Goal: Task Accomplishment & Management: Complete application form

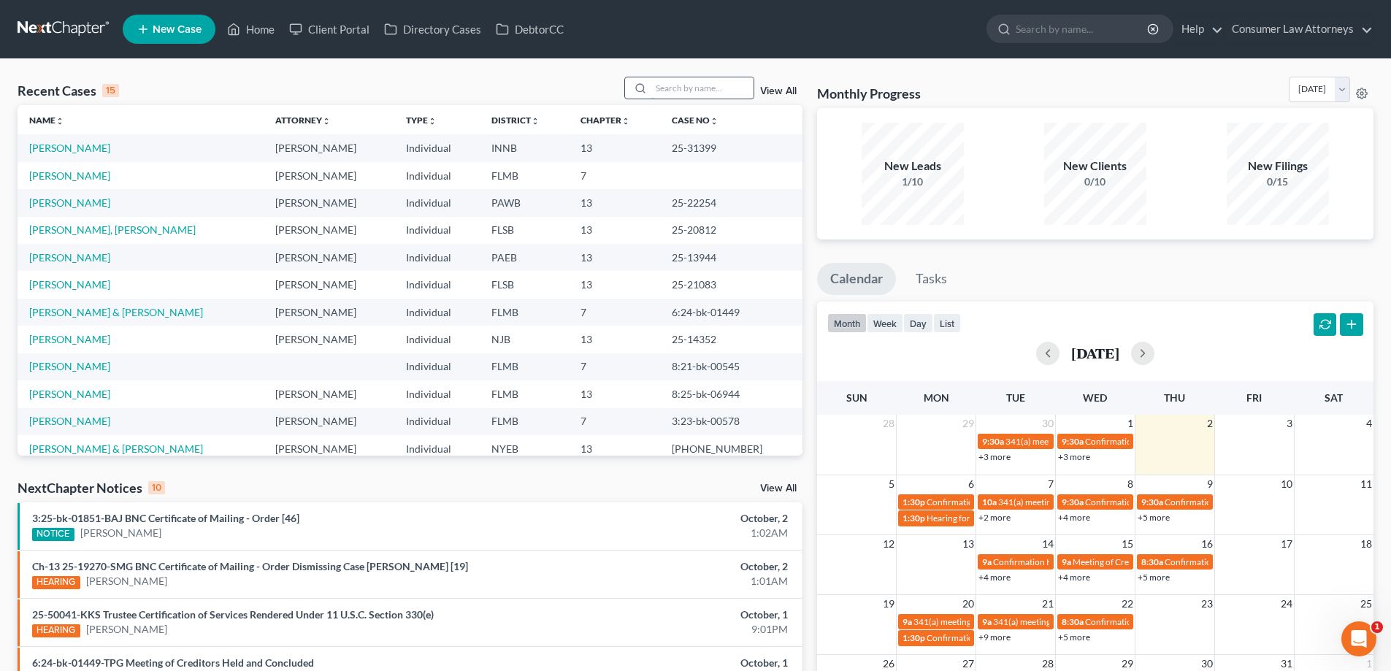
click at [669, 92] on input "search" at bounding box center [702, 87] width 102 height 21
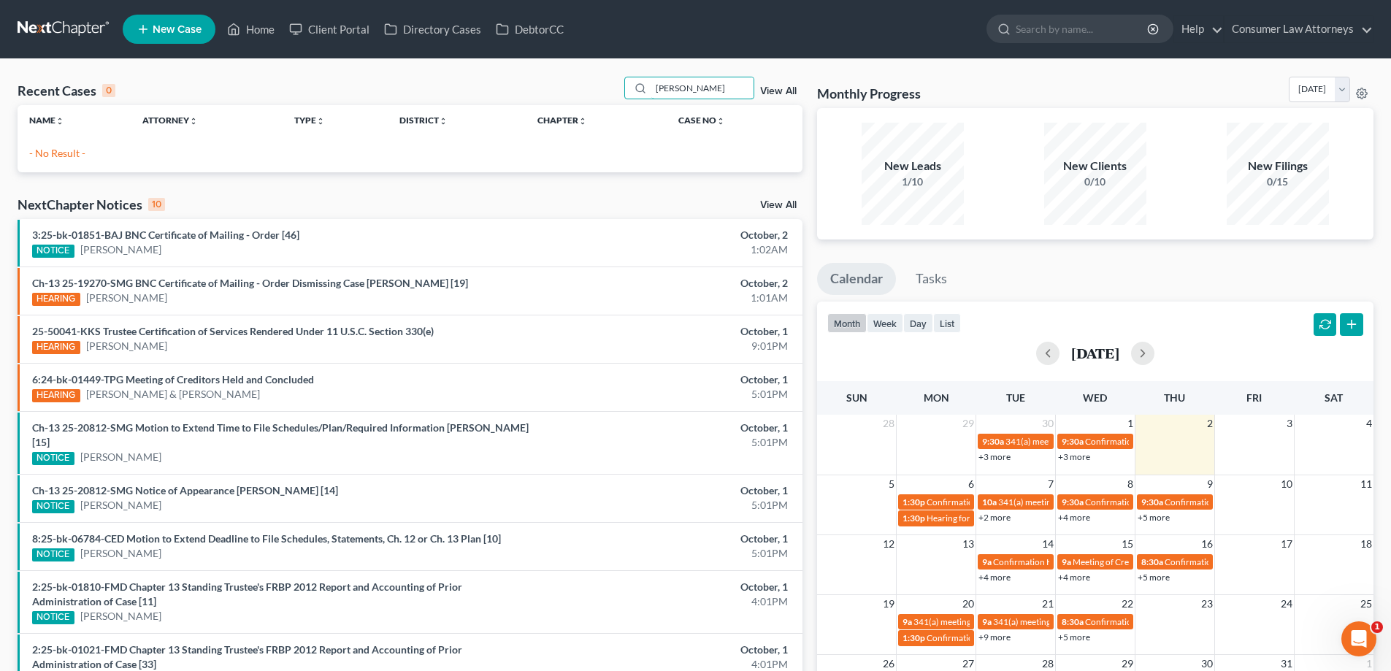
drag, startPoint x: 710, startPoint y: 90, endPoint x: 623, endPoint y: 88, distance: 86.9
click at [623, 88] on div "Recent Cases 0 [PERSON_NAME] View All" at bounding box center [410, 91] width 785 height 28
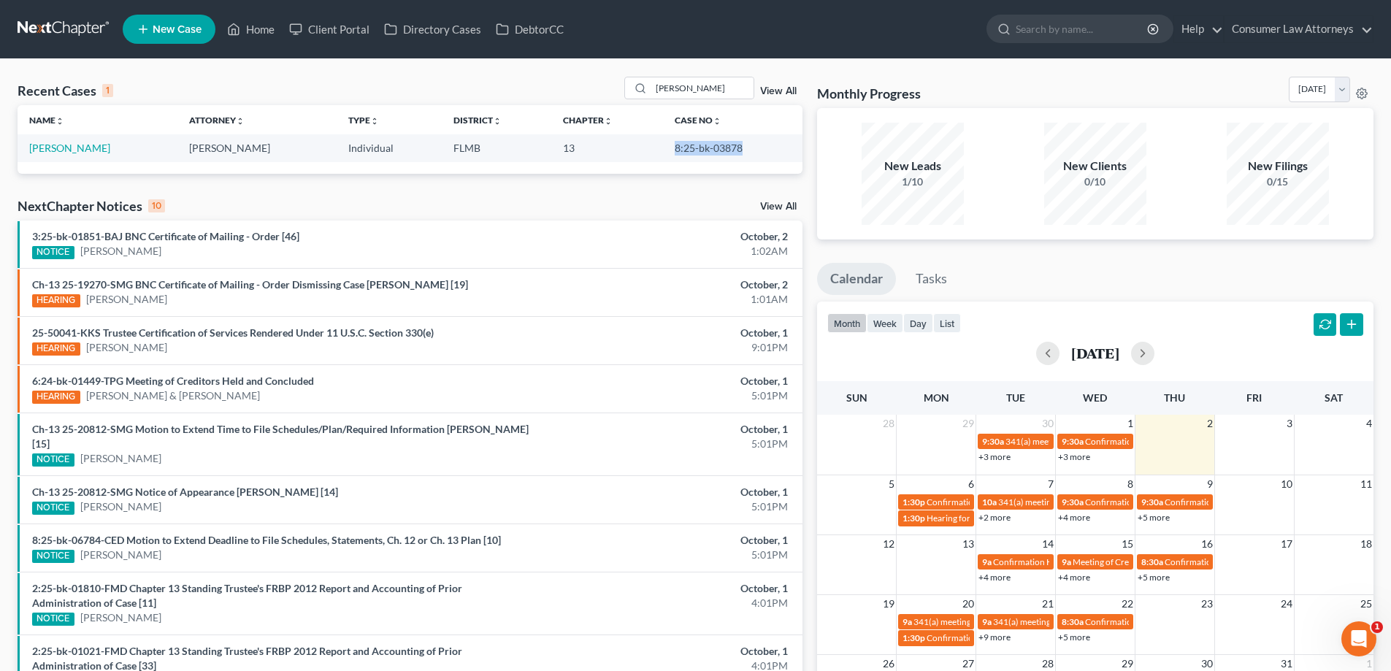
drag, startPoint x: 744, startPoint y: 150, endPoint x: 667, endPoint y: 153, distance: 77.4
click at [667, 153] on td "8:25-bk-03878" at bounding box center [732, 147] width 139 height 27
copy td "8:25-bk-03878"
drag, startPoint x: 694, startPoint y: 92, endPoint x: 586, endPoint y: 88, distance: 107.4
click at [586, 88] on div "Recent Cases 1 [PERSON_NAME] View All" at bounding box center [410, 91] width 785 height 28
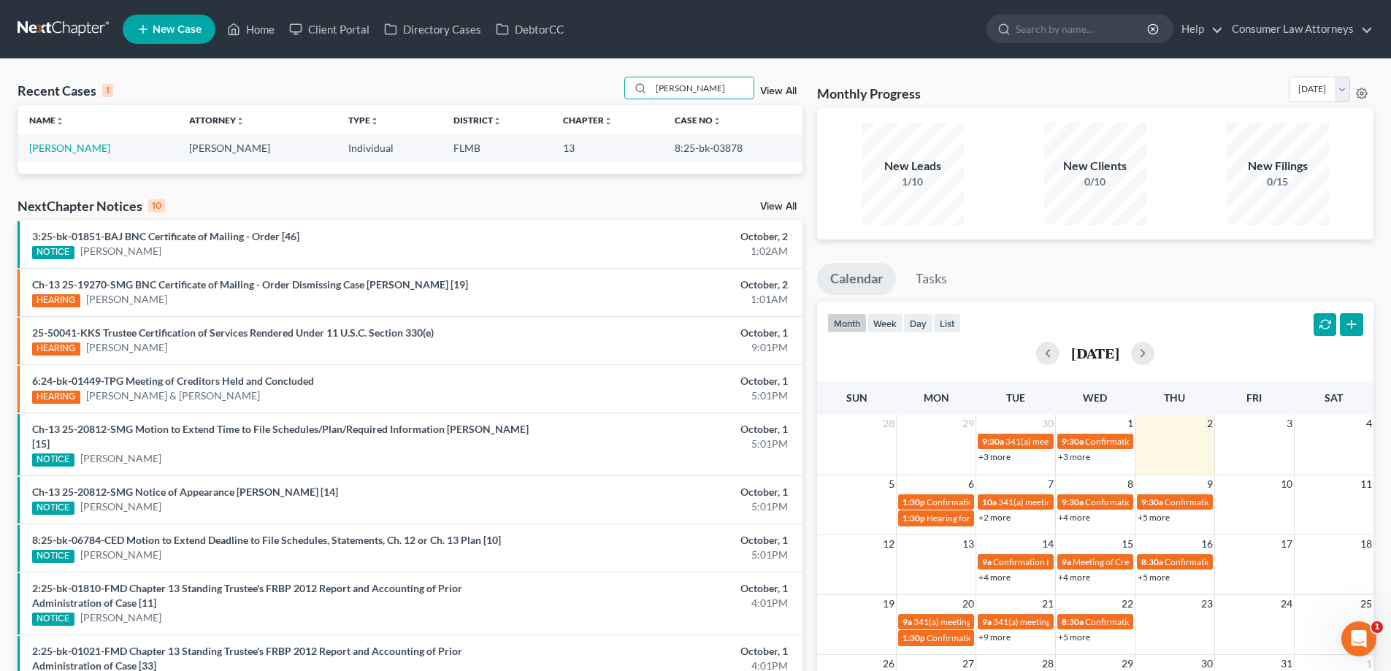
drag, startPoint x: 716, startPoint y: 85, endPoint x: 607, endPoint y: 85, distance: 108.8
click at [607, 85] on div "Recent Cases 1 [PERSON_NAME] View All" at bounding box center [410, 91] width 785 height 28
type input "Love"
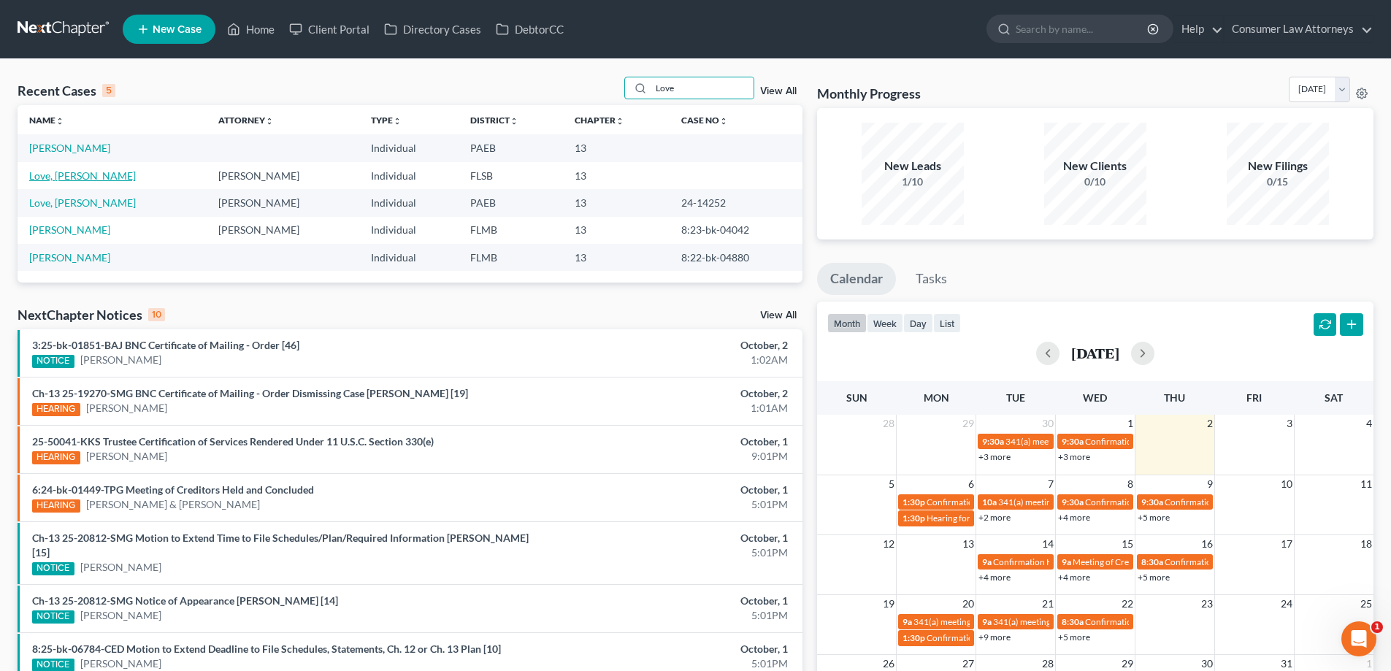
click at [74, 177] on link "Love, [PERSON_NAME]" at bounding box center [82, 175] width 107 height 12
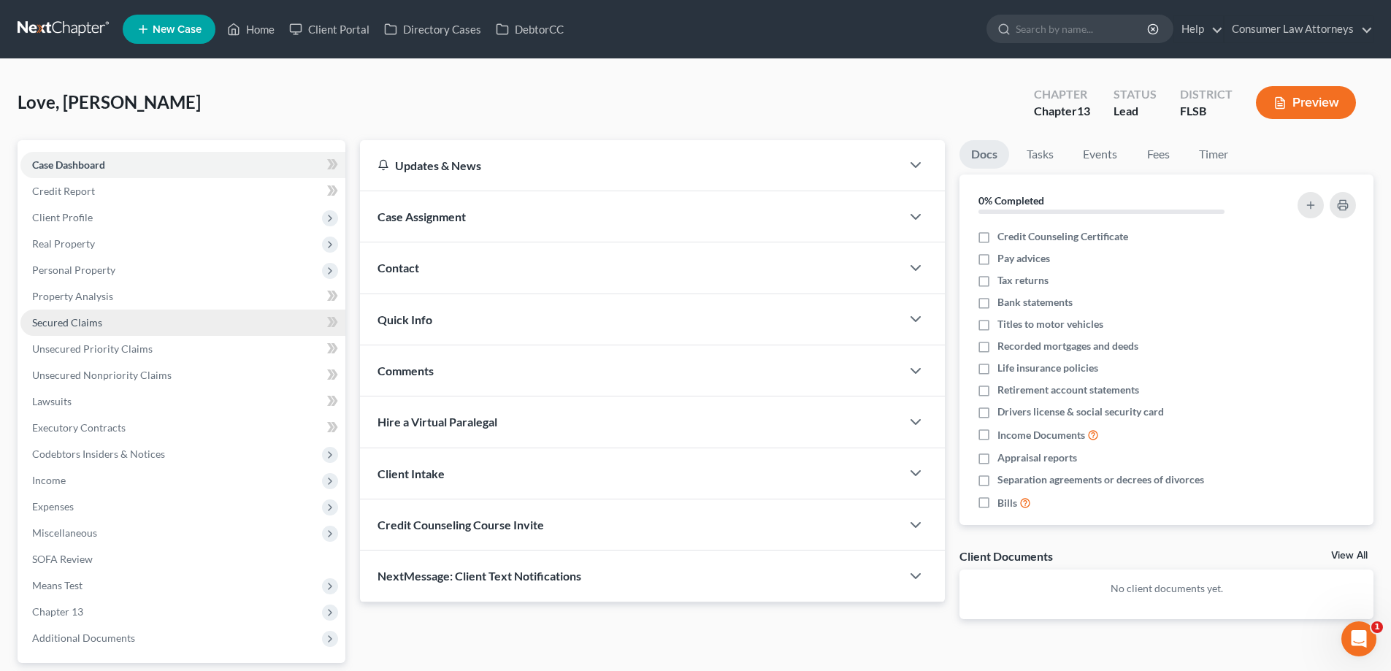
click at [74, 323] on span "Secured Claims" at bounding box center [67, 322] width 70 height 12
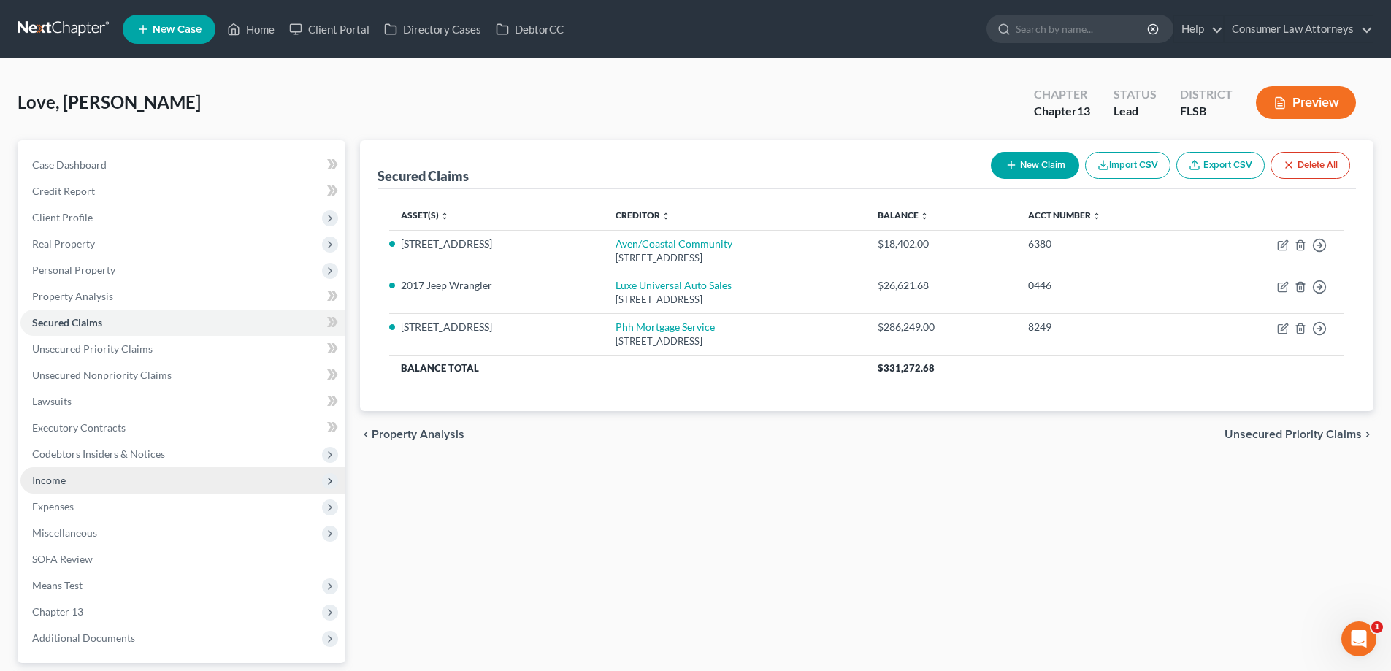
click at [46, 477] on span "Income" at bounding box center [49, 480] width 34 height 12
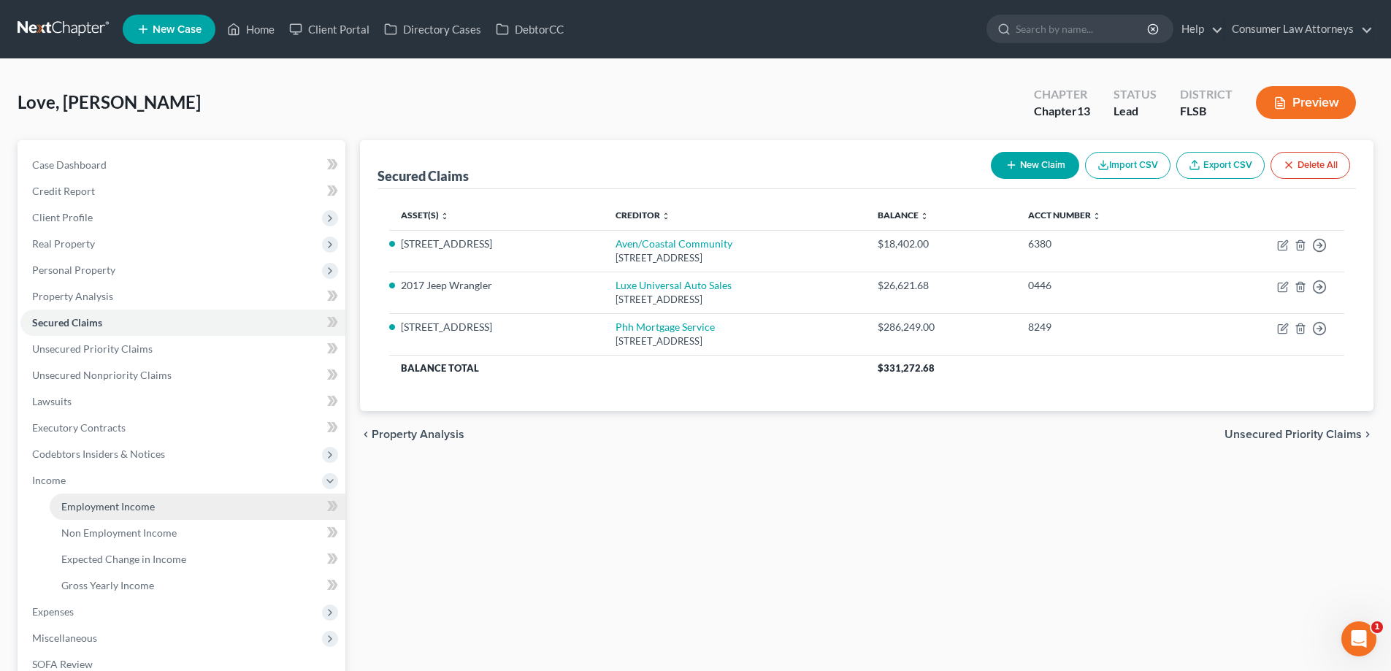
click at [61, 508] on span "Employment Income" at bounding box center [107, 506] width 93 height 12
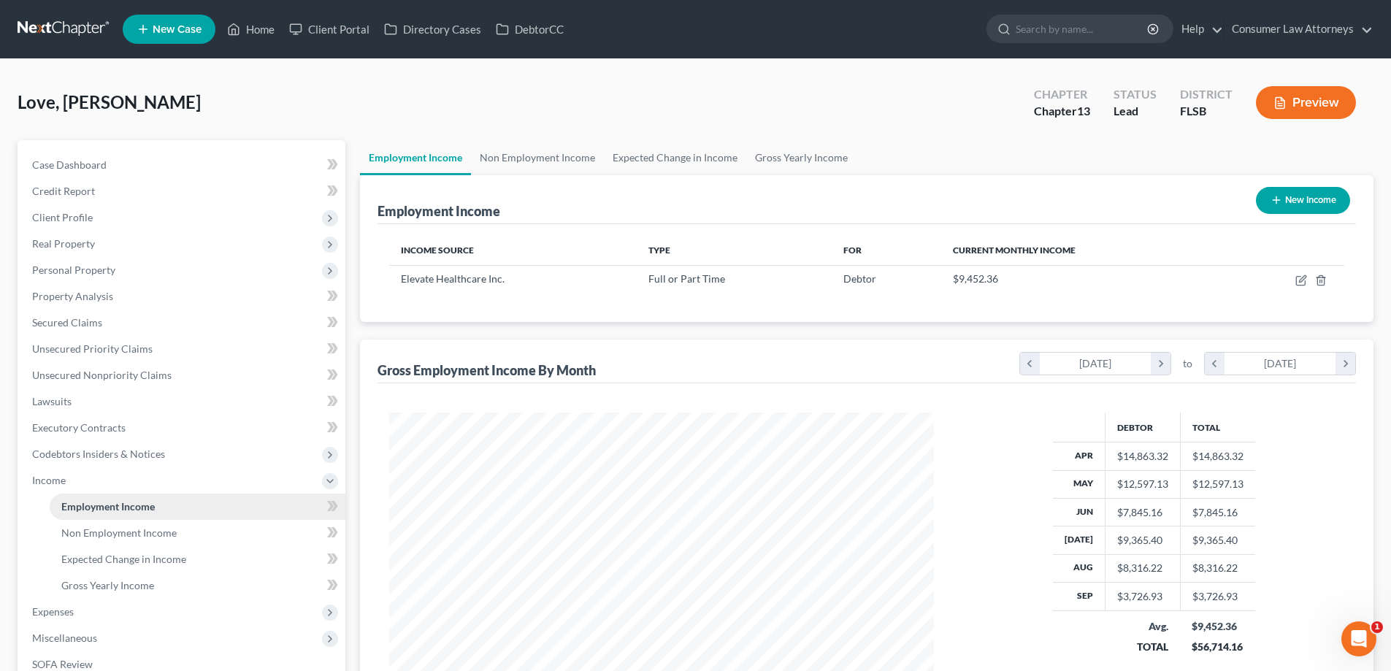
scroll to position [272, 574]
click at [534, 160] on link "Non Employment Income" at bounding box center [537, 157] width 133 height 35
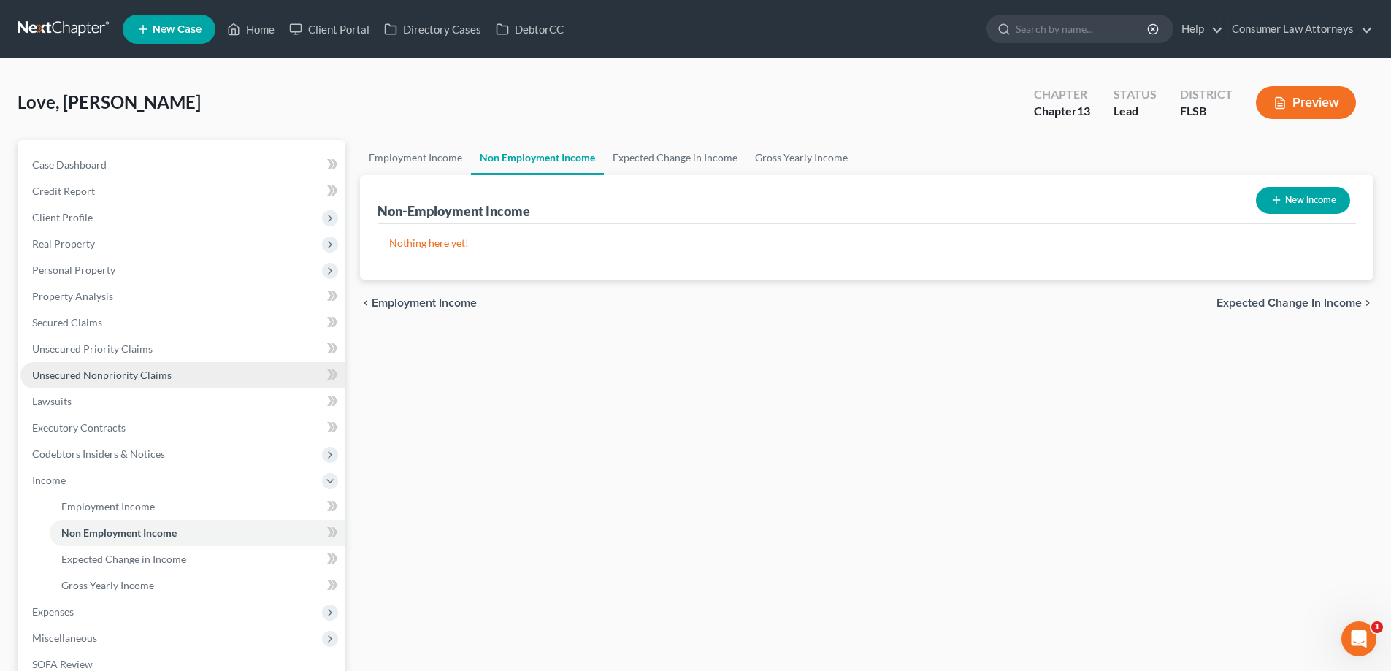
click at [130, 380] on span "Unsecured Nonpriority Claims" at bounding box center [101, 375] width 139 height 12
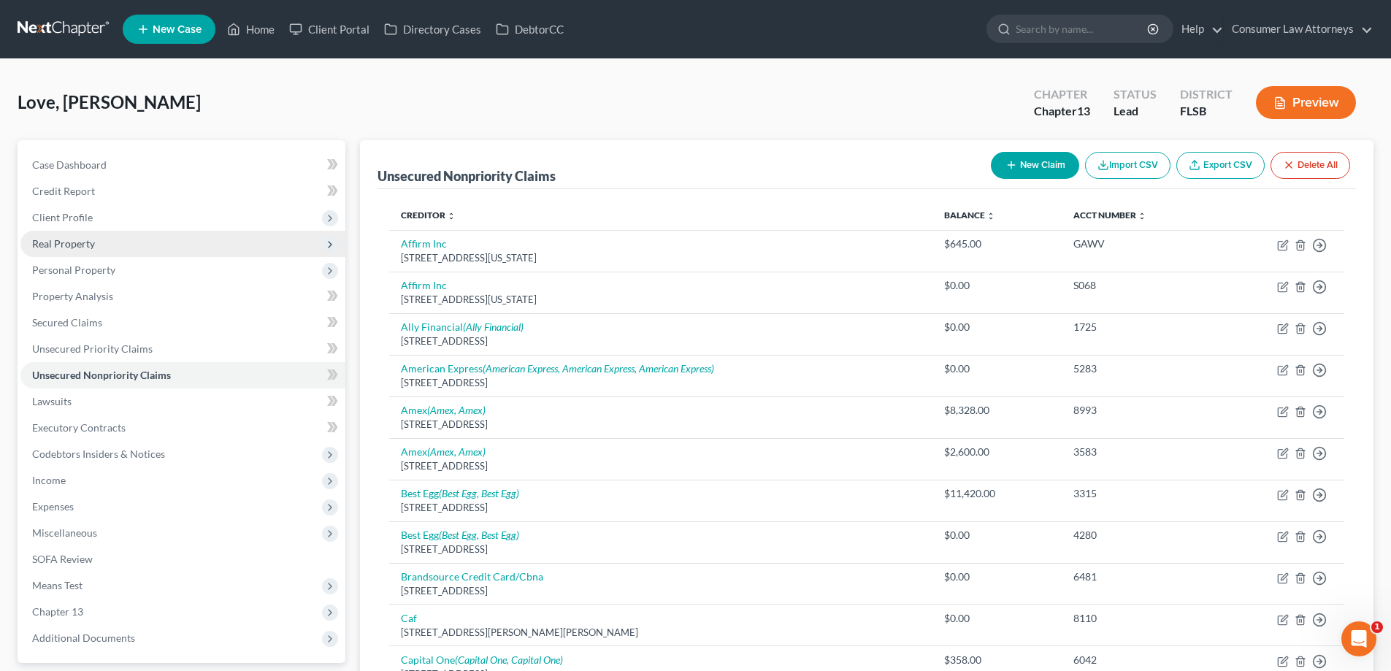
click at [64, 238] on span "Real Property" at bounding box center [63, 243] width 63 height 12
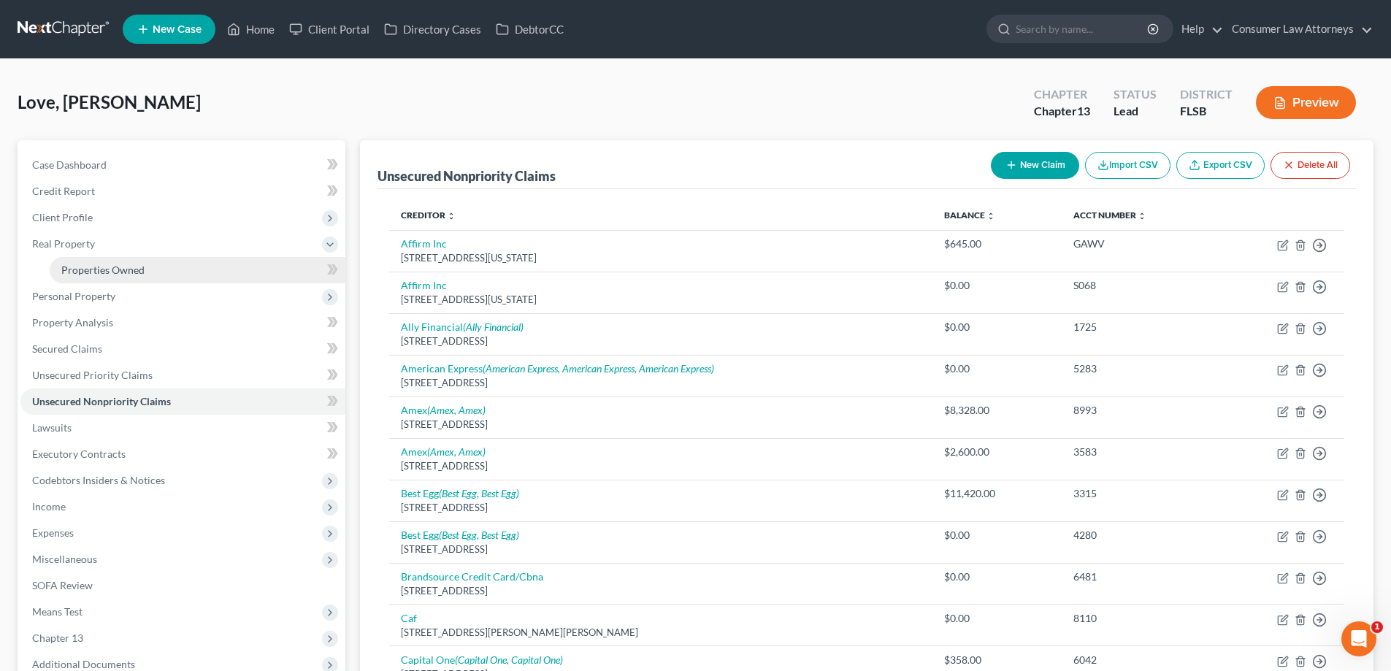
click at [104, 271] on span "Properties Owned" at bounding box center [102, 270] width 83 height 12
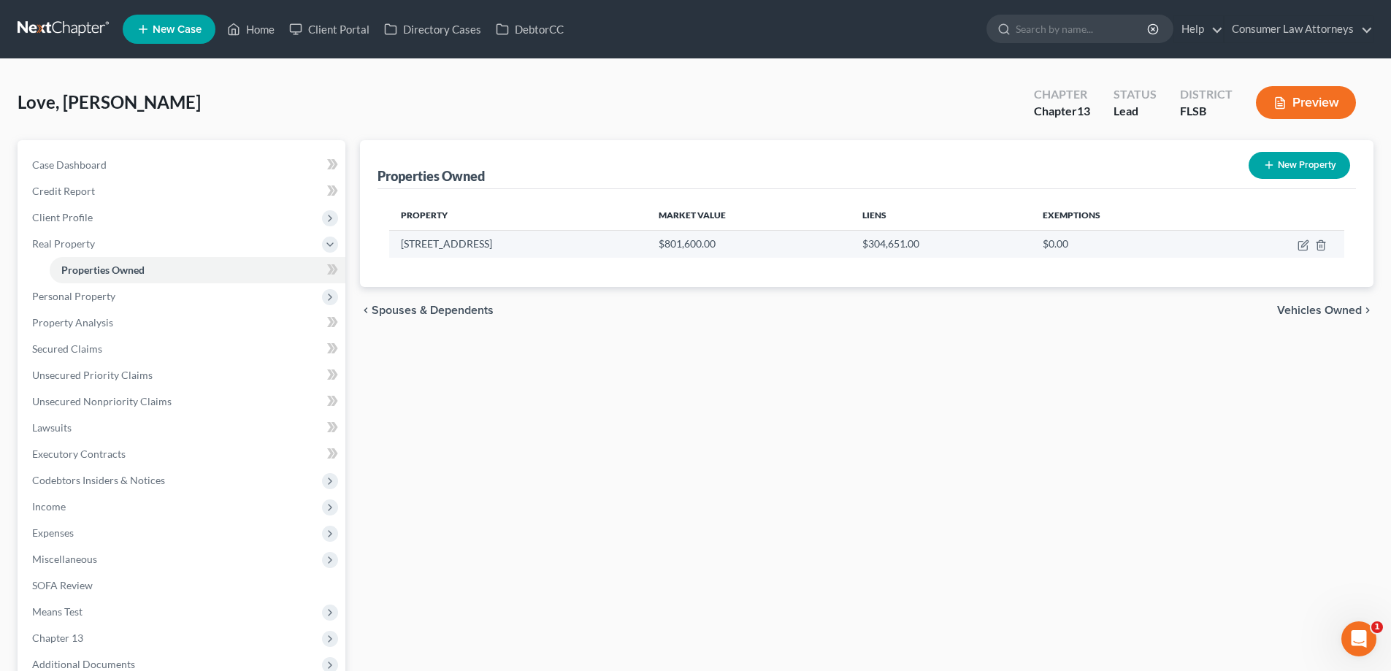
drag, startPoint x: 514, startPoint y: 249, endPoint x: 402, endPoint y: 249, distance: 111.7
click at [402, 249] on td "[STREET_ADDRESS]" at bounding box center [518, 244] width 258 height 28
drag, startPoint x: 402, startPoint y: 249, endPoint x: 688, endPoint y: 99, distance: 322.3
click at [688, 99] on div "Love, [PERSON_NAME] Upgraded Chapter Chapter 13 Status Lead District FLSB Previ…" at bounding box center [696, 109] width 1356 height 64
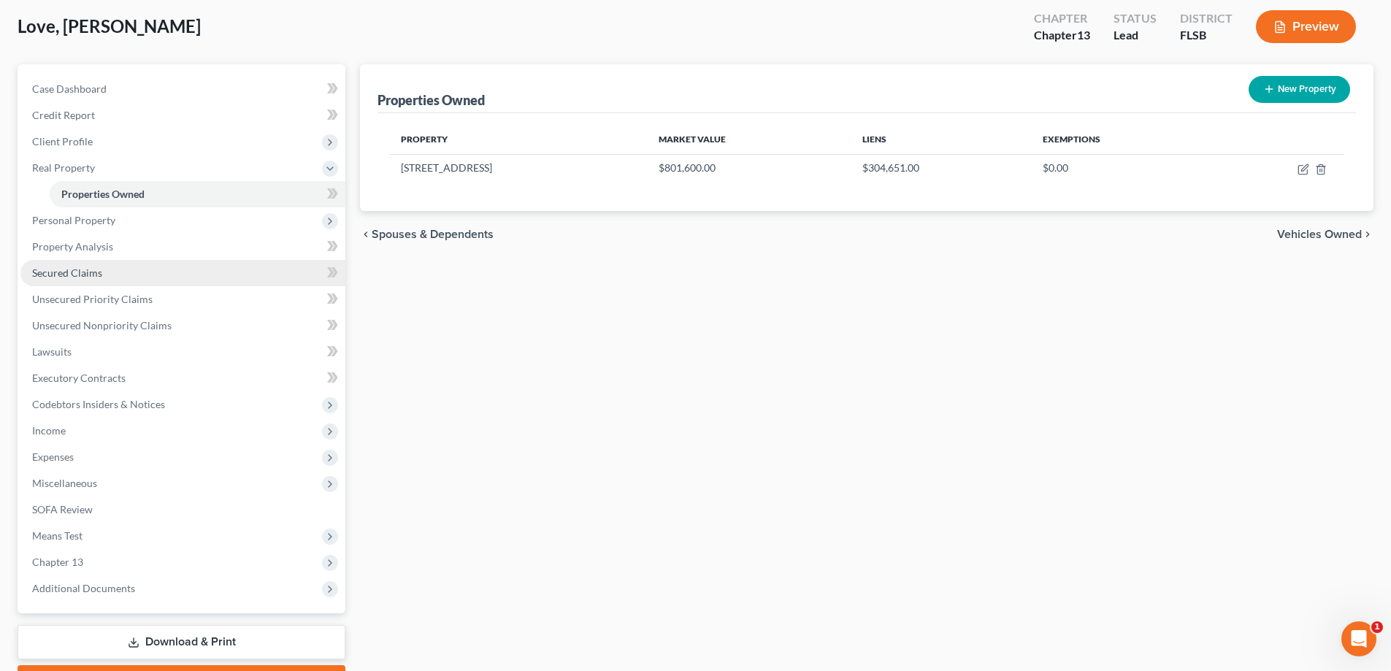
scroll to position [158, 0]
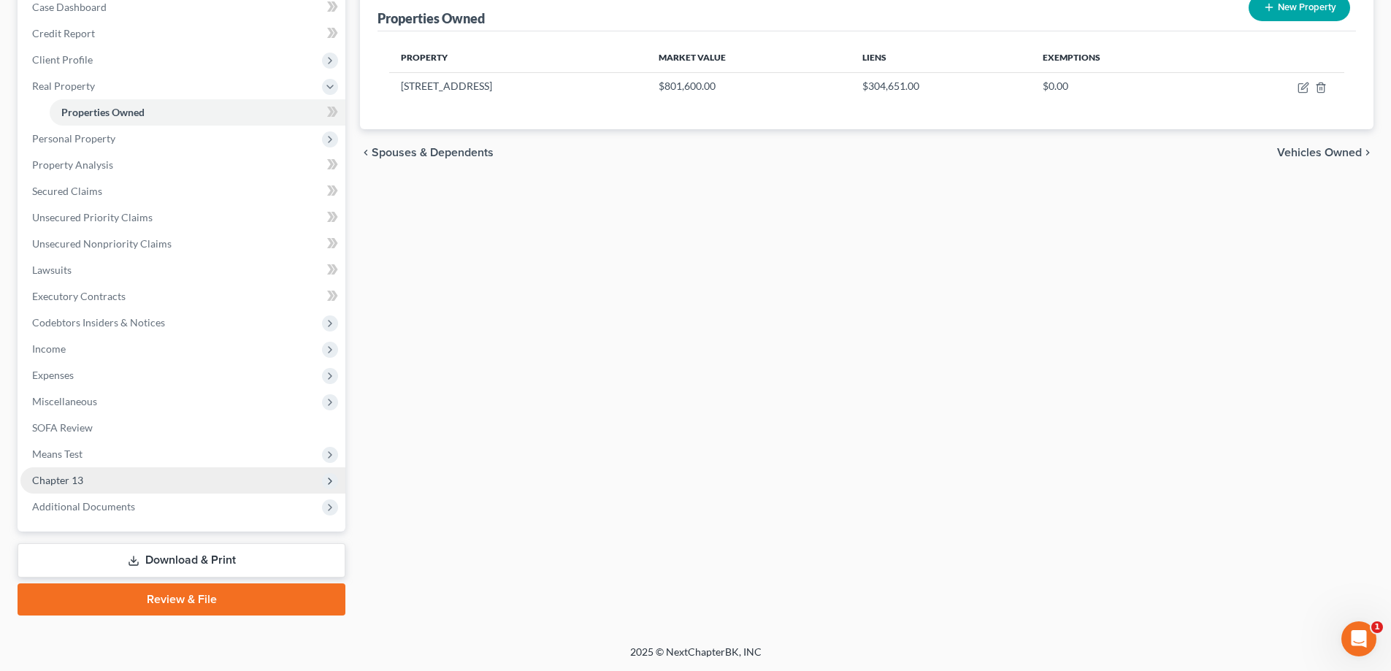
click at [58, 485] on span "Chapter 13" at bounding box center [57, 480] width 51 height 12
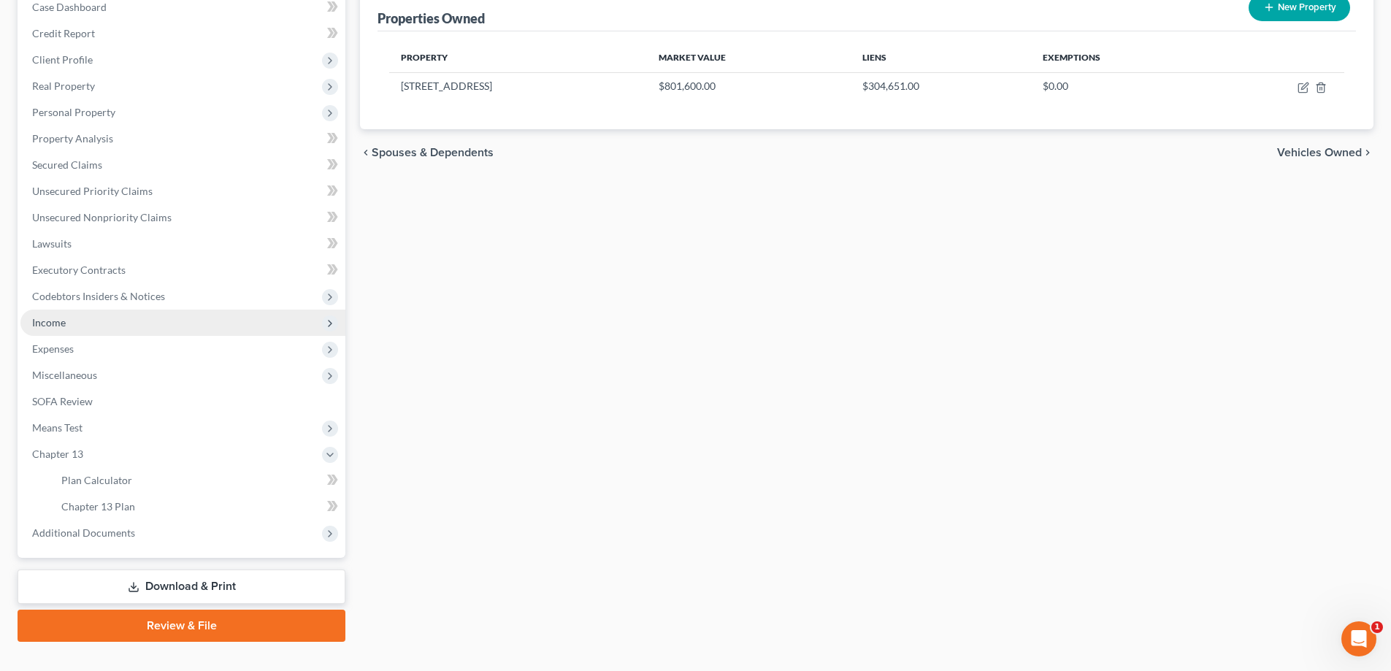
click at [52, 329] on span "Income" at bounding box center [182, 323] width 325 height 26
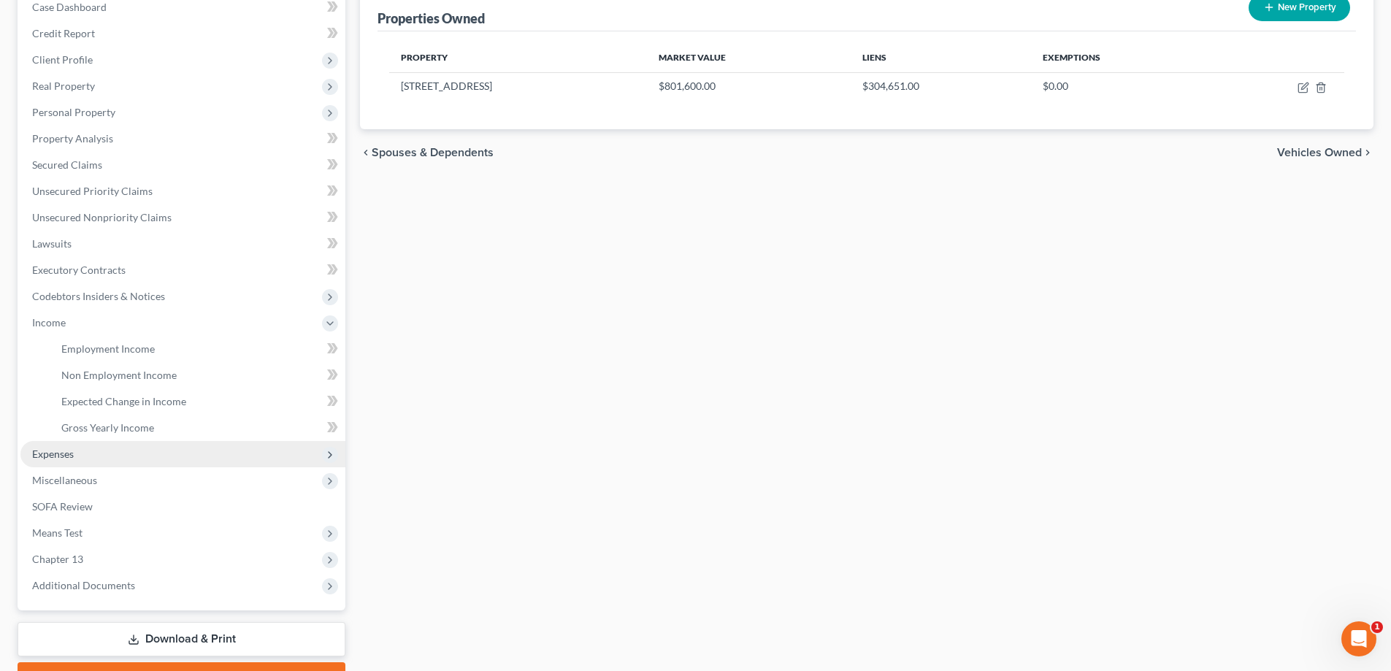
click at [55, 454] on span "Expenses" at bounding box center [53, 454] width 42 height 12
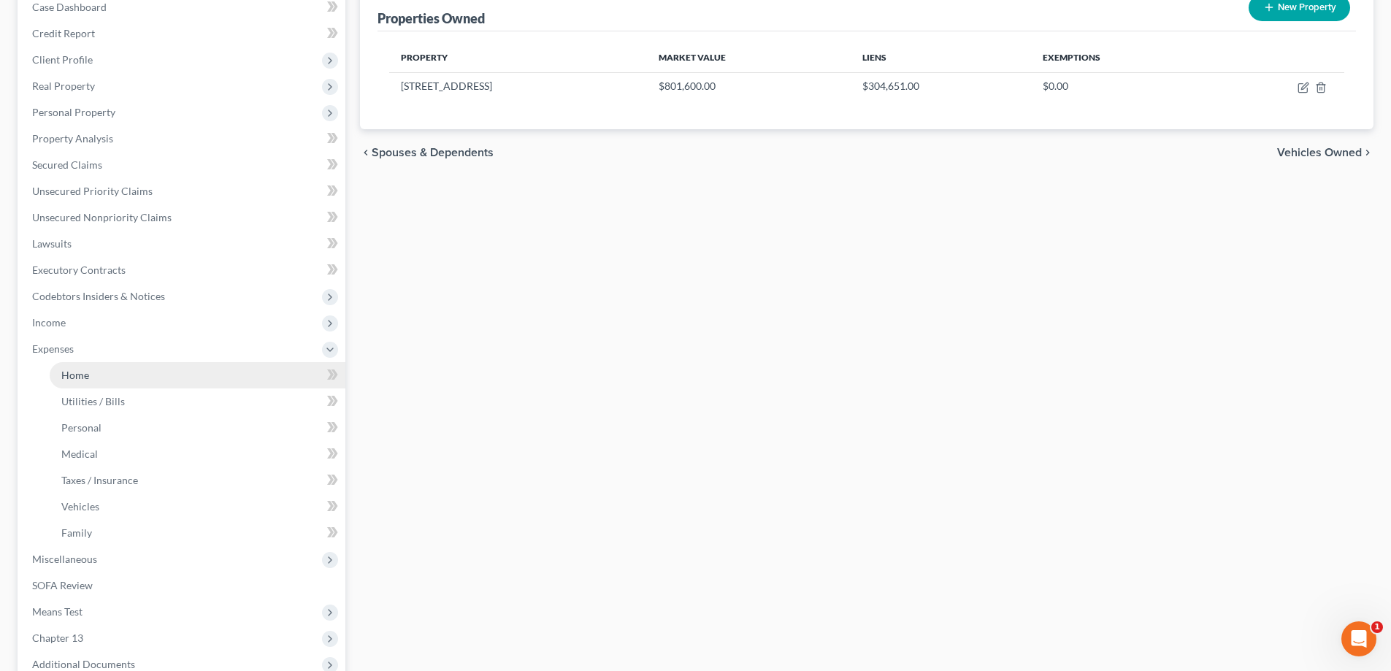
click at [70, 375] on span "Home" at bounding box center [75, 375] width 28 height 12
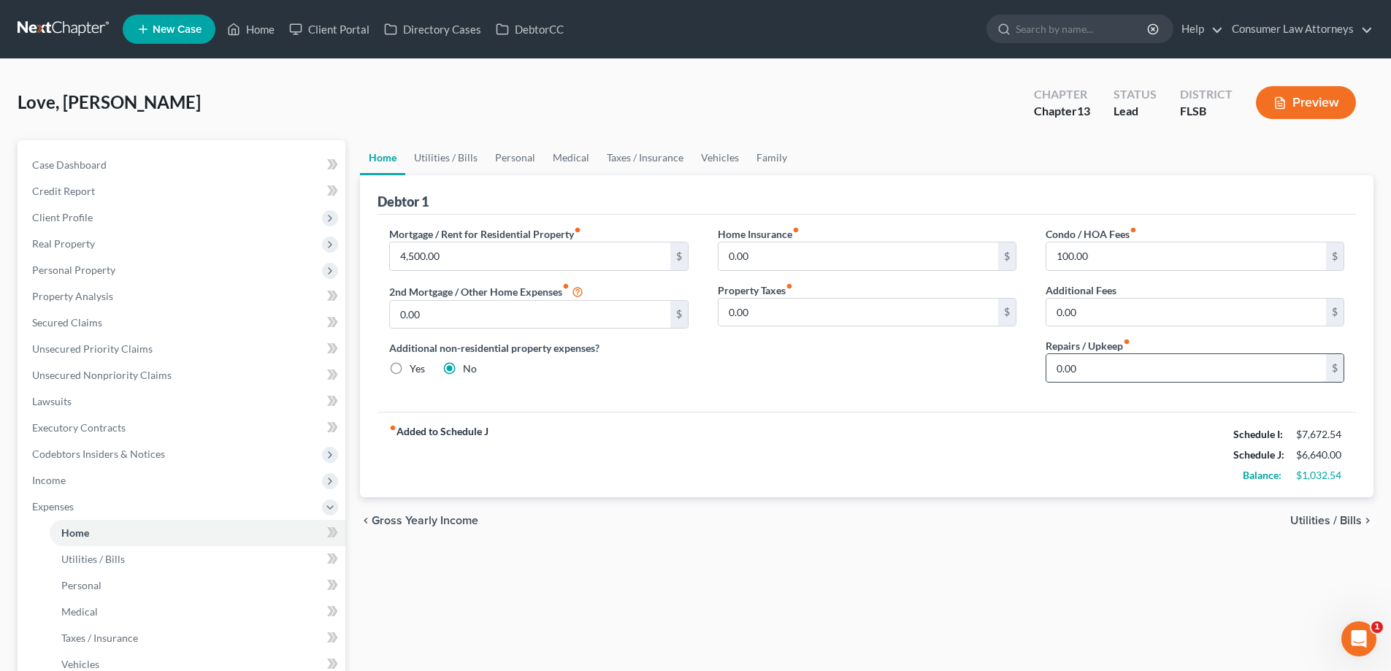
click at [1110, 377] on input "0.00" at bounding box center [1186, 368] width 280 height 28
type input "120"
click at [1067, 436] on div "fiber_manual_record Added to Schedule J Schedule I: $7,672.54 Schedule J: $6,76…" at bounding box center [866, 454] width 978 height 85
click at [467, 159] on link "Utilities / Bills" at bounding box center [445, 157] width 81 height 35
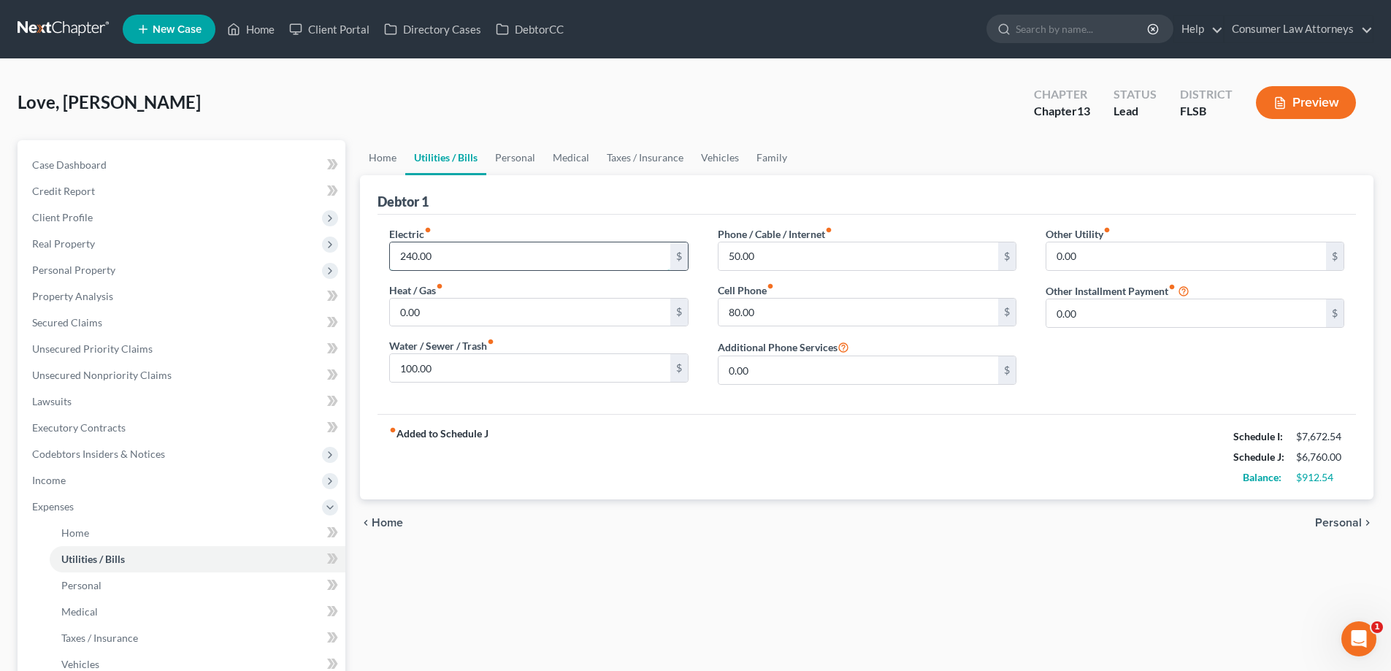
click at [467, 255] on input "240.00" at bounding box center [530, 256] width 280 height 28
type input "320"
click at [515, 160] on link "Personal" at bounding box center [515, 157] width 58 height 35
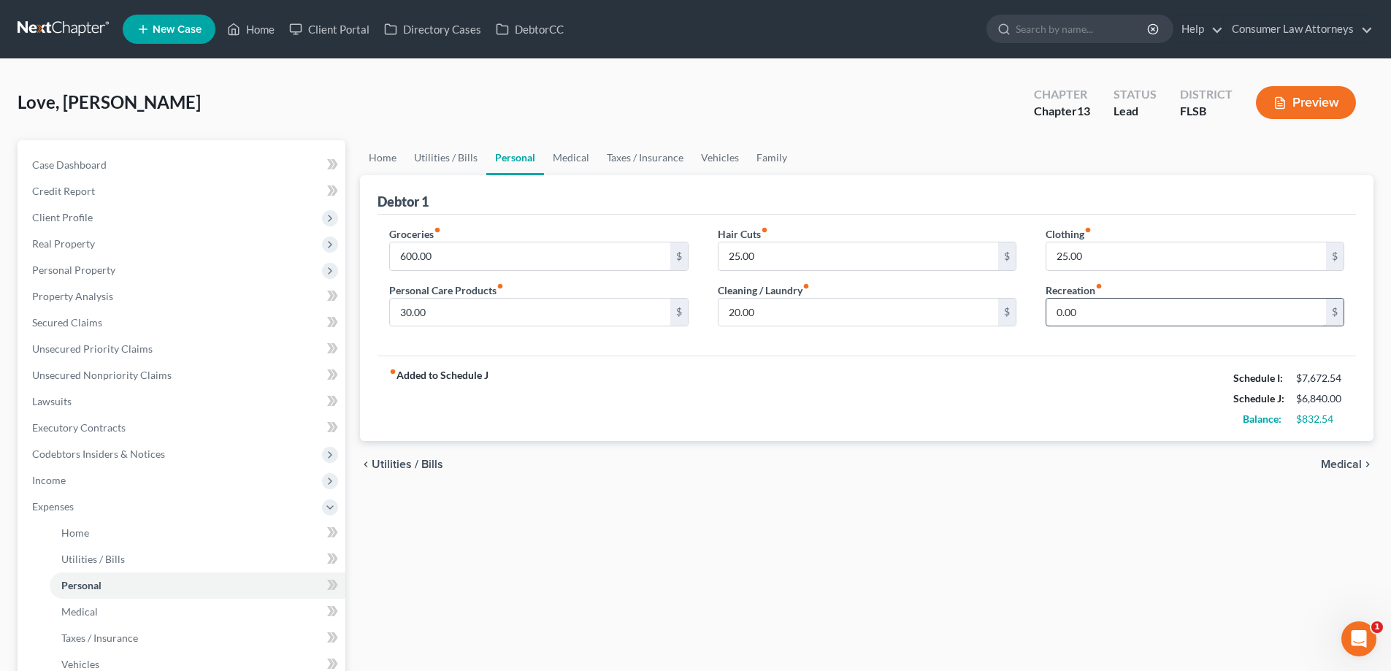
click at [1110, 321] on input "0.00" at bounding box center [1186, 313] width 280 height 28
type input "100"
click at [1022, 364] on div "fiber_manual_record Added to Schedule J Schedule I: $7,672.54 Schedule J: $6,94…" at bounding box center [866, 398] width 978 height 85
click at [835, 307] on input "20.00" at bounding box center [858, 313] width 280 height 28
type input "30"
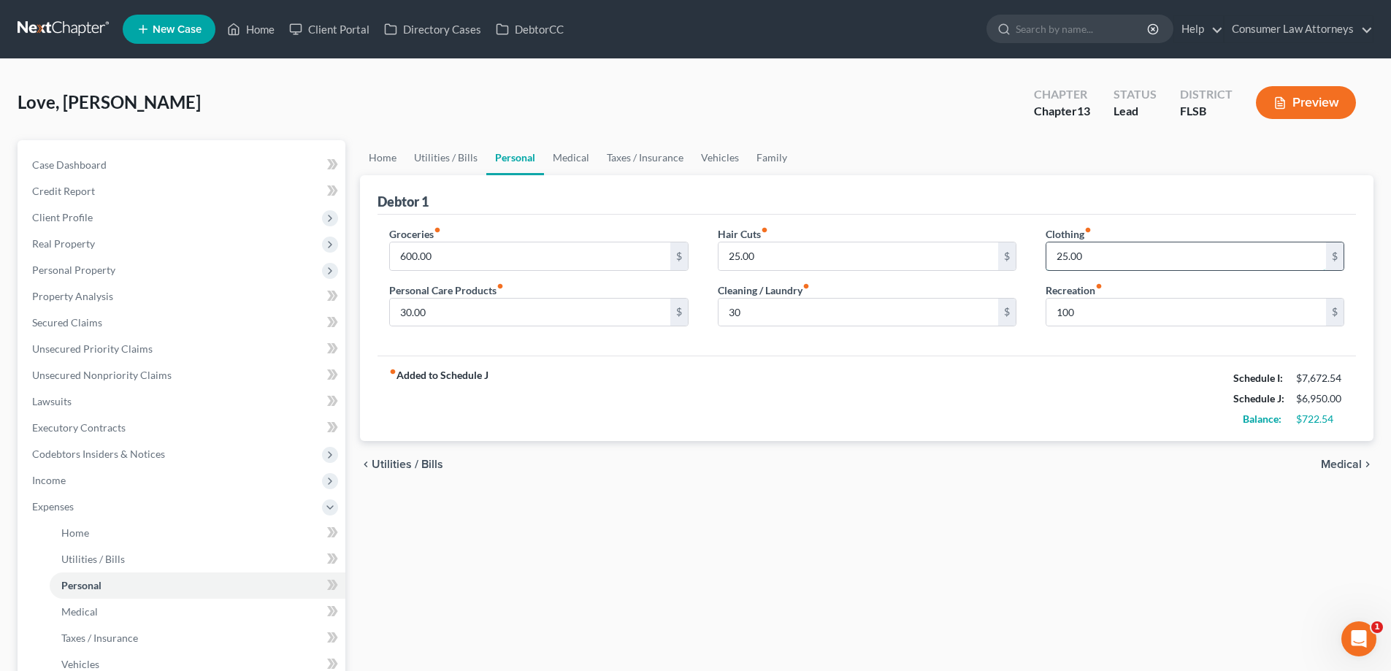
click at [1151, 251] on input "25.00" at bounding box center [1186, 256] width 280 height 28
click at [1135, 251] on input "25.00" at bounding box center [1186, 256] width 280 height 28
click at [1127, 256] on input "25.00" at bounding box center [1186, 256] width 280 height 28
drag, startPoint x: 1157, startPoint y: 253, endPoint x: 1052, endPoint y: 257, distance: 105.2
click at [1052, 257] on input "25.00" at bounding box center [1186, 256] width 280 height 28
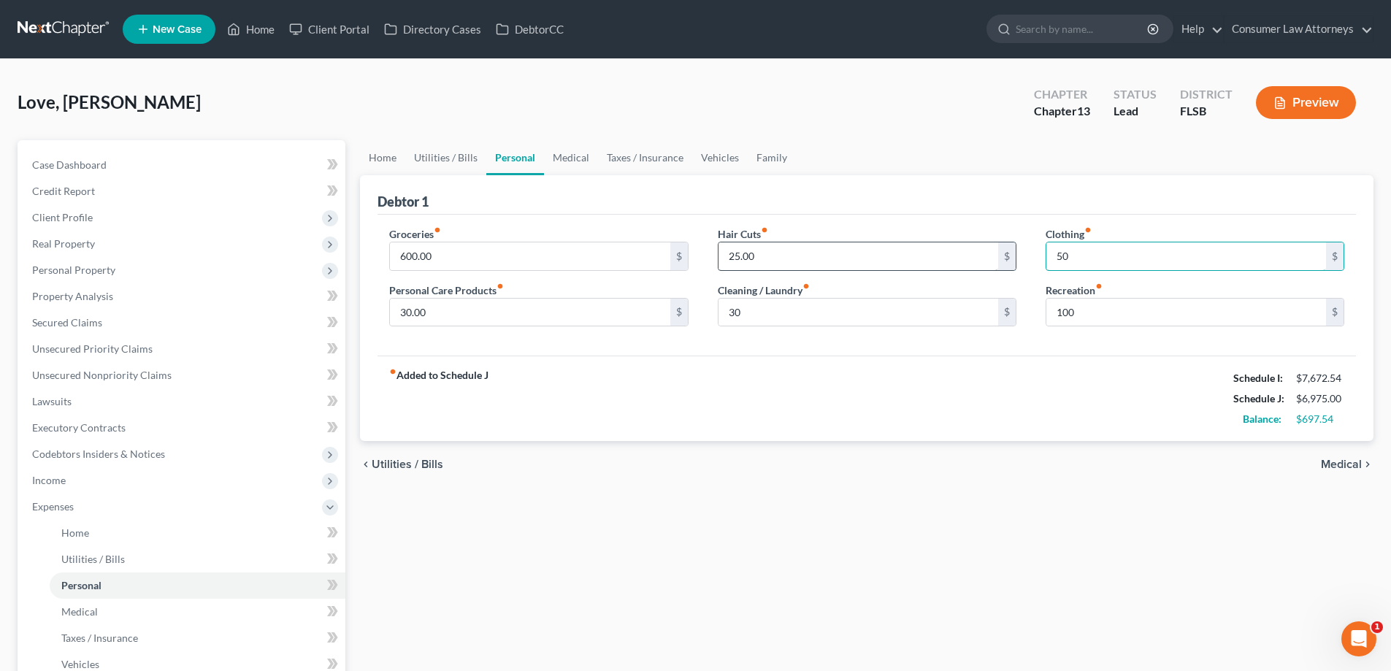
type input "50"
drag, startPoint x: 790, startPoint y: 263, endPoint x: 876, endPoint y: 288, distance: 89.7
click at [790, 263] on input "25.00" at bounding box center [858, 256] width 280 height 28
type input "60"
click at [565, 160] on link "Medical" at bounding box center [571, 157] width 54 height 35
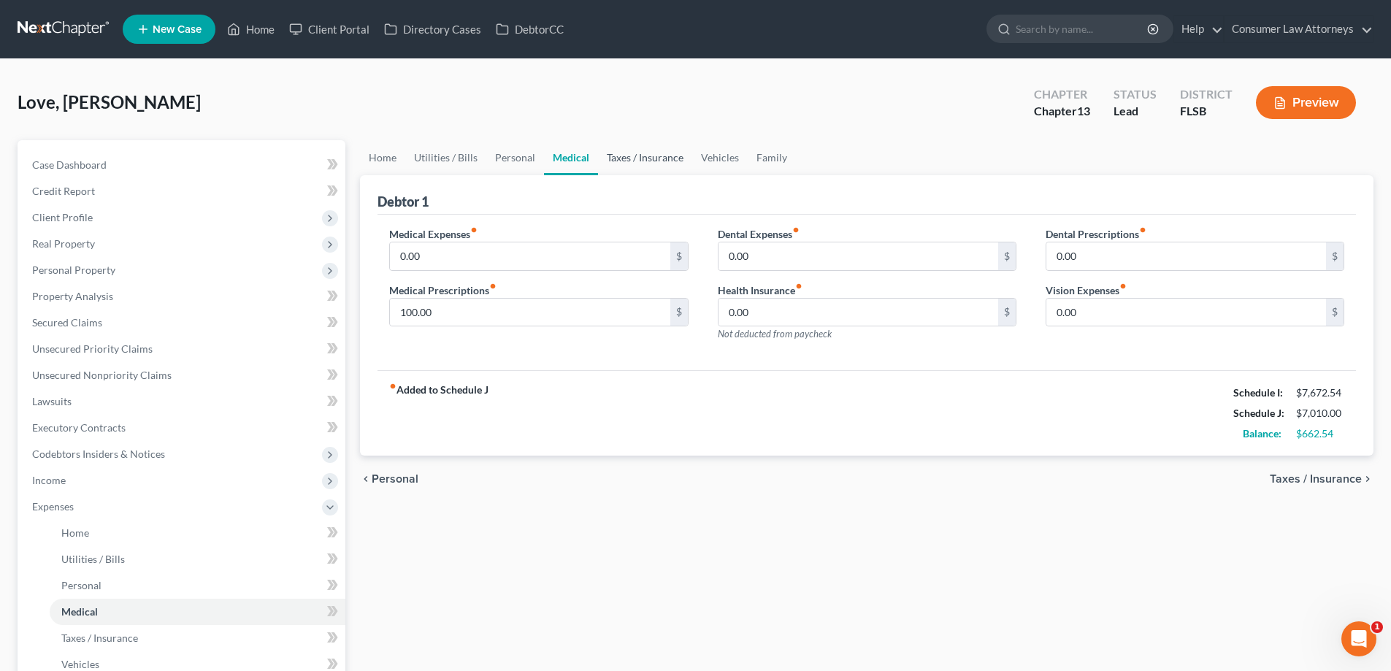
click at [645, 163] on link "Taxes / Insurance" at bounding box center [645, 157] width 94 height 35
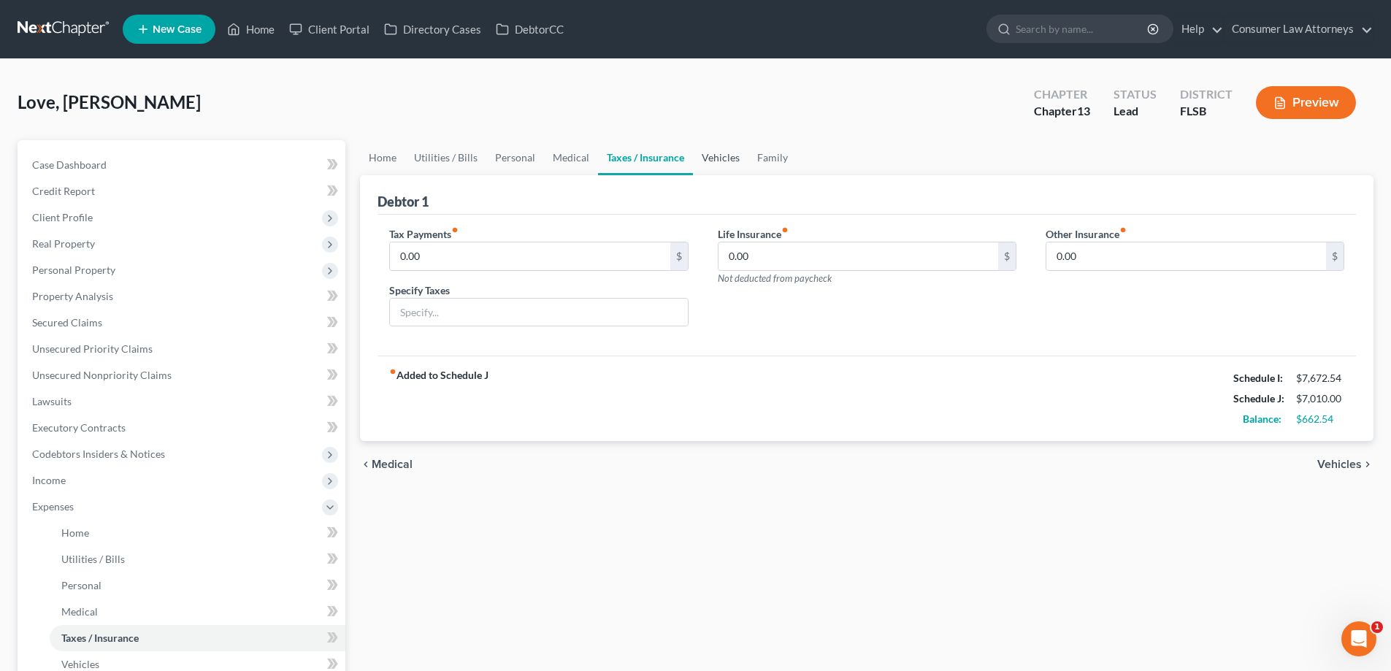
click at [730, 162] on link "Vehicles" at bounding box center [720, 157] width 55 height 35
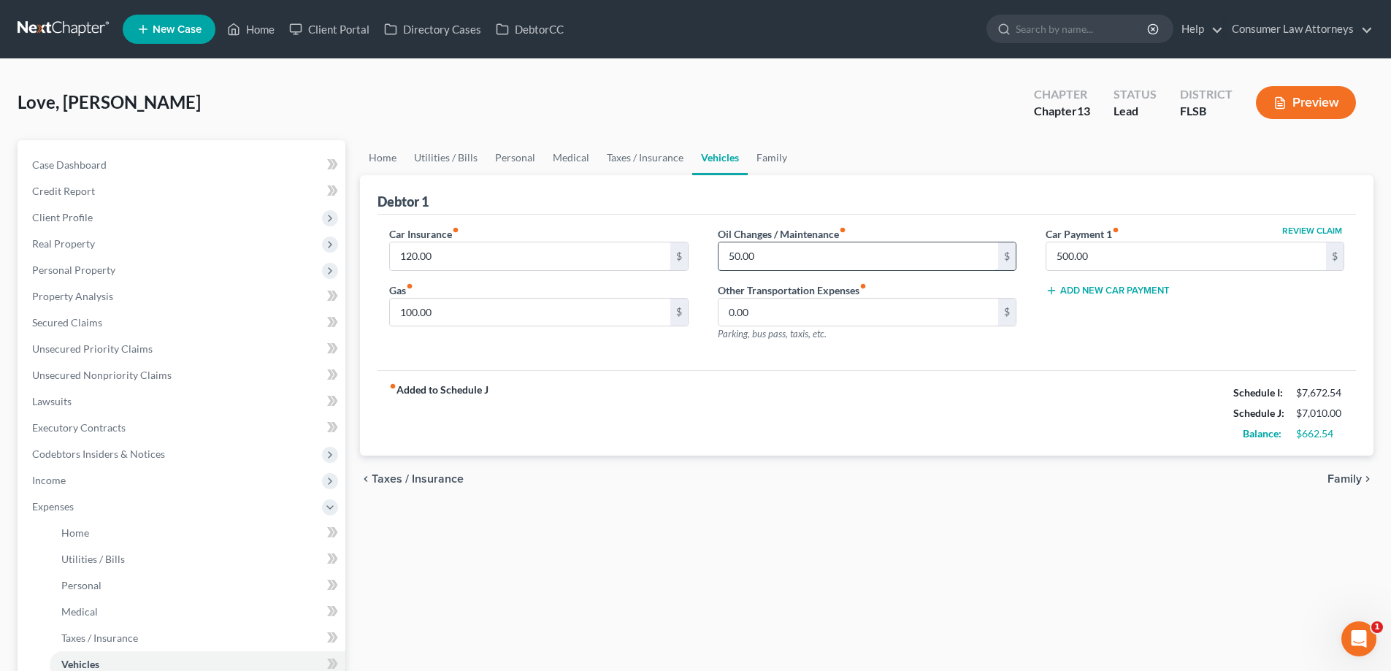
click at [859, 256] on input "50.00" at bounding box center [858, 256] width 280 height 28
type input "70"
click at [602, 315] on input "100.00" at bounding box center [530, 313] width 280 height 28
type input "260"
click at [754, 164] on link "Family" at bounding box center [772, 157] width 48 height 35
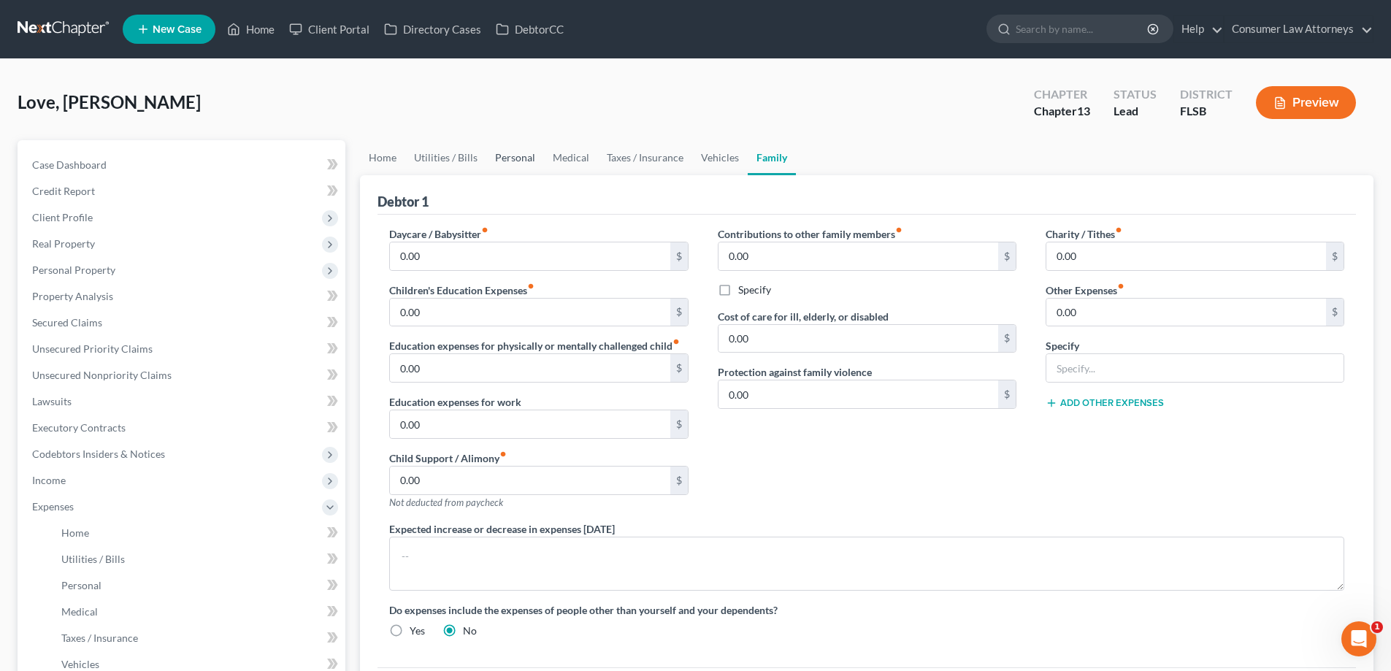
click at [524, 161] on link "Personal" at bounding box center [515, 157] width 58 height 35
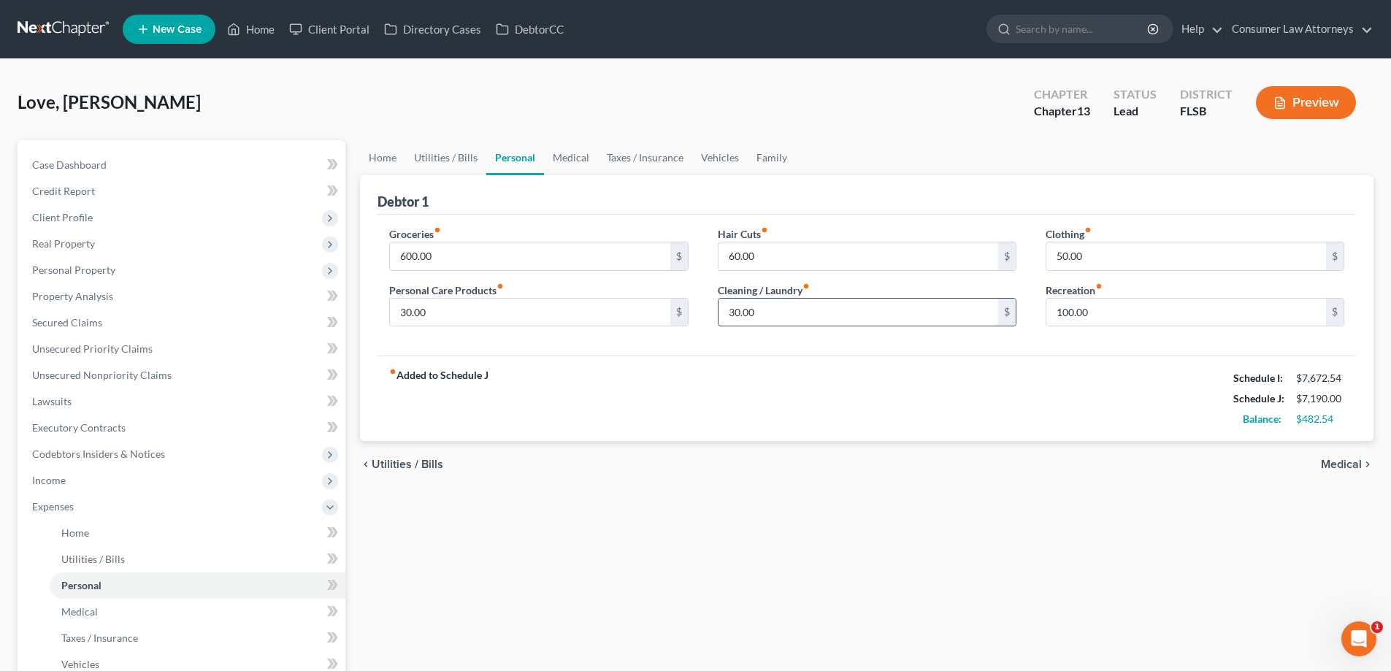
click at [813, 318] on input "30.00" at bounding box center [858, 313] width 280 height 28
type input "35"
drag, startPoint x: 975, startPoint y: 342, endPoint x: 1071, endPoint y: 301, distance: 104.3
click at [975, 342] on div "Groceries fiber_manual_record 600.00 $ Personal Care Products fiber_manual_reco…" at bounding box center [866, 286] width 978 height 142
click at [384, 158] on link "Home" at bounding box center [382, 157] width 45 height 35
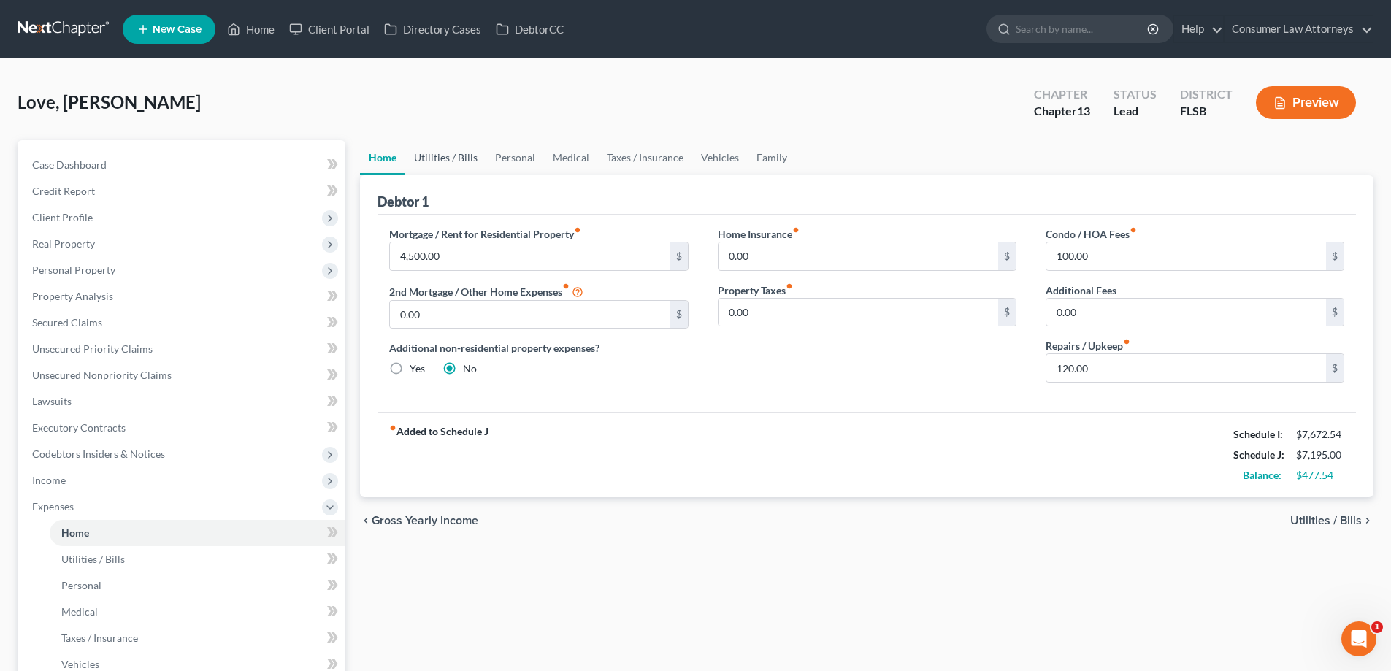
click at [440, 170] on link "Utilities / Bills" at bounding box center [445, 157] width 81 height 35
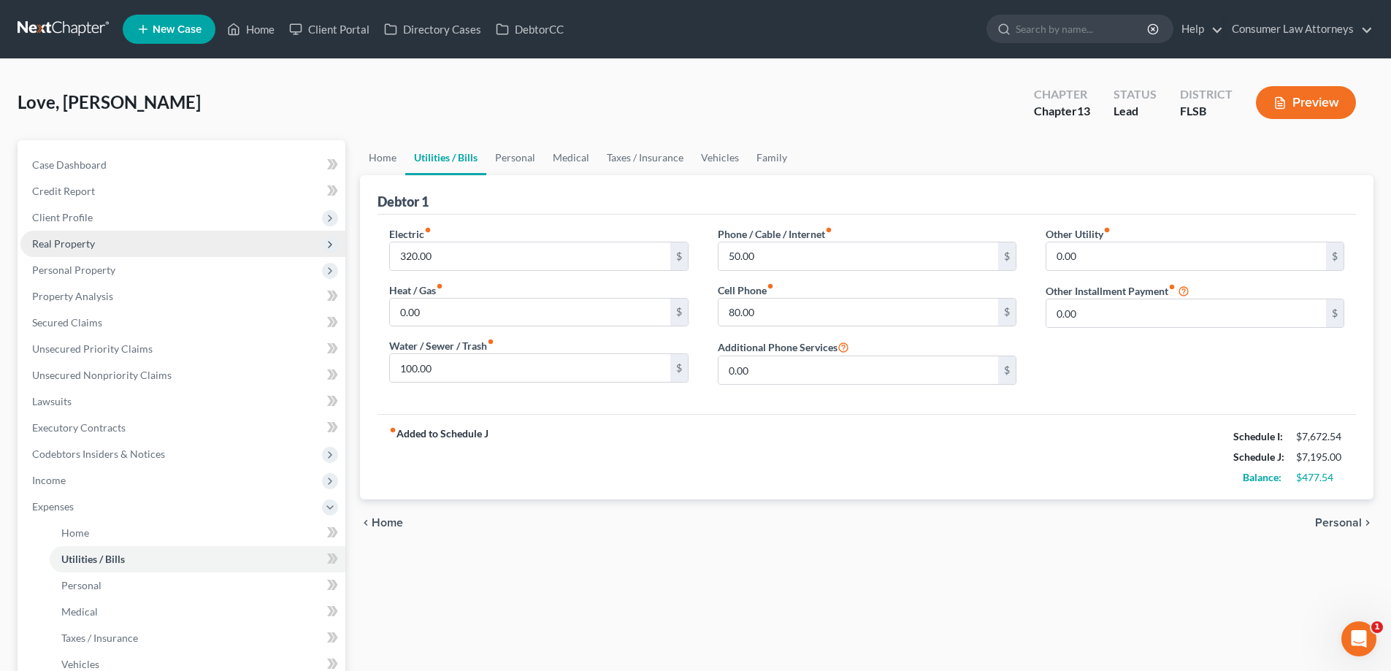
click at [92, 244] on span "Real Property" at bounding box center [63, 243] width 63 height 12
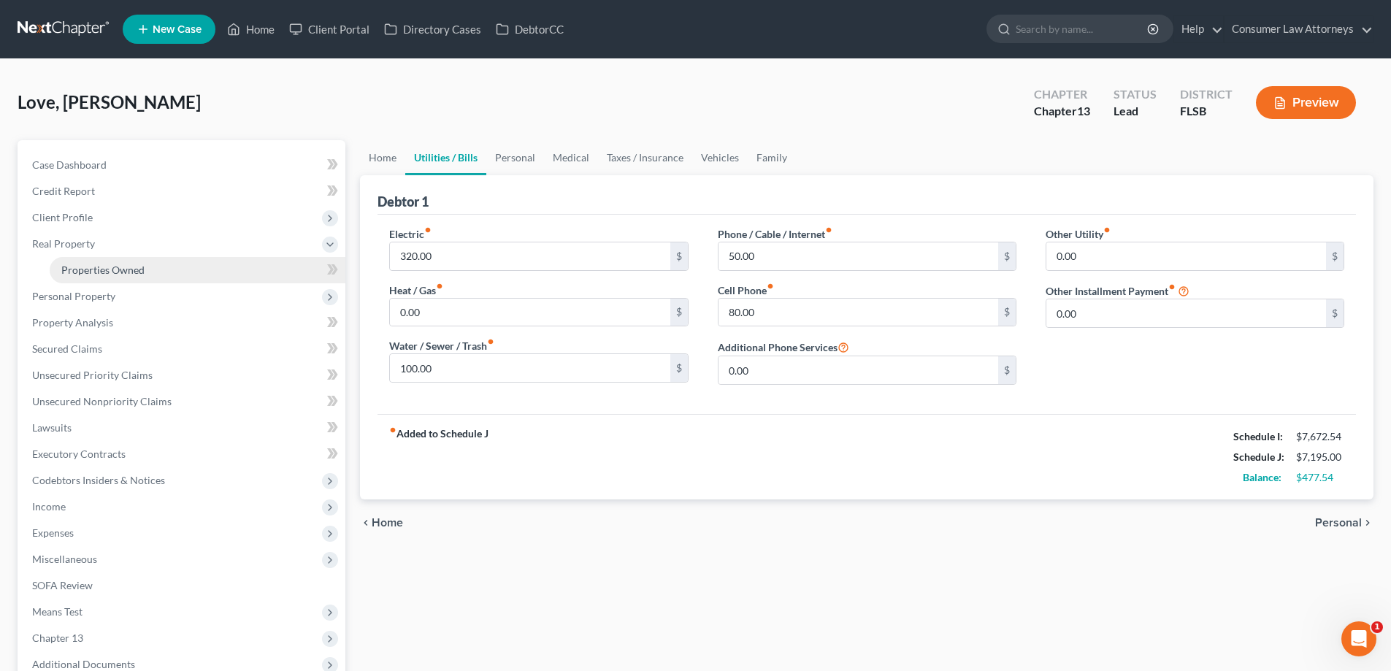
click at [87, 281] on link "Properties Owned" at bounding box center [198, 270] width 296 height 26
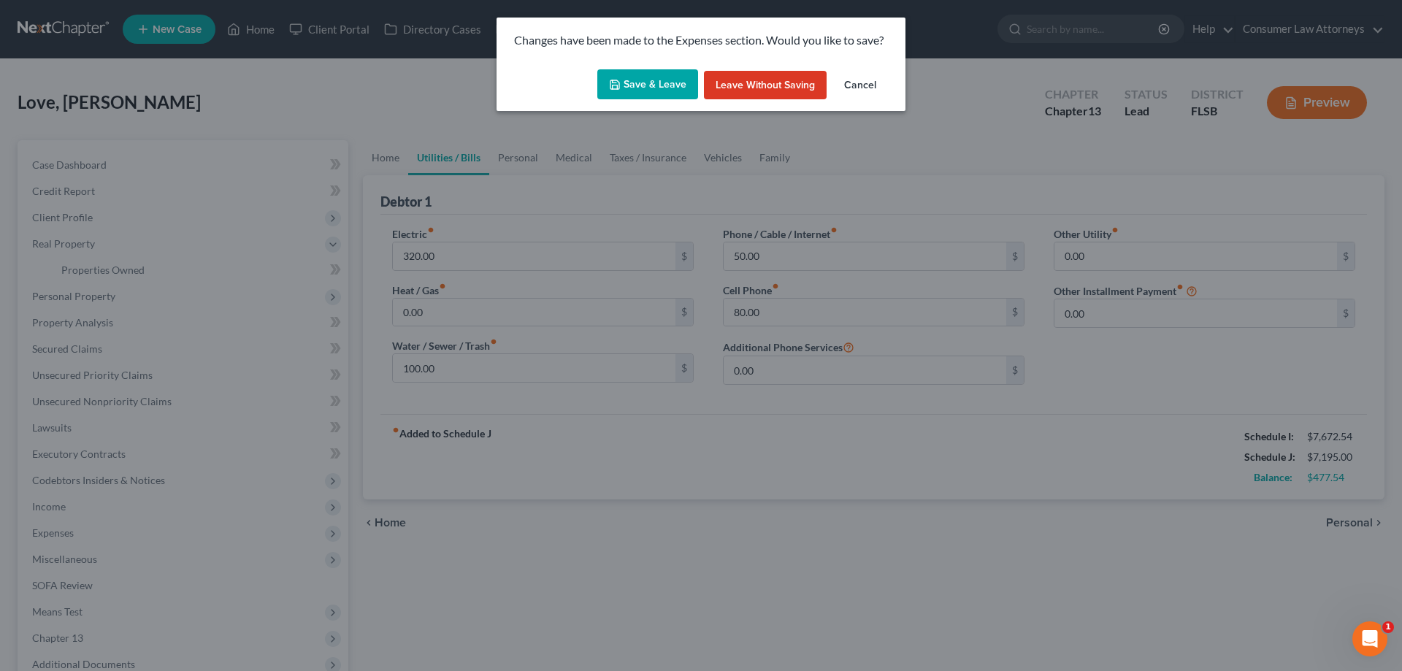
click at [650, 80] on button "Save & Leave" at bounding box center [647, 84] width 101 height 31
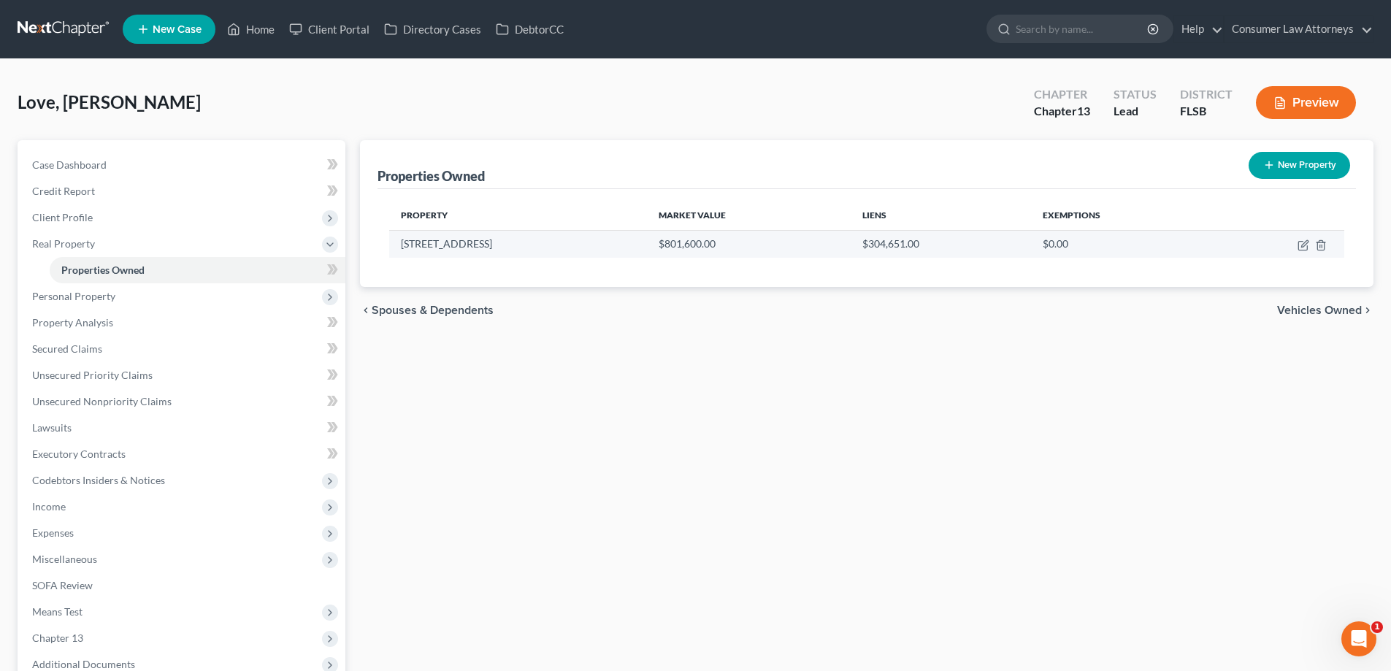
drag, startPoint x: 402, startPoint y: 248, endPoint x: 513, endPoint y: 247, distance: 111.7
click at [513, 247] on td "[STREET_ADDRESS]" at bounding box center [518, 244] width 258 height 28
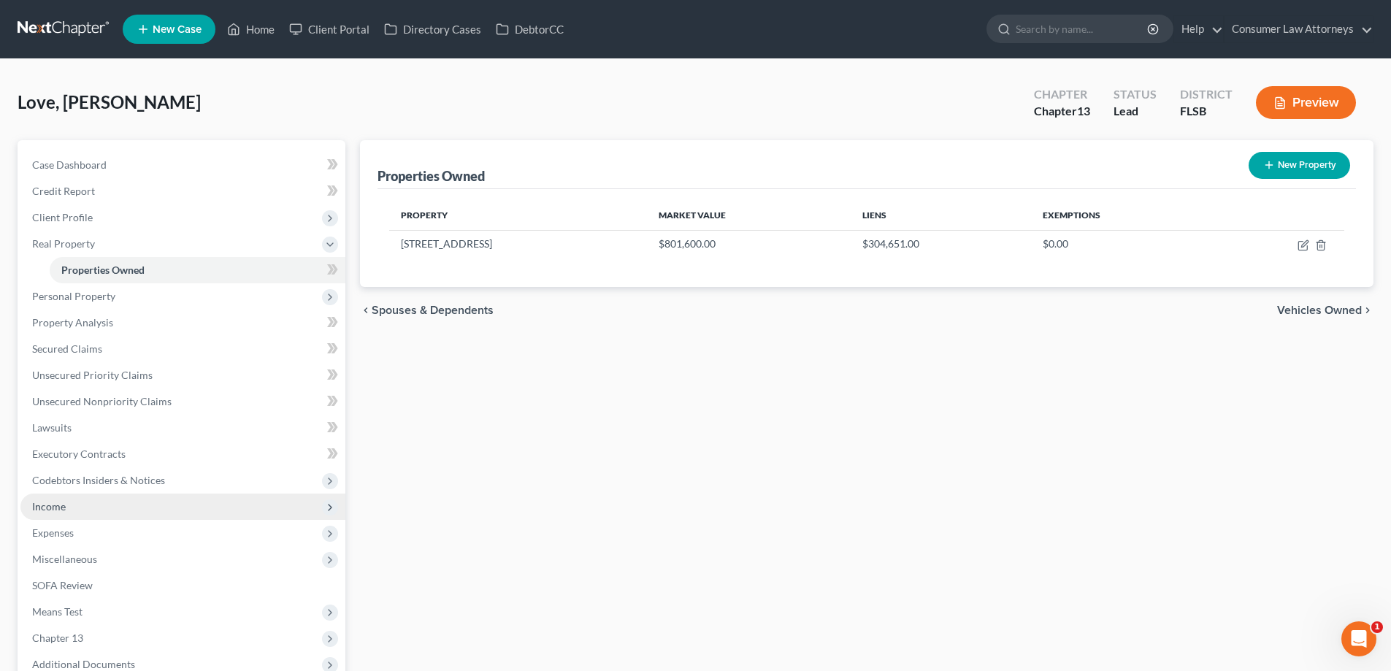
click at [47, 503] on span "Income" at bounding box center [49, 506] width 34 height 12
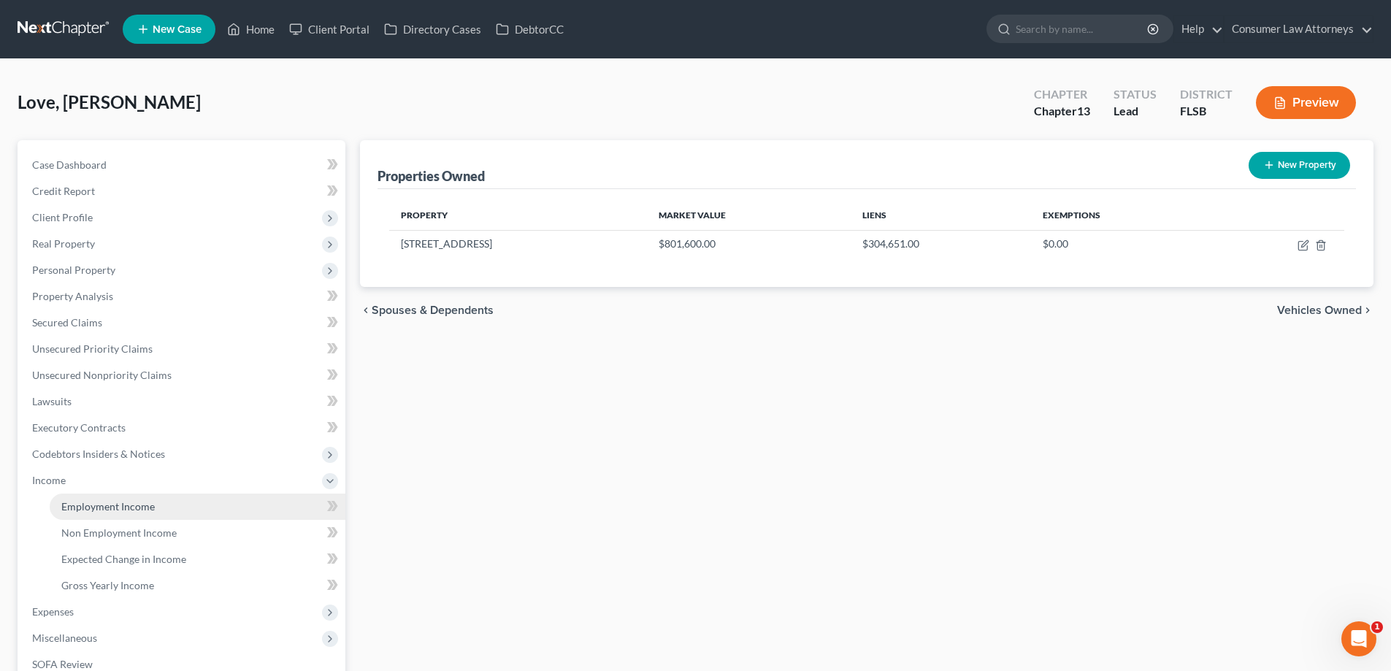
click at [105, 510] on span "Employment Income" at bounding box center [107, 506] width 93 height 12
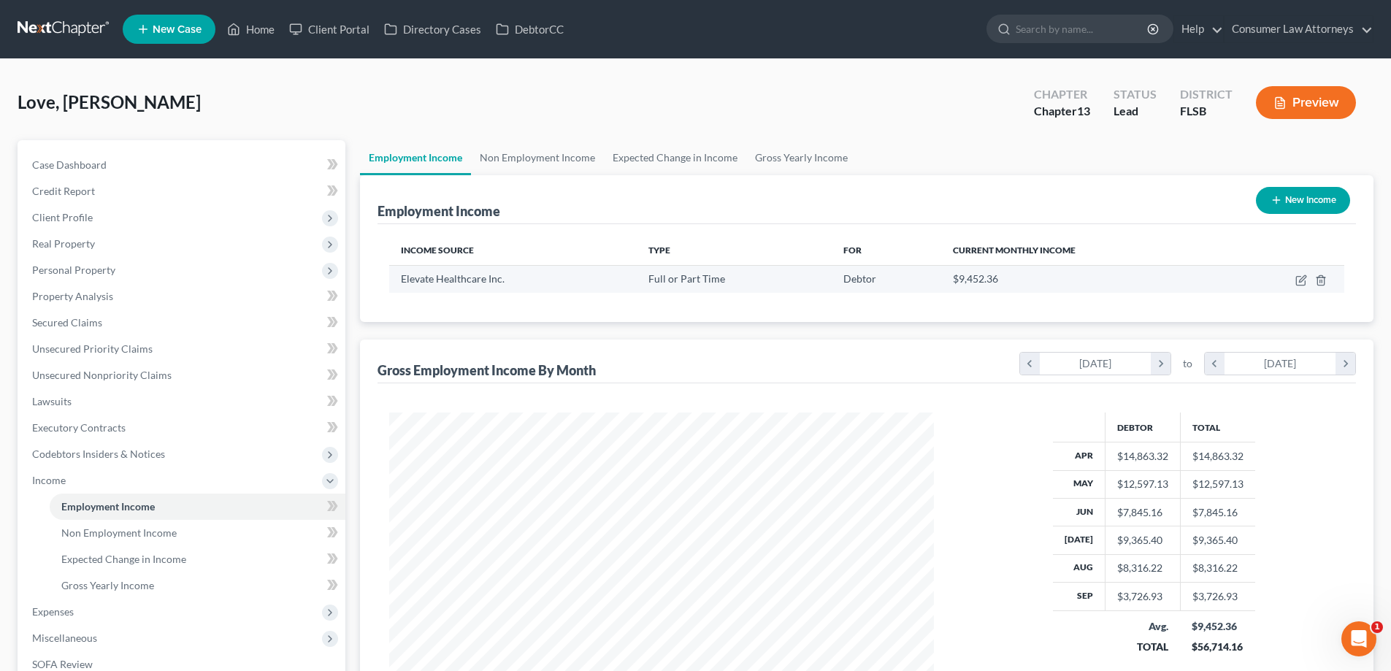
scroll to position [272, 574]
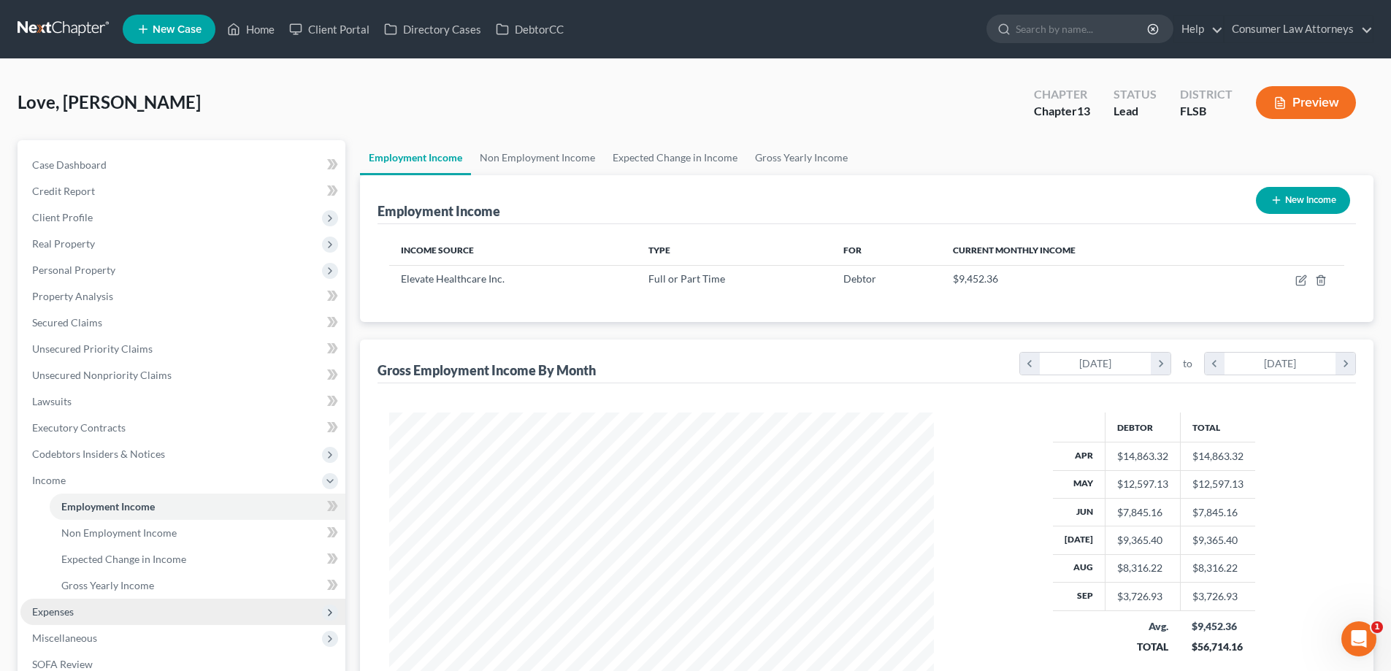
click at [53, 616] on span "Expenses" at bounding box center [53, 611] width 42 height 12
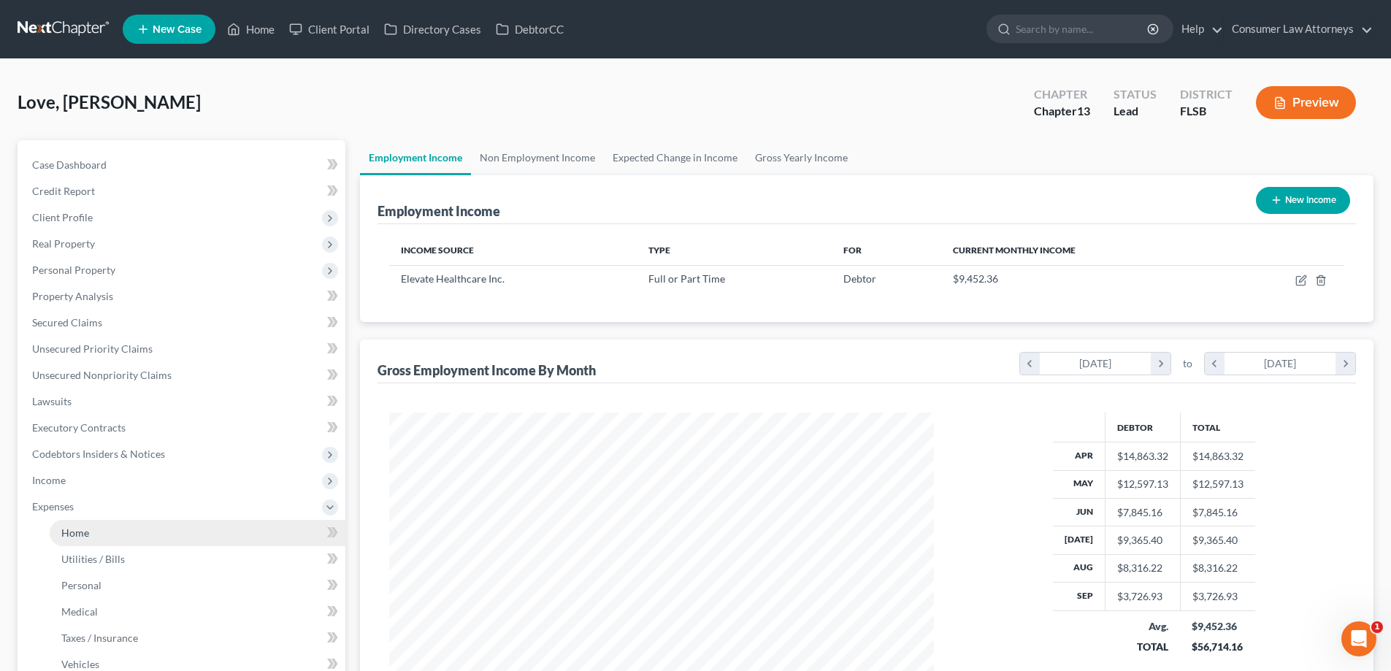
click at [75, 532] on span "Home" at bounding box center [75, 532] width 28 height 12
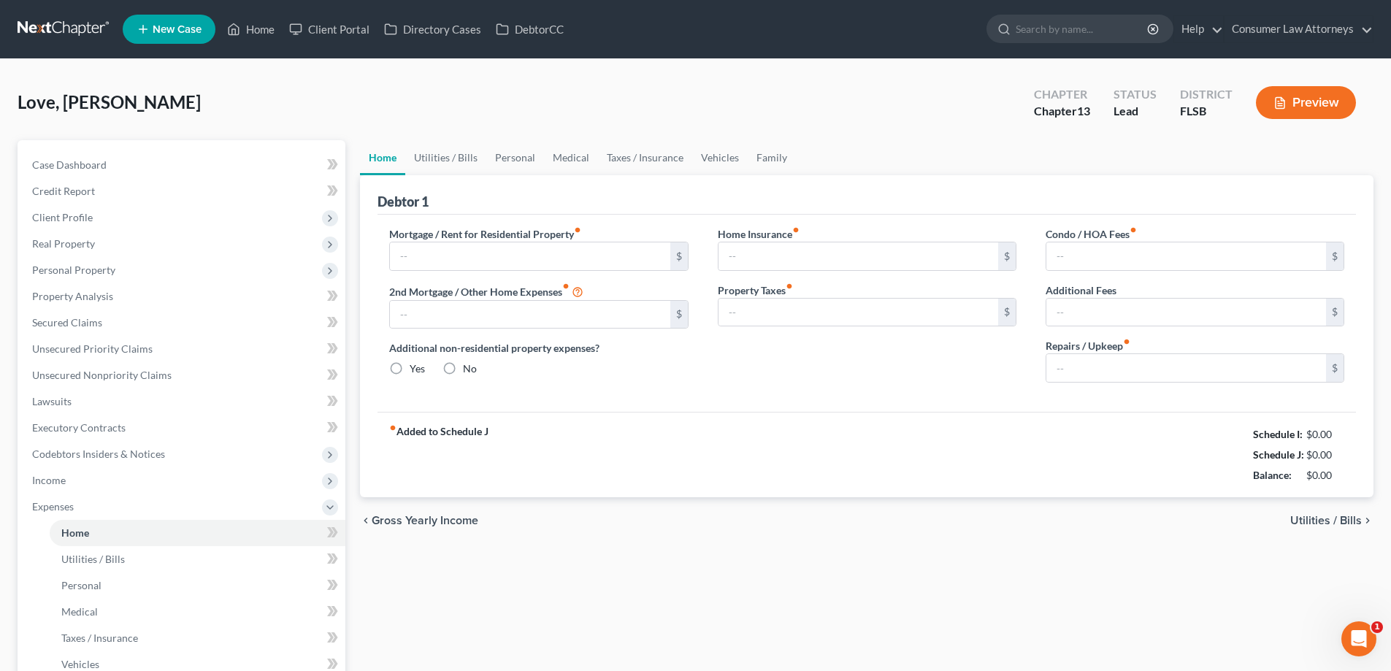
type input "4,500.00"
type input "0.00"
radio input "true"
type input "0.00"
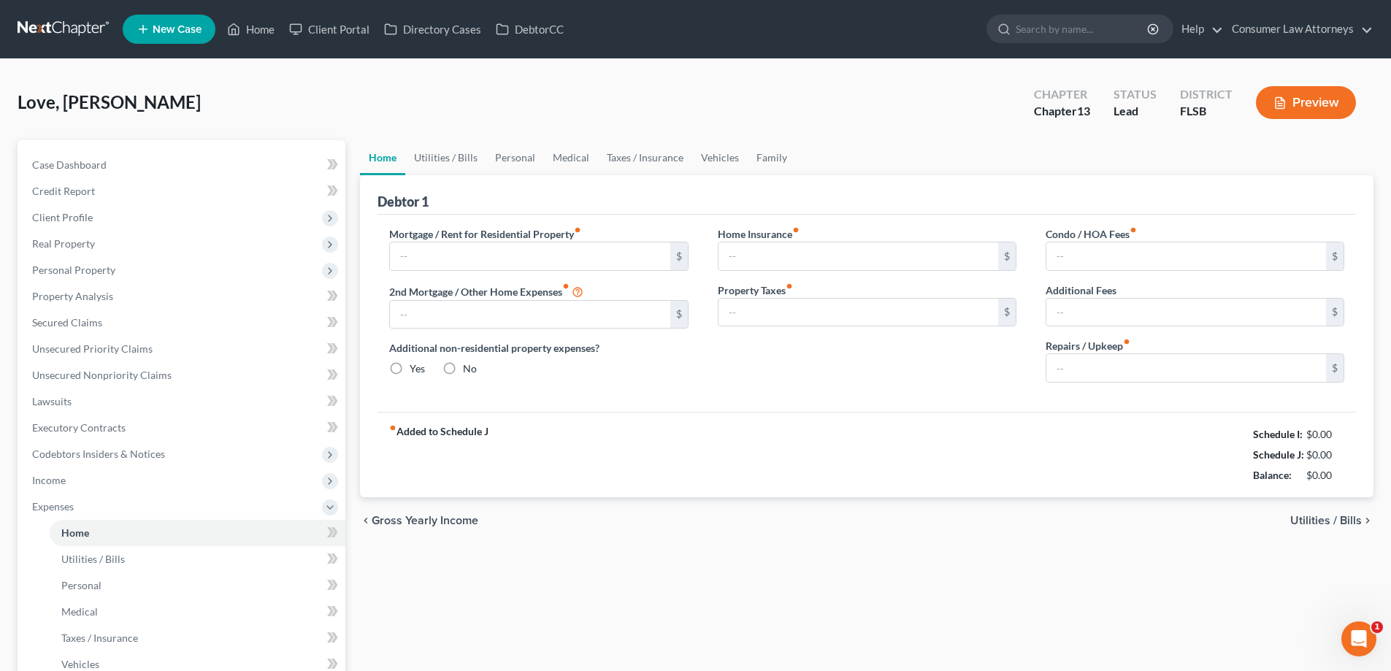
type input "100.00"
type input "0.00"
type input "120.00"
click at [487, 263] on input "4,500.00" at bounding box center [530, 256] width 280 height 28
type input "4,580.52"
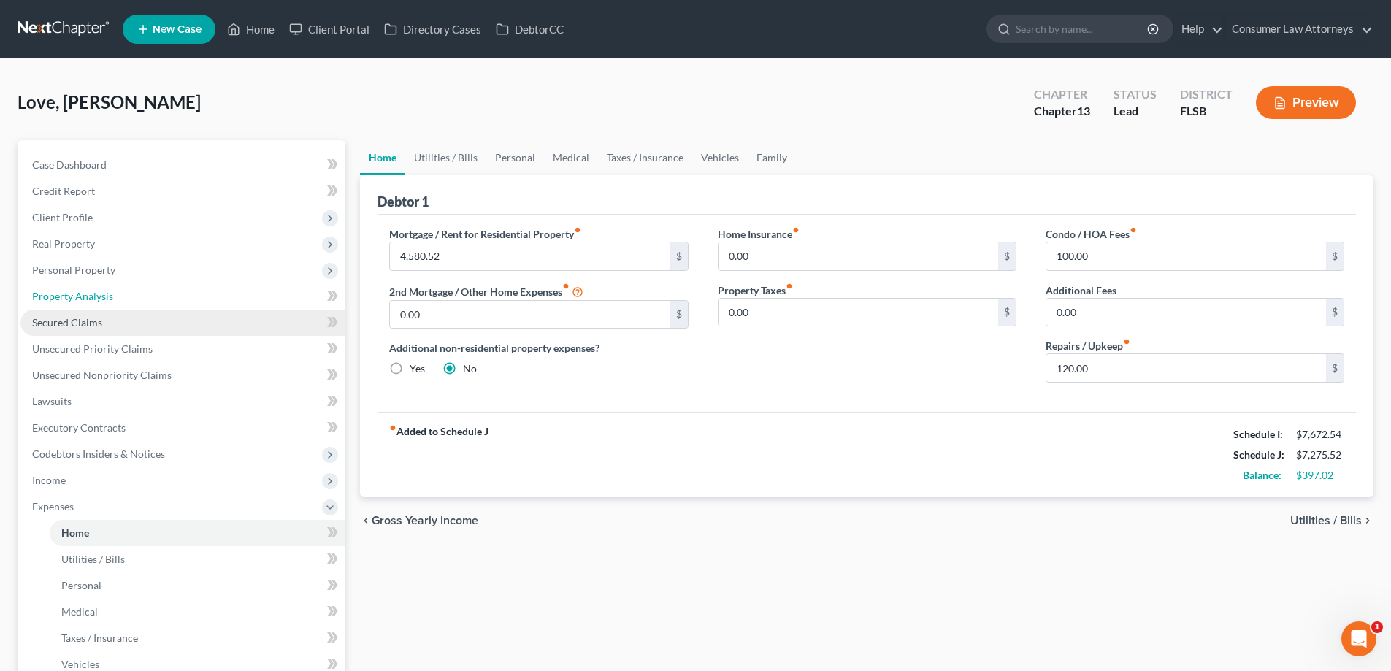
click at [52, 307] on link "Property Analysis" at bounding box center [182, 296] width 325 height 26
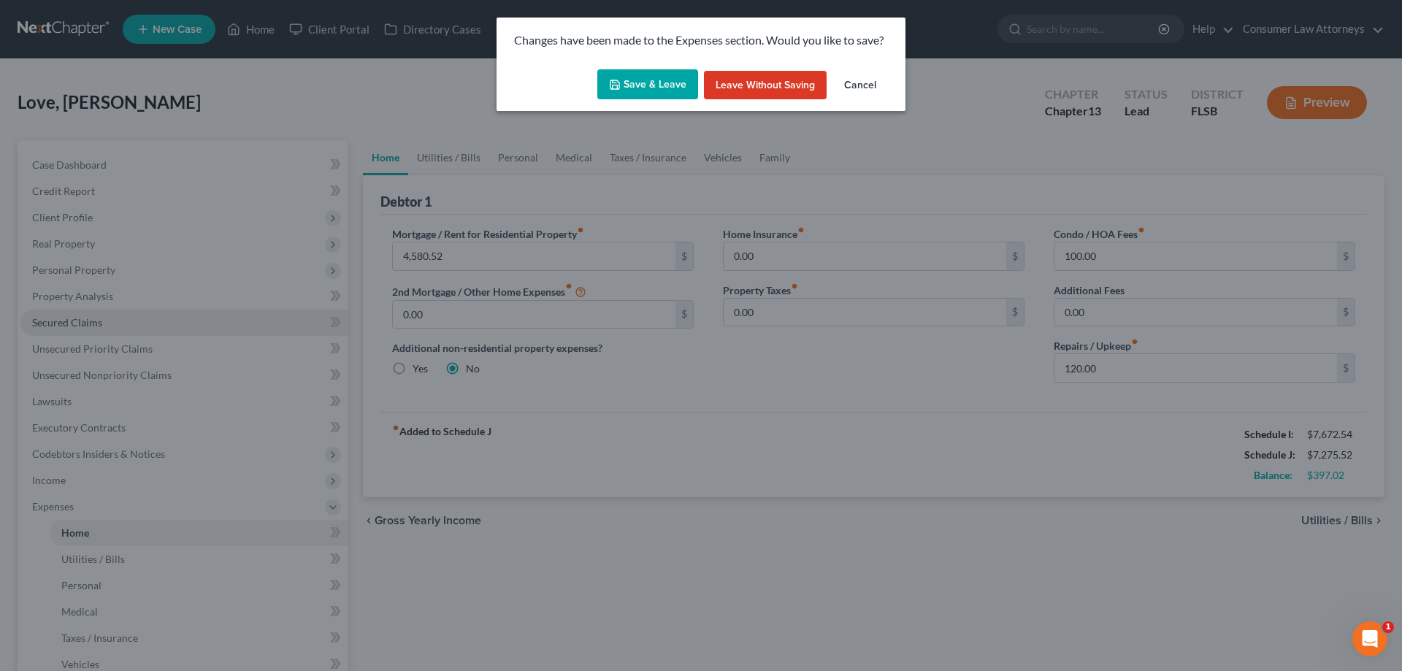
click at [46, 323] on div "Changes have been made to the Expenses section. Would you like to save? Save & …" at bounding box center [701, 335] width 1402 height 671
click at [663, 93] on button "Save & Leave" at bounding box center [647, 84] width 101 height 31
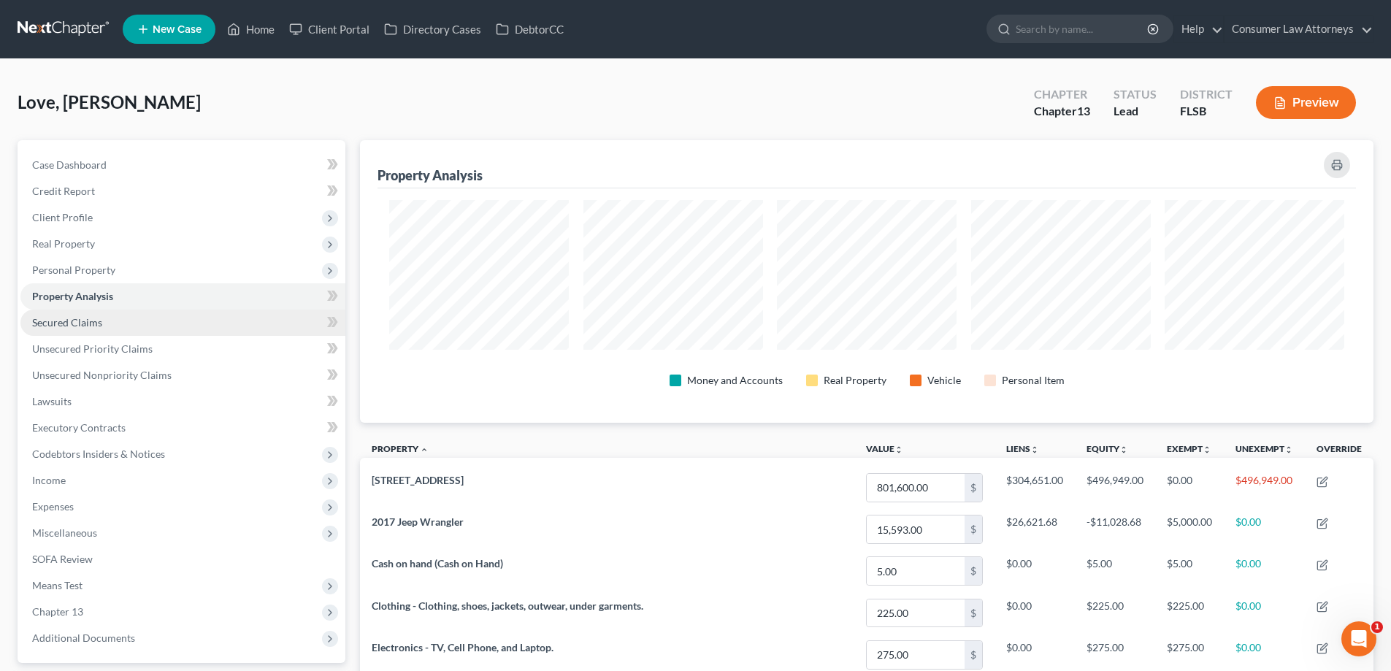
click at [72, 323] on span "Secured Claims" at bounding box center [67, 322] width 70 height 12
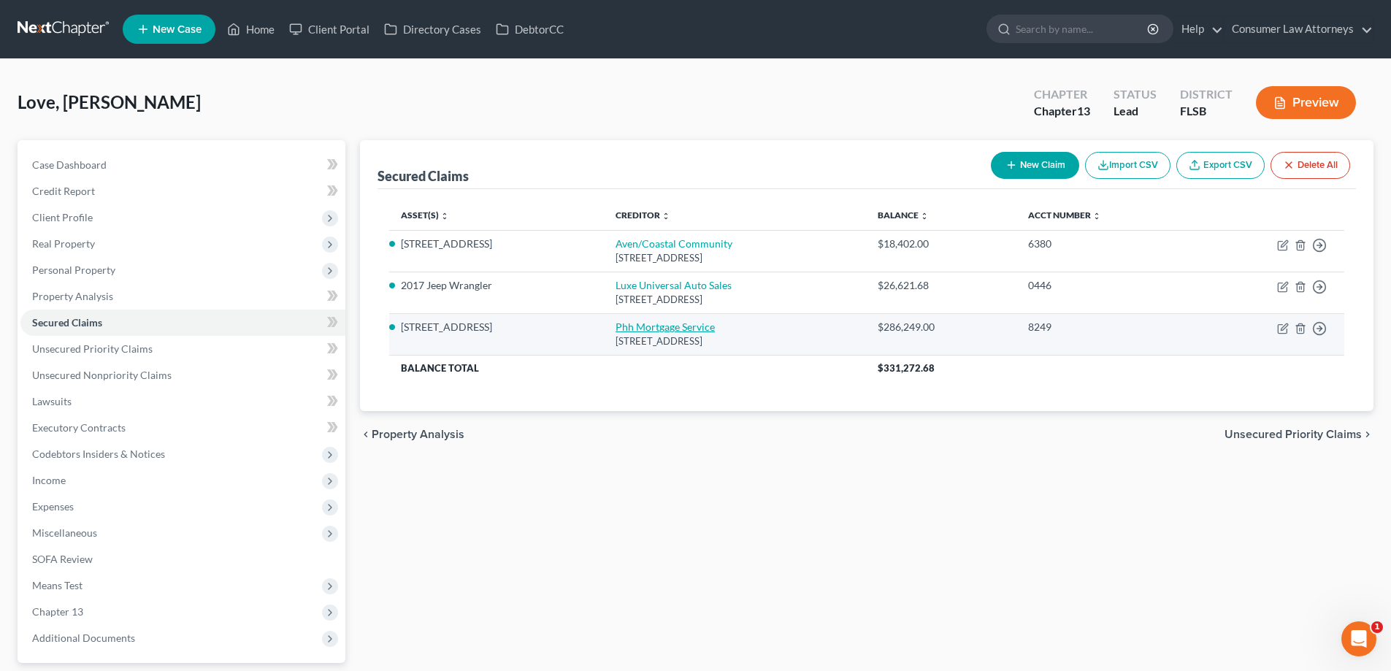
click at [644, 331] on link "Phh Mortgage Service" at bounding box center [665, 327] width 99 height 12
select select "33"
select select "3"
select select "2"
select select "0"
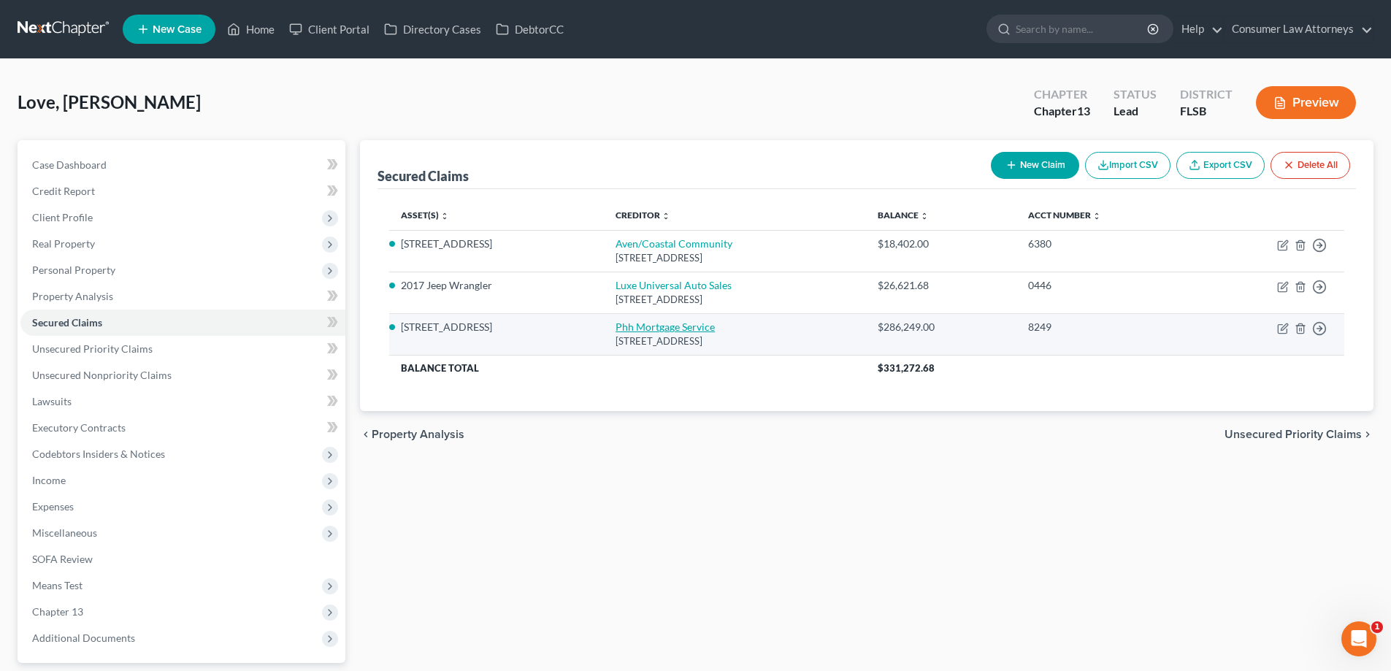
select select "0"
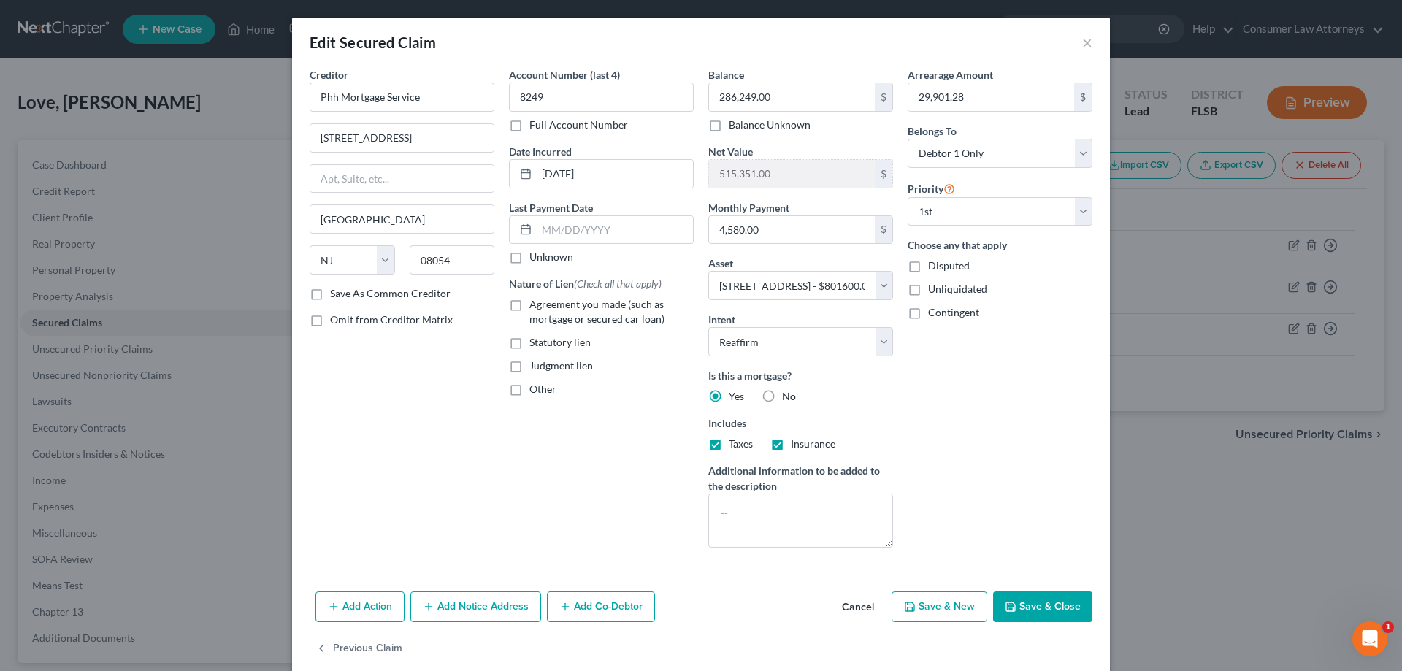
click at [1016, 605] on button "Save & Close" at bounding box center [1042, 606] width 99 height 31
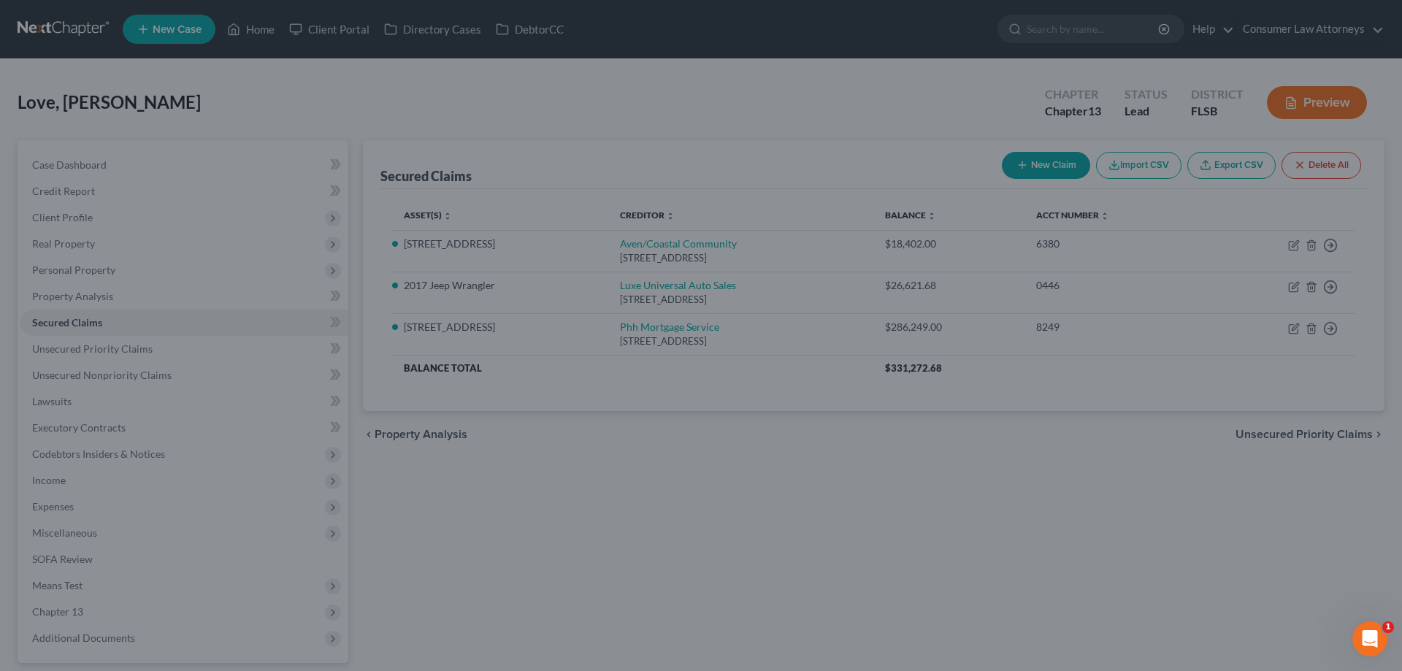
select select "3"
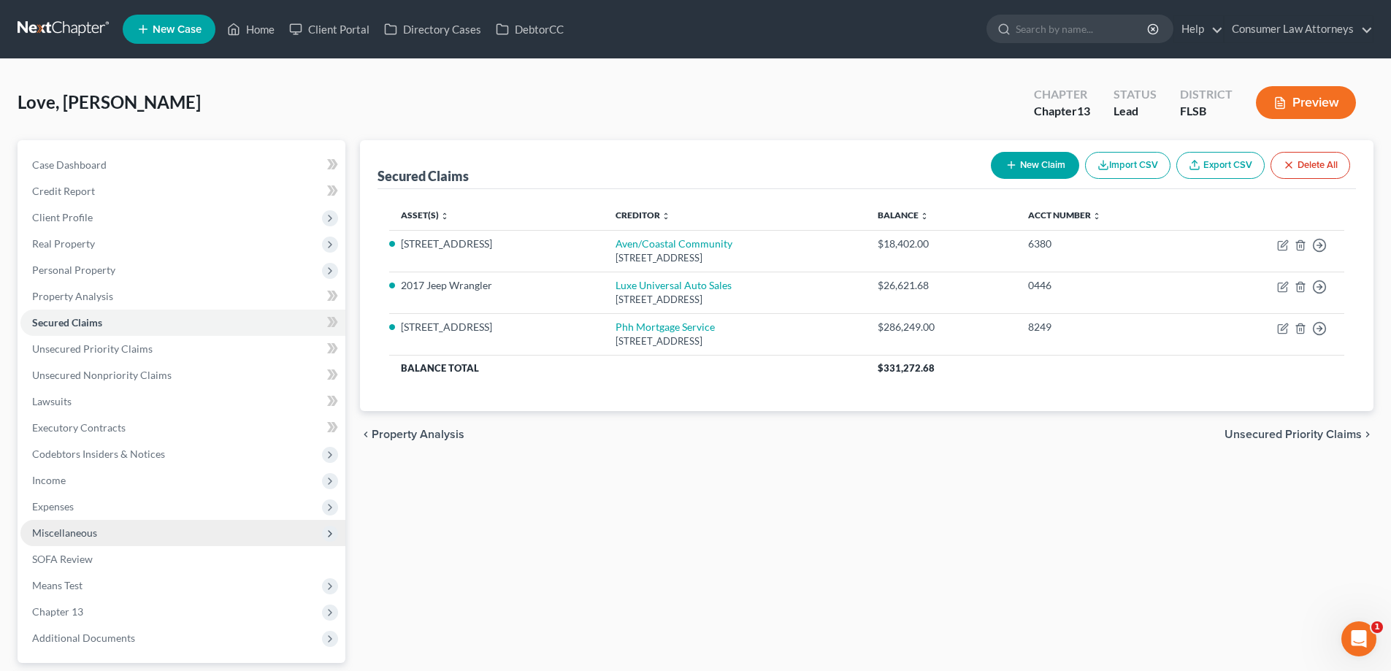
drag, startPoint x: 58, startPoint y: 509, endPoint x: 65, endPoint y: 519, distance: 12.6
click at [58, 509] on span "Expenses" at bounding box center [53, 506] width 42 height 12
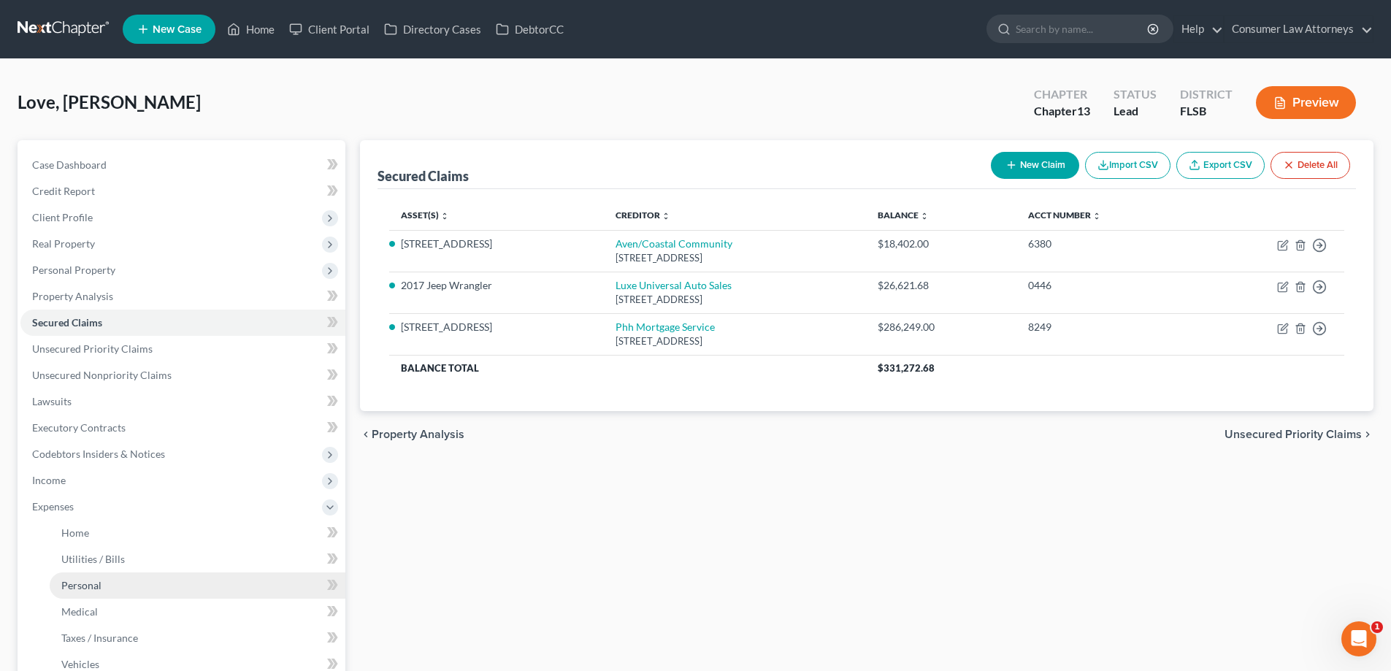
click at [92, 581] on span "Personal" at bounding box center [81, 585] width 40 height 12
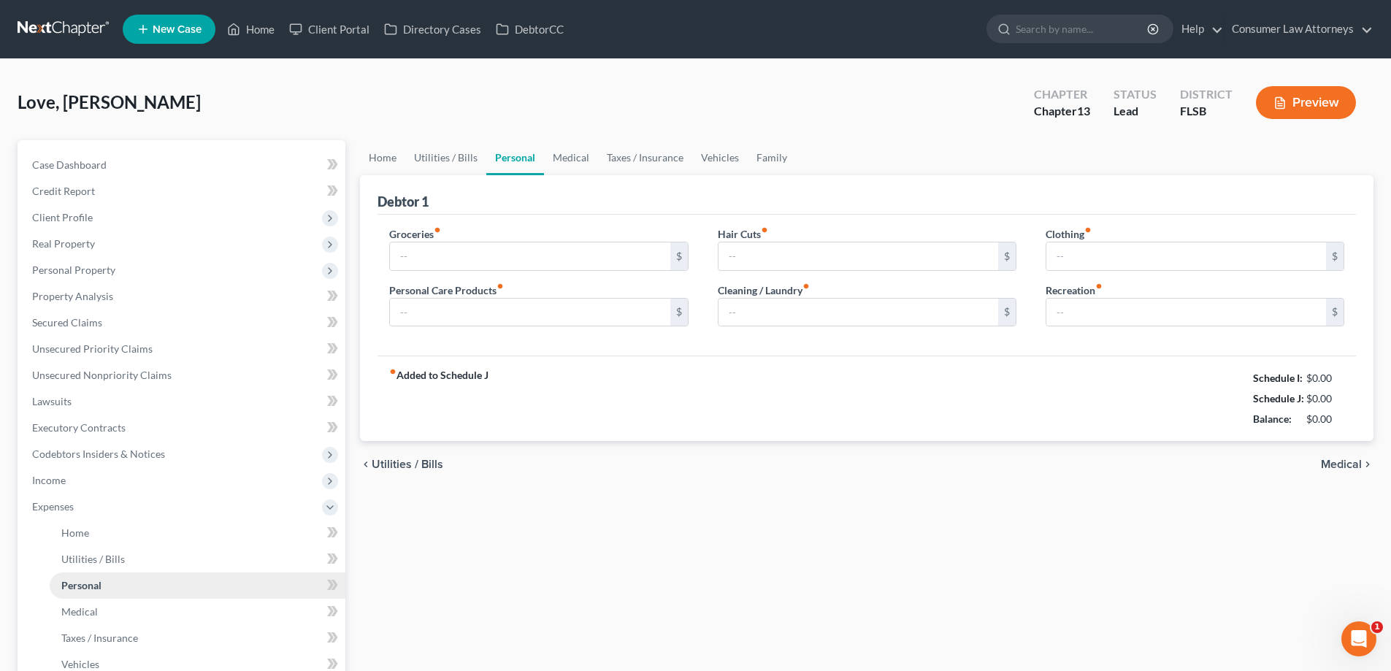
type input "600.00"
type input "30.00"
type input "60.00"
type input "35.00"
type input "50.00"
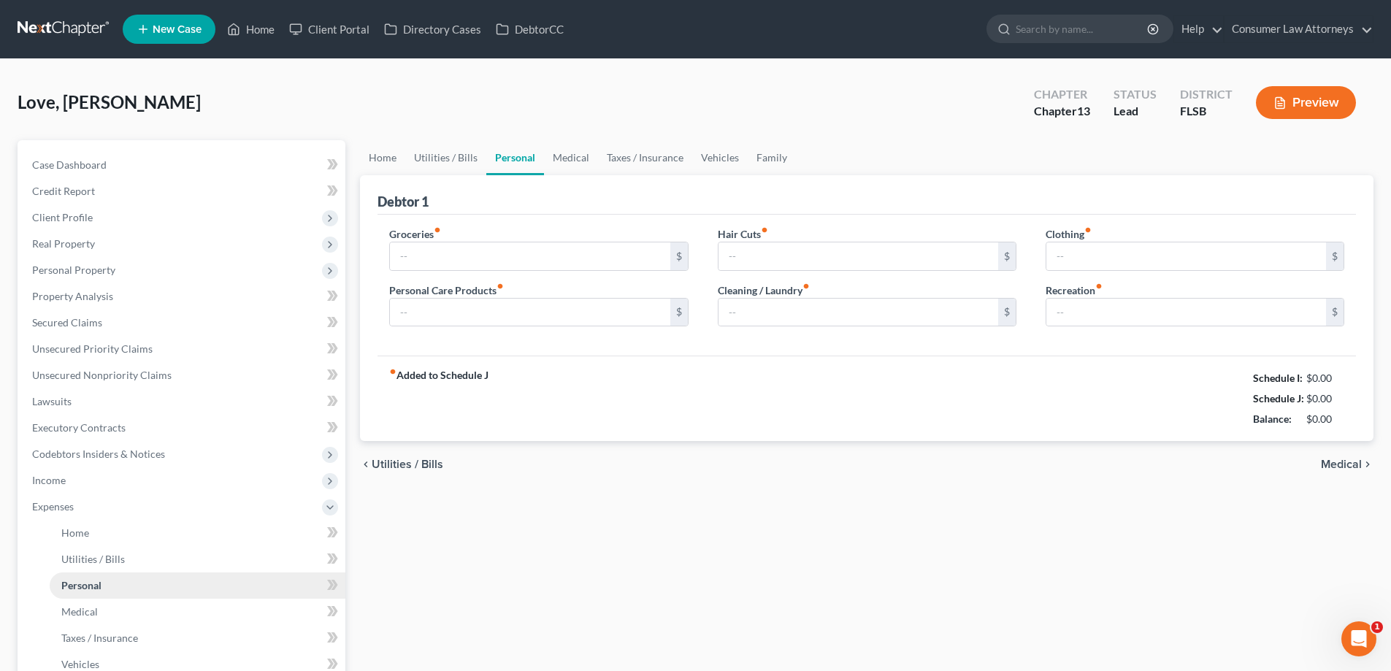
type input "100.00"
click at [715, 155] on link "Vehicles" at bounding box center [719, 157] width 55 height 35
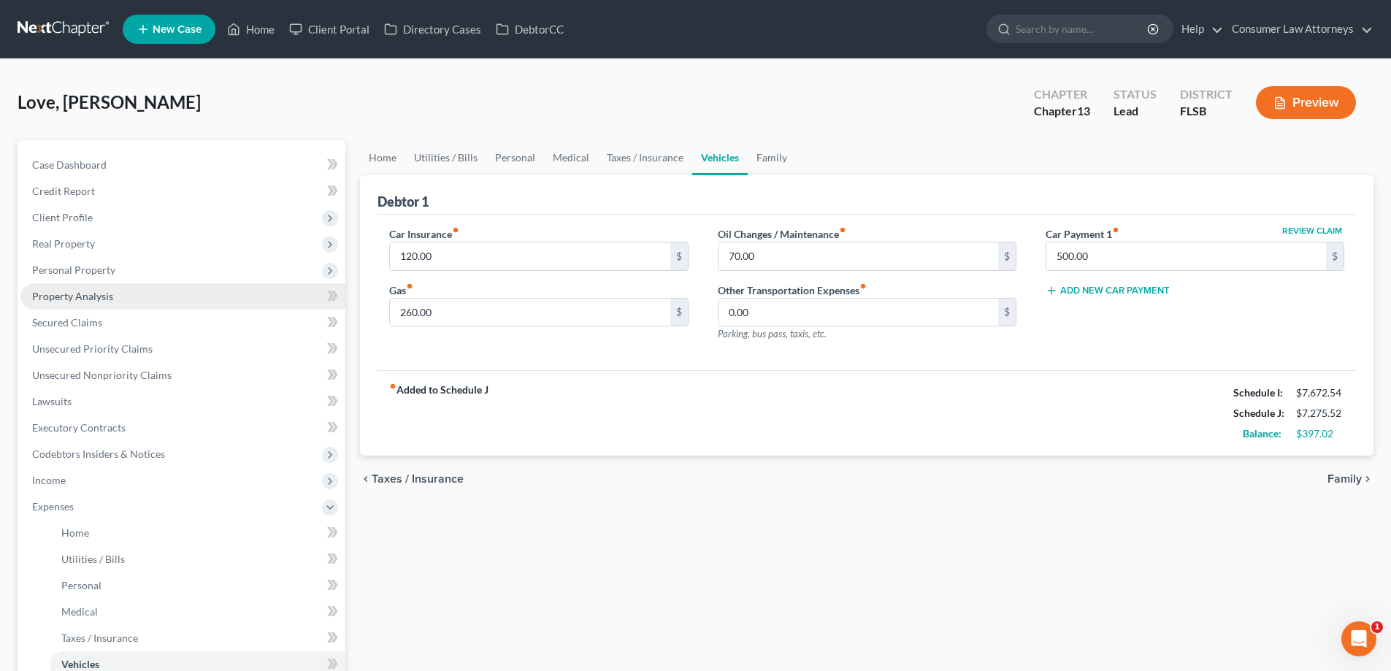
drag, startPoint x: 52, startPoint y: 270, endPoint x: 66, endPoint y: 284, distance: 20.1
click at [52, 270] on span "Personal Property" at bounding box center [73, 270] width 83 height 12
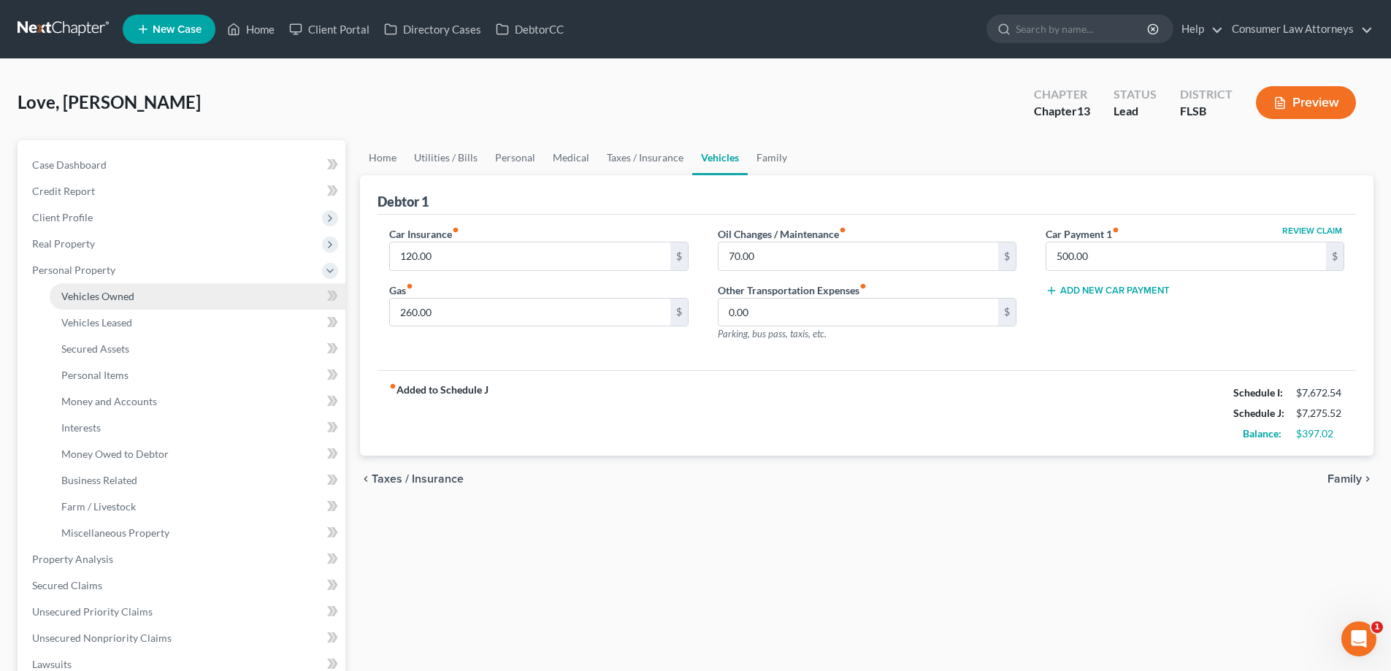
click at [84, 302] on span "Vehicles Owned" at bounding box center [97, 296] width 73 height 12
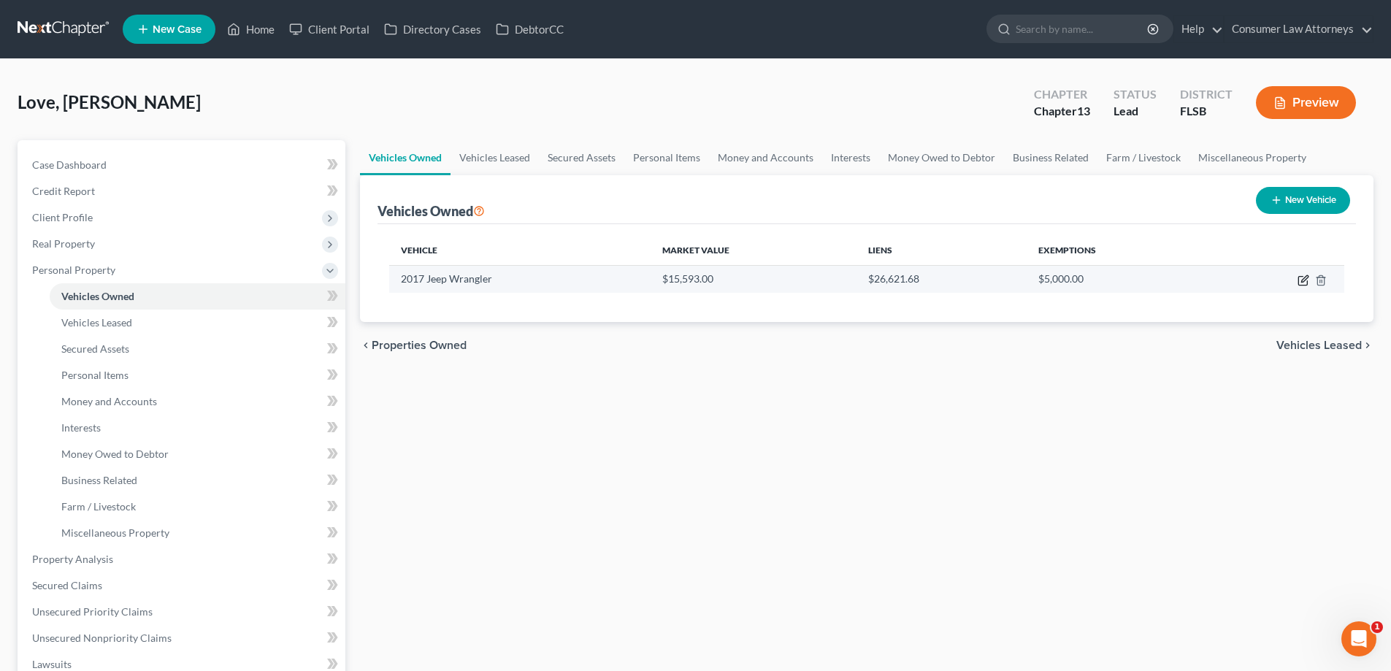
click at [1300, 280] on icon "button" at bounding box center [1303, 281] width 12 height 12
select select "0"
select select "9"
select select "4"
select select "0"
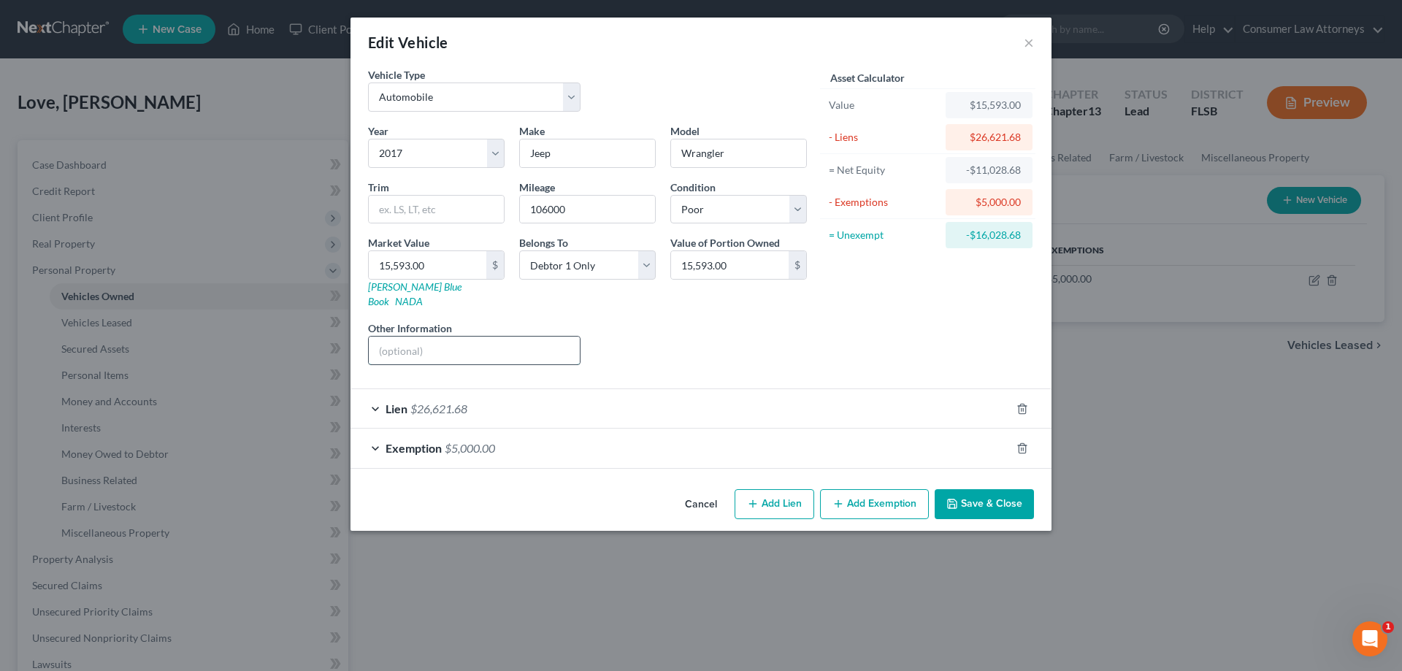
click at [480, 337] on input "text" at bounding box center [474, 351] width 211 height 28
drag, startPoint x: 513, startPoint y: 336, endPoint x: 418, endPoint y: 340, distance: 94.3
click at [418, 340] on input "VIN No. 4S4BP61CX7377316" at bounding box center [474, 351] width 211 height 28
paste input "[US_VEHICLE_IDENTIFICATION_NUMBER]"
type input "VIN No. [US_VEHICLE_IDENTIFICATION_NUMBER]"
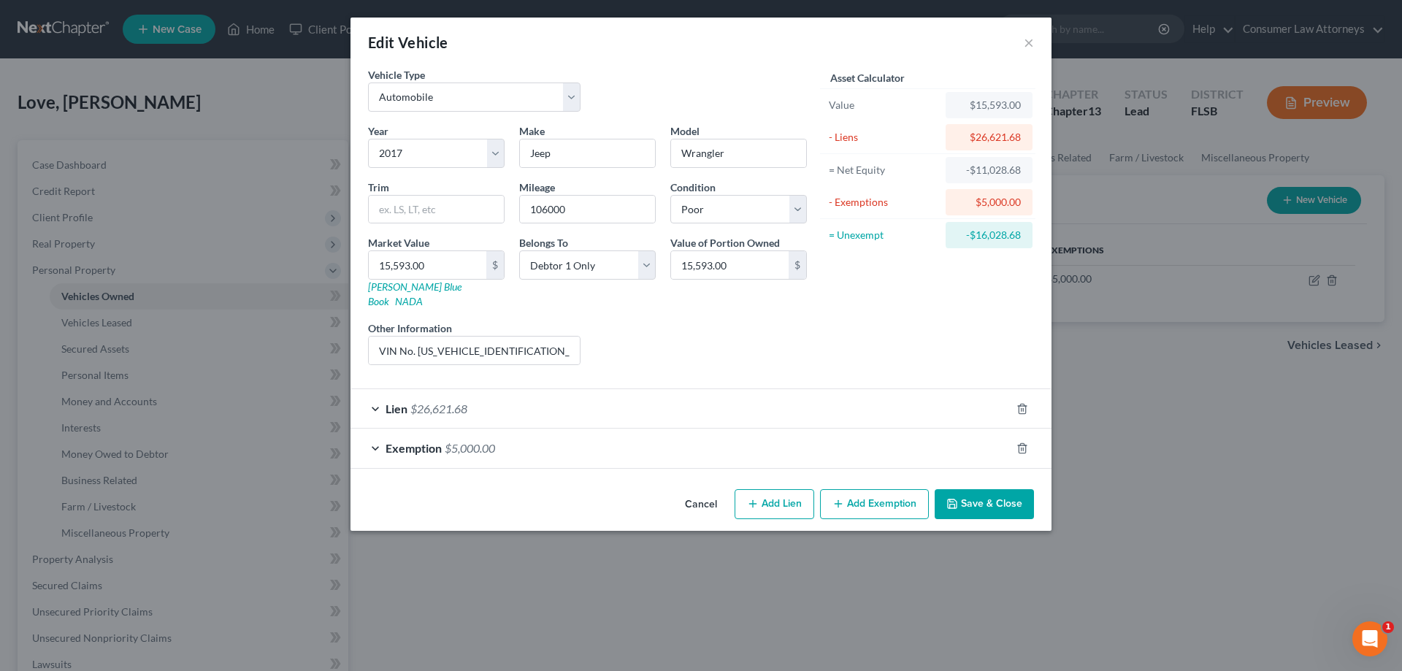
click at [994, 489] on button "Save & Close" at bounding box center [984, 504] width 99 height 31
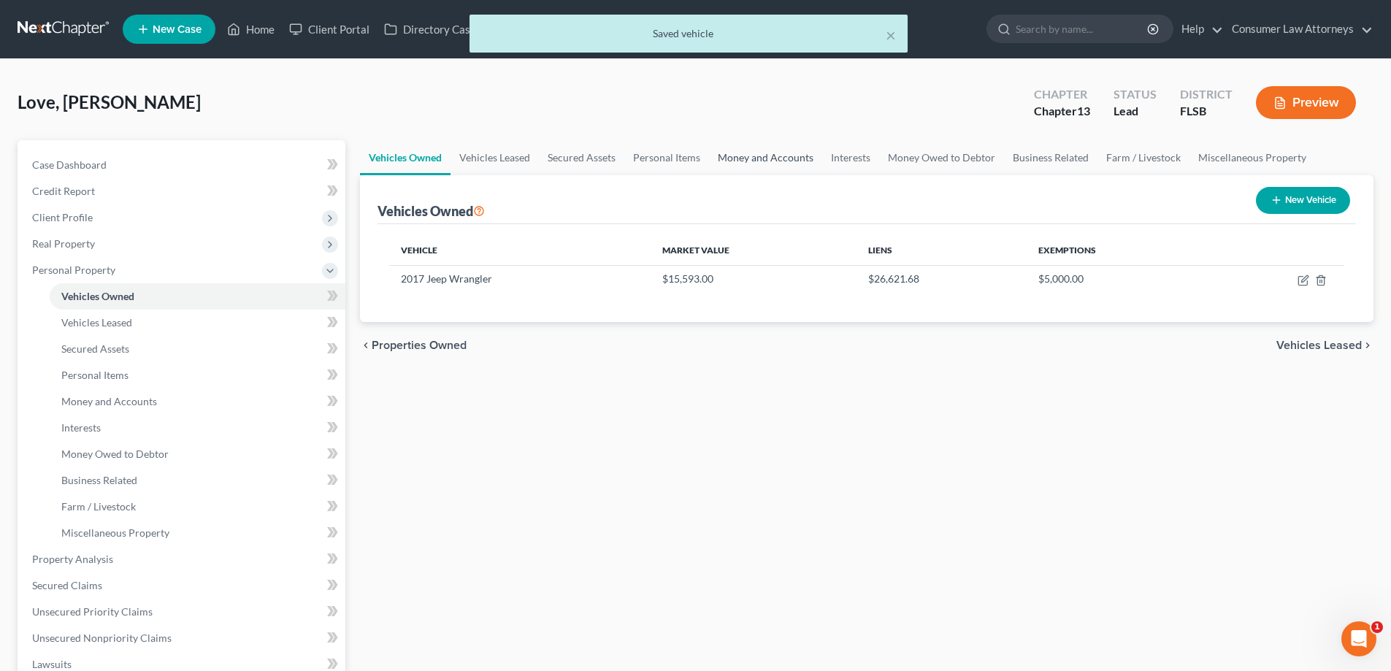
click at [799, 150] on link "Money and Accounts" at bounding box center [765, 157] width 113 height 35
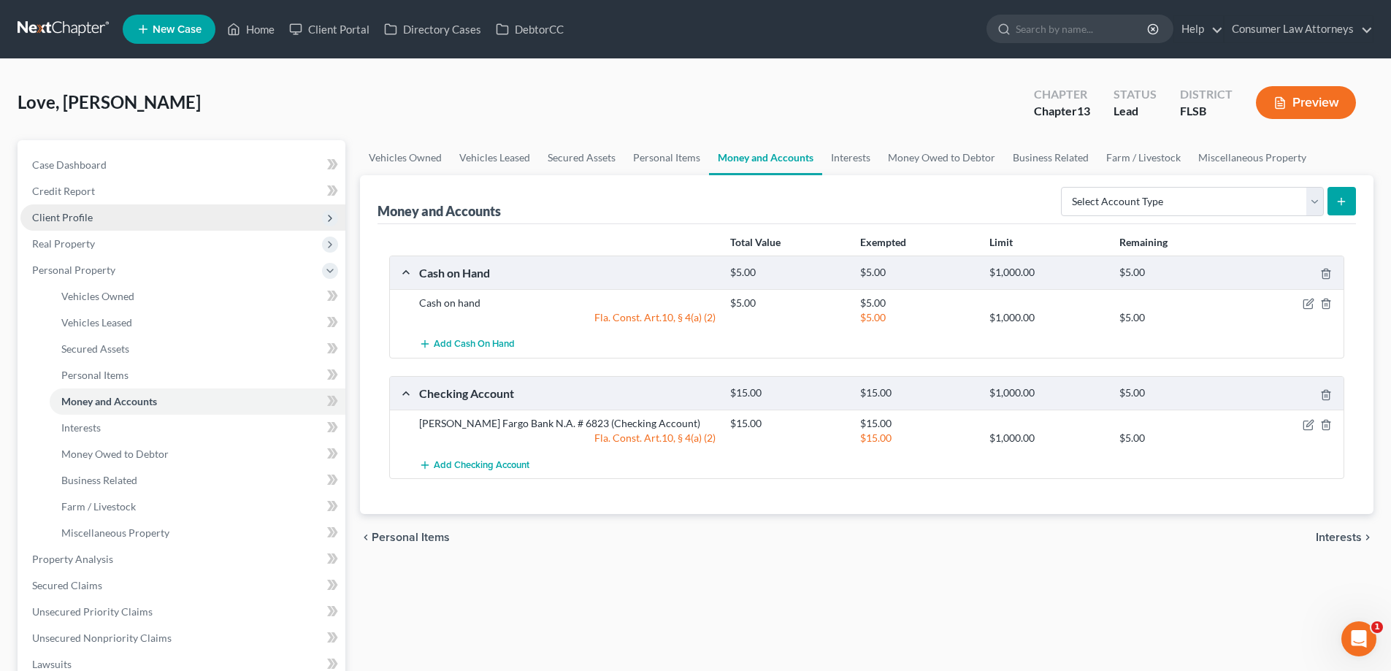
click at [64, 214] on span "Client Profile" at bounding box center [62, 217] width 61 height 12
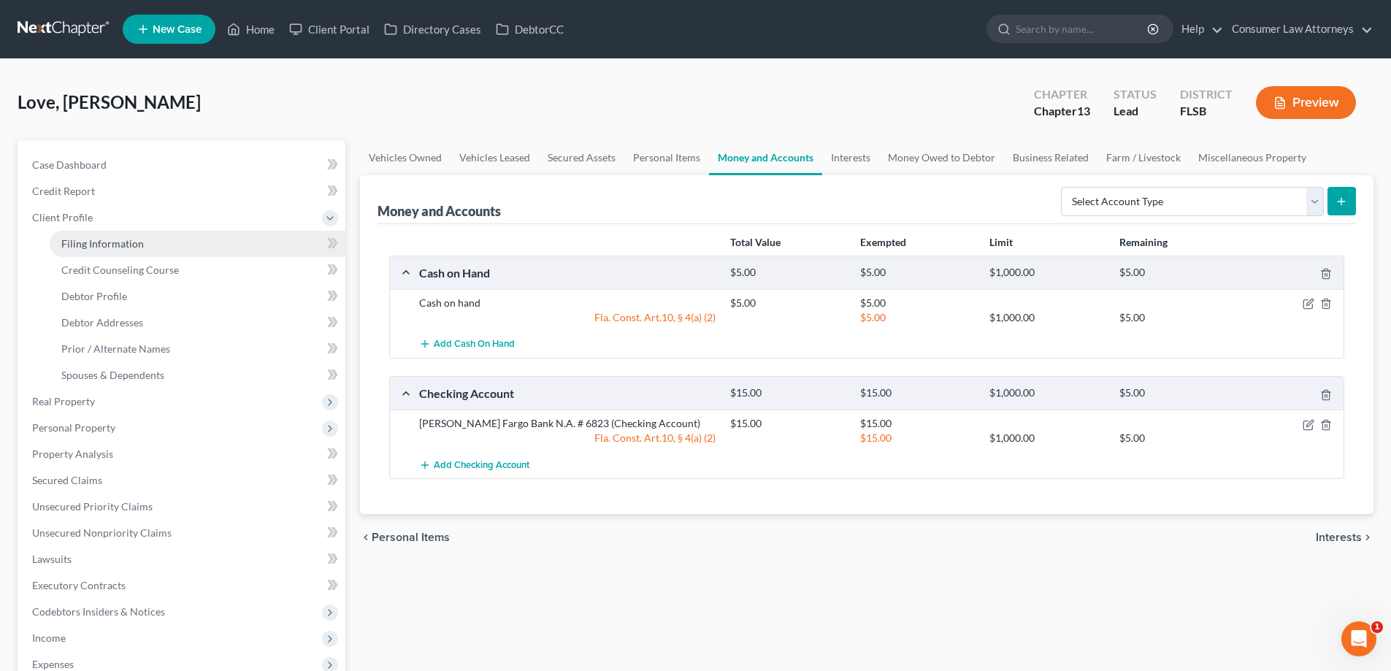
click at [99, 246] on span "Filing Information" at bounding box center [102, 243] width 83 height 12
select select "1"
select select "0"
select select "3"
select select "1"
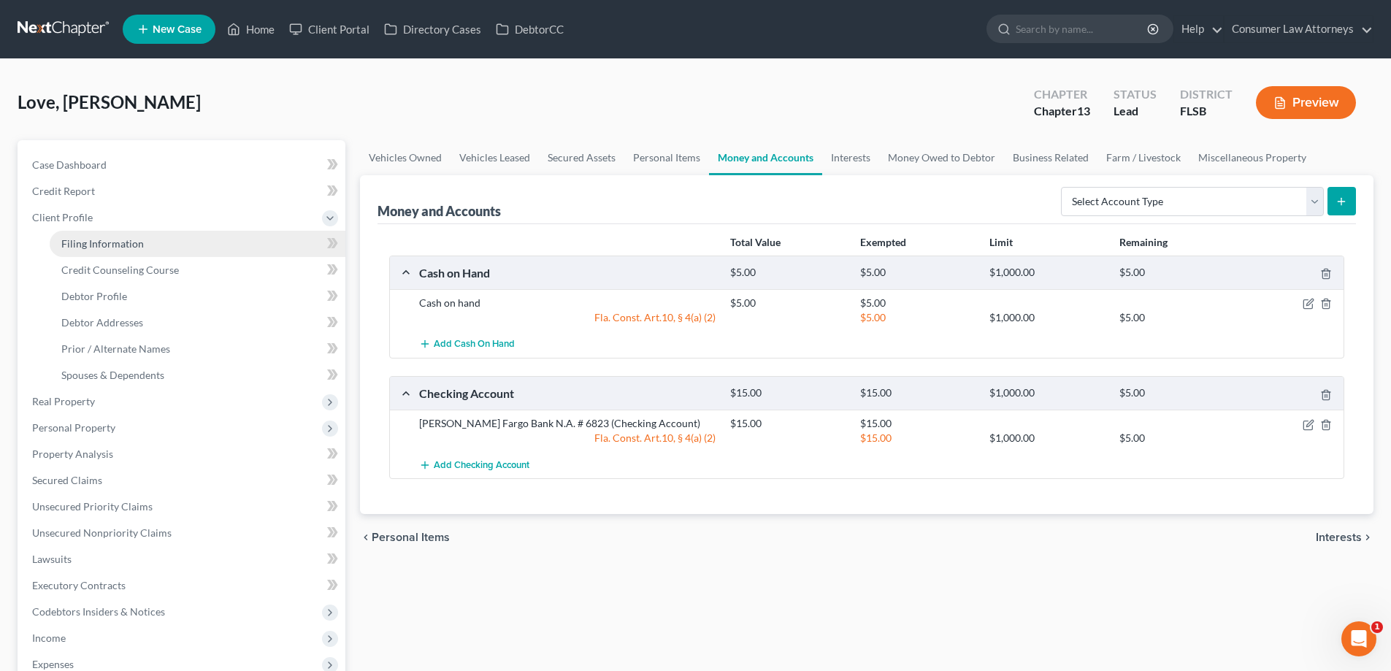
select select "9"
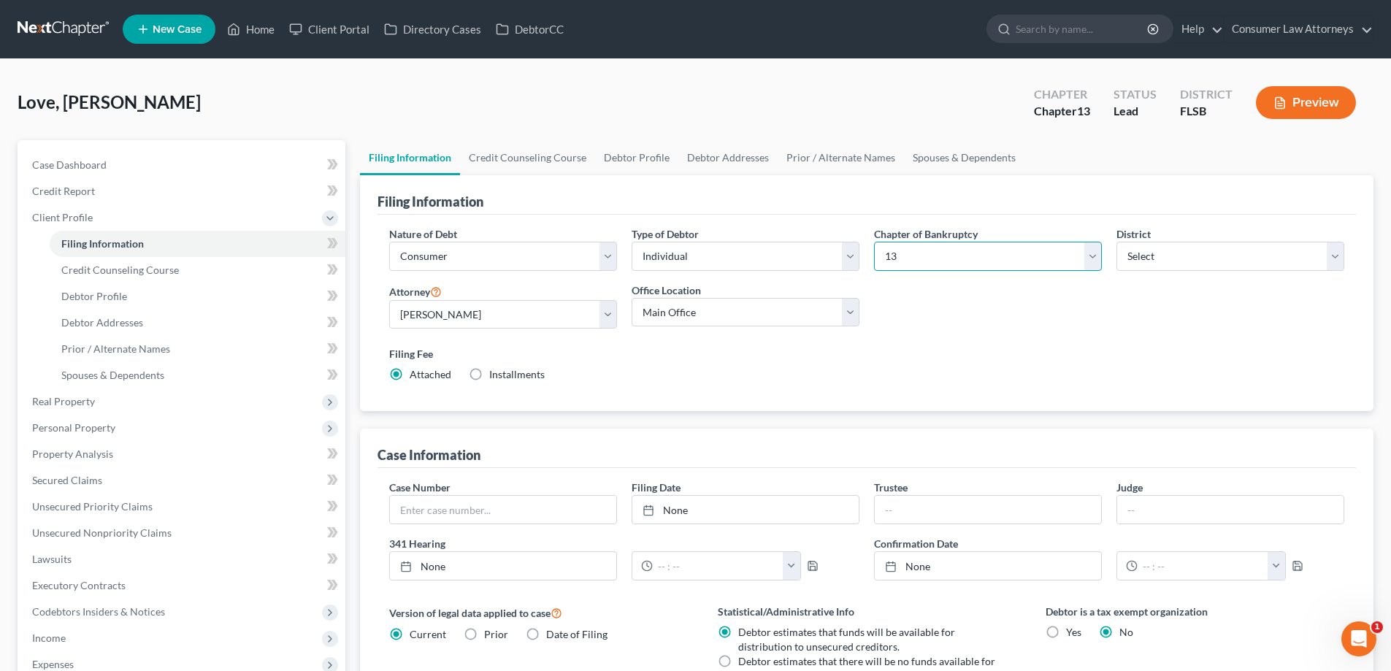
click at [1040, 261] on select "Select 7 11 12 13" at bounding box center [988, 256] width 228 height 29
select select "0"
click at [874, 242] on select "Select 7 11 12 13" at bounding box center [988, 256] width 228 height 29
click at [509, 161] on link "Credit Counseling Course" at bounding box center [527, 157] width 135 height 35
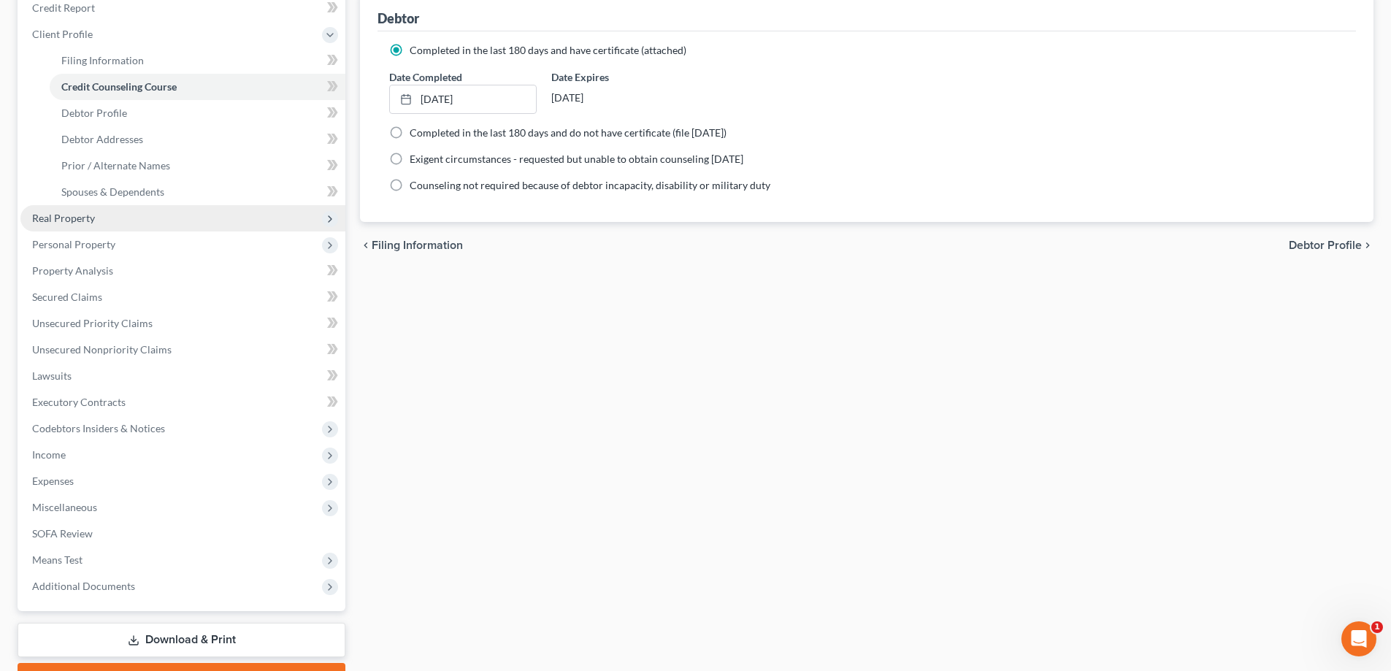
scroll to position [263, 0]
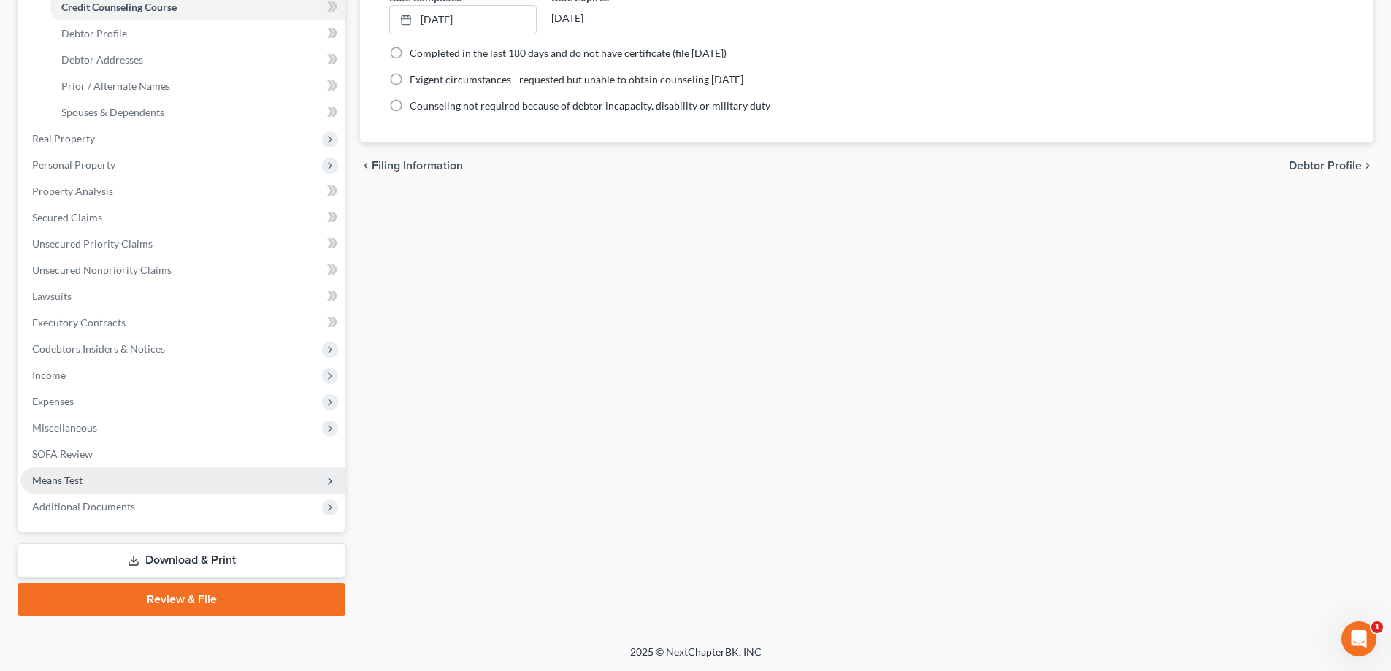
click at [73, 482] on span "Means Test" at bounding box center [57, 480] width 50 height 12
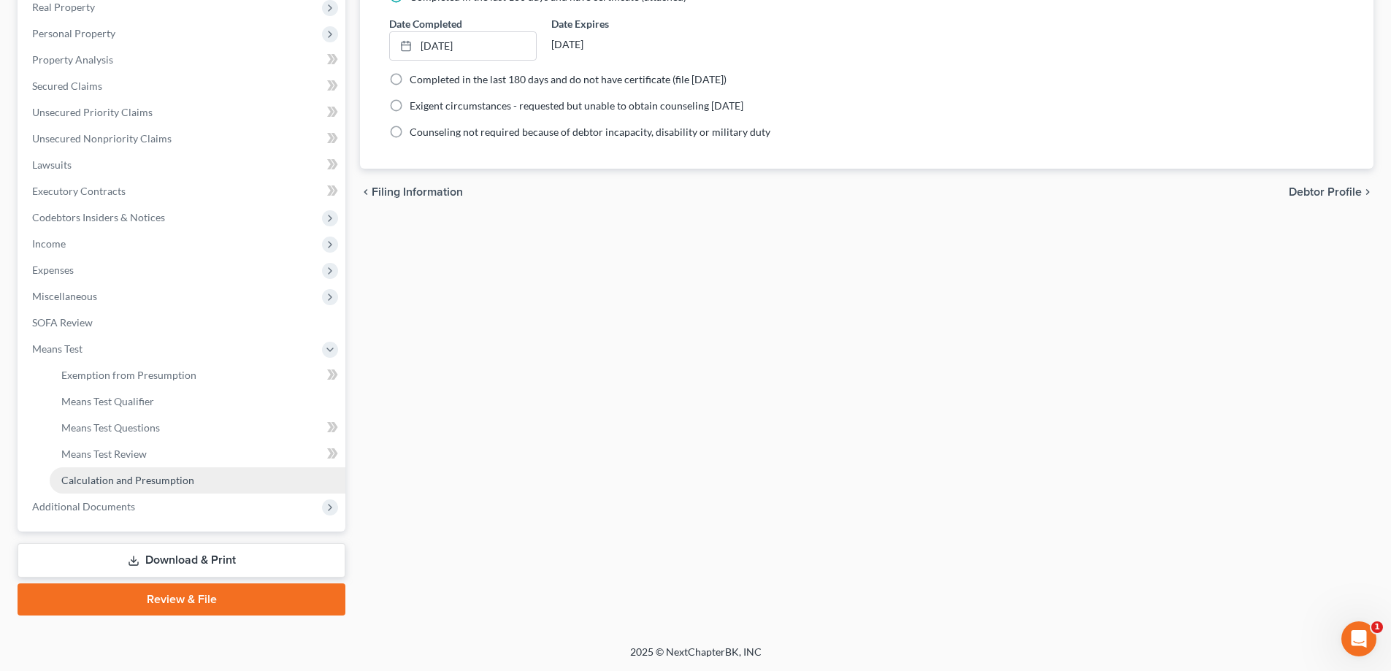
scroll to position [237, 0]
click at [96, 405] on span "Means Test Qualifier" at bounding box center [107, 401] width 93 height 12
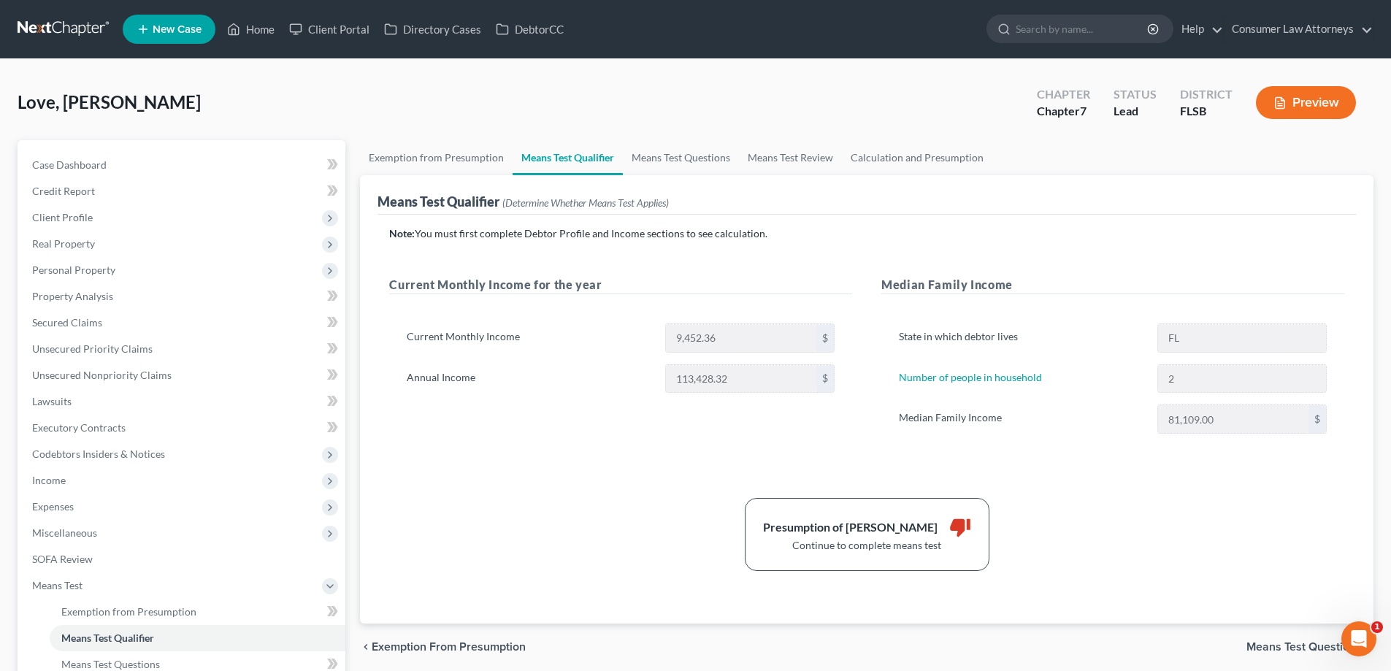
click at [1032, 491] on div "Note: You must first complete Debtor Profile and Income sections to see calcula…" at bounding box center [866, 398] width 955 height 345
click at [56, 214] on span "Client Profile" at bounding box center [62, 217] width 61 height 12
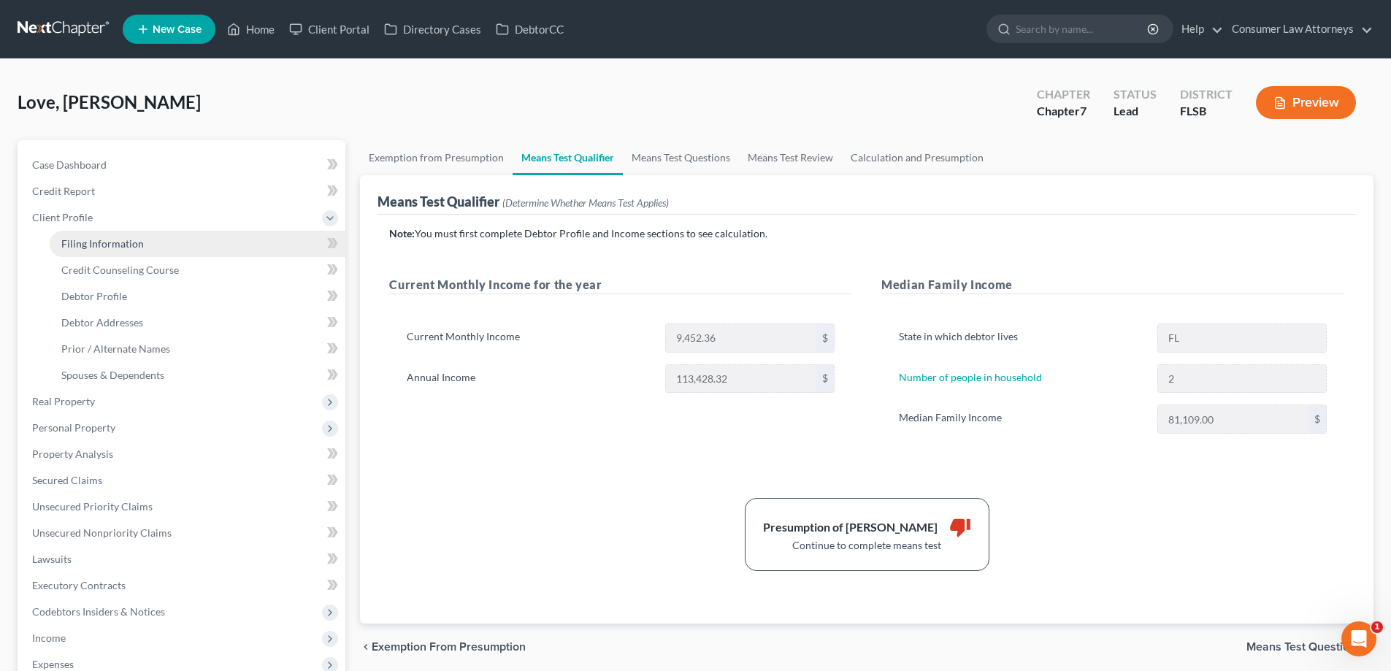
click at [90, 245] on span "Filing Information" at bounding box center [102, 243] width 83 height 12
select select "1"
select select "0"
select select "17"
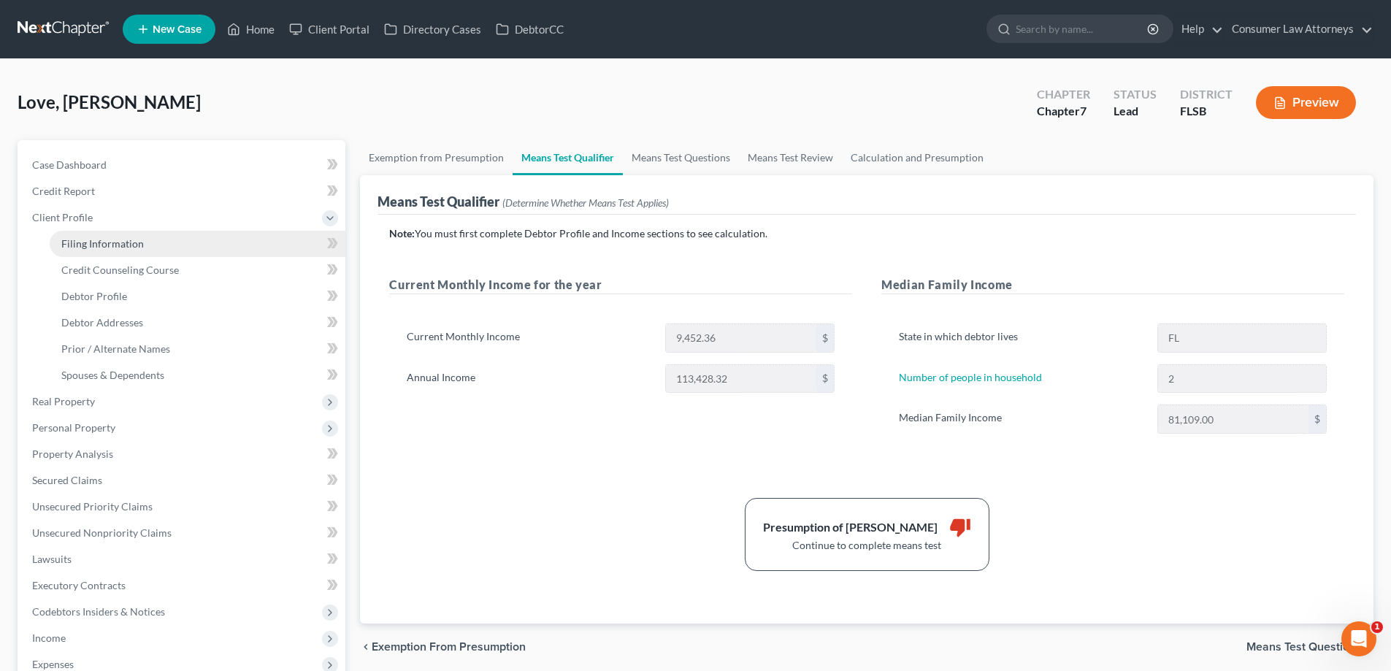
select select "1"
select select "9"
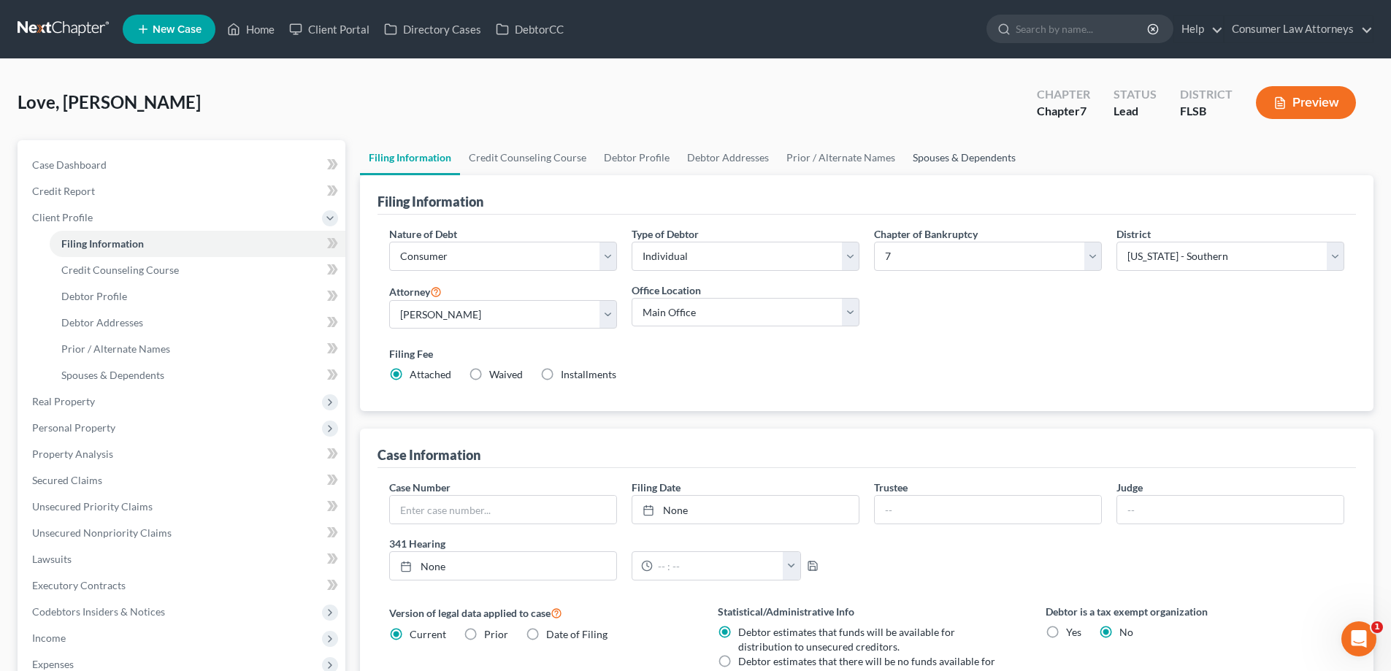
click at [979, 170] on link "Spouses & Dependents" at bounding box center [964, 157] width 120 height 35
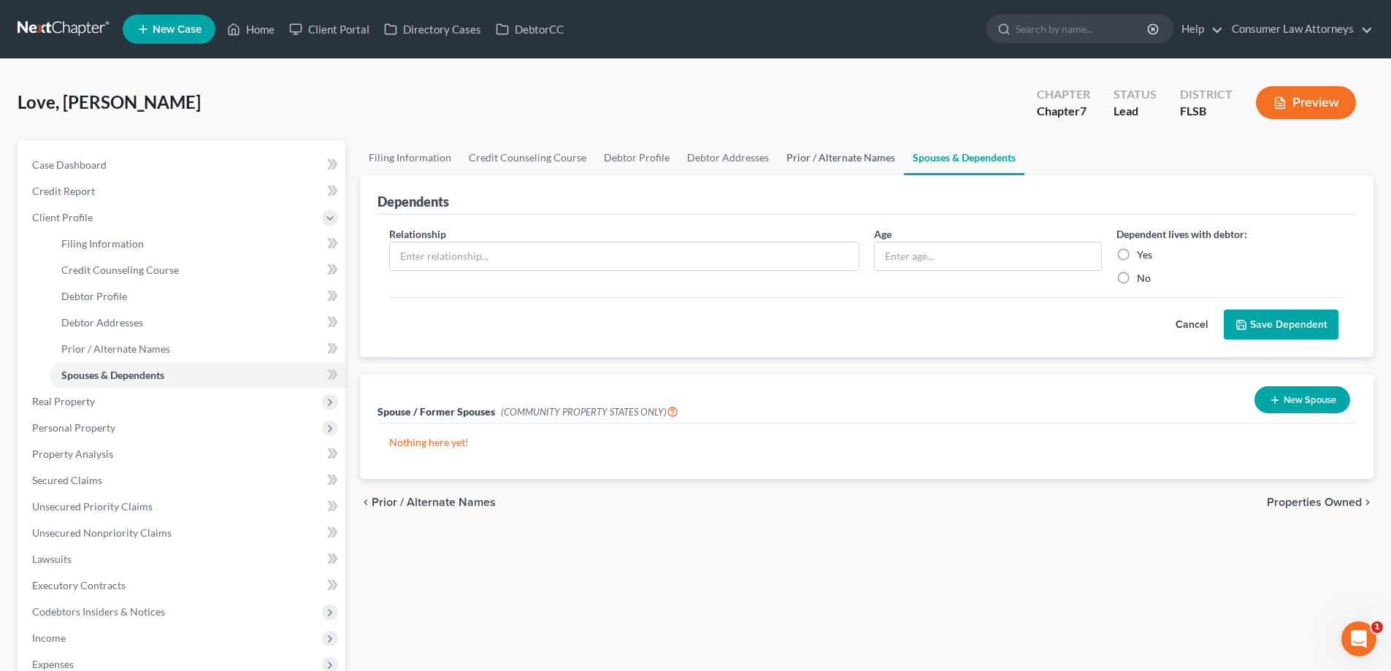
click at [856, 161] on link "Prior / Alternate Names" at bounding box center [841, 157] width 126 height 35
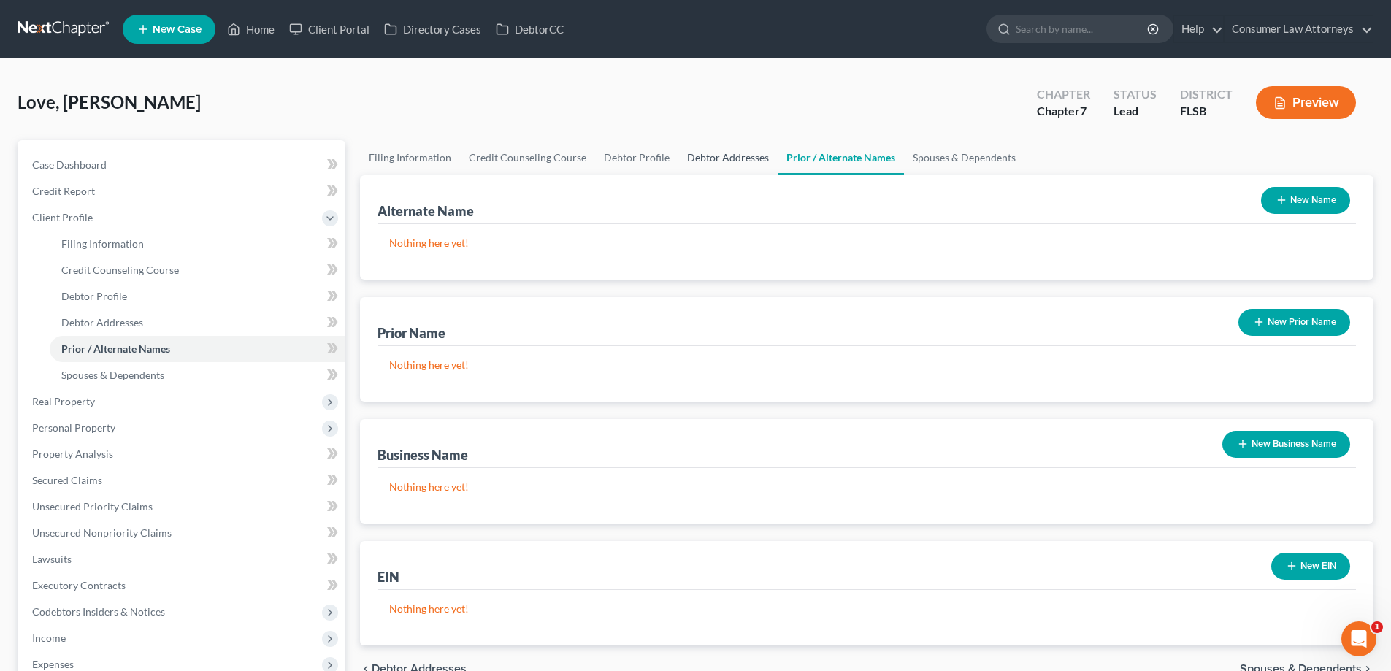
click at [724, 161] on link "Debtor Addresses" at bounding box center [727, 157] width 99 height 35
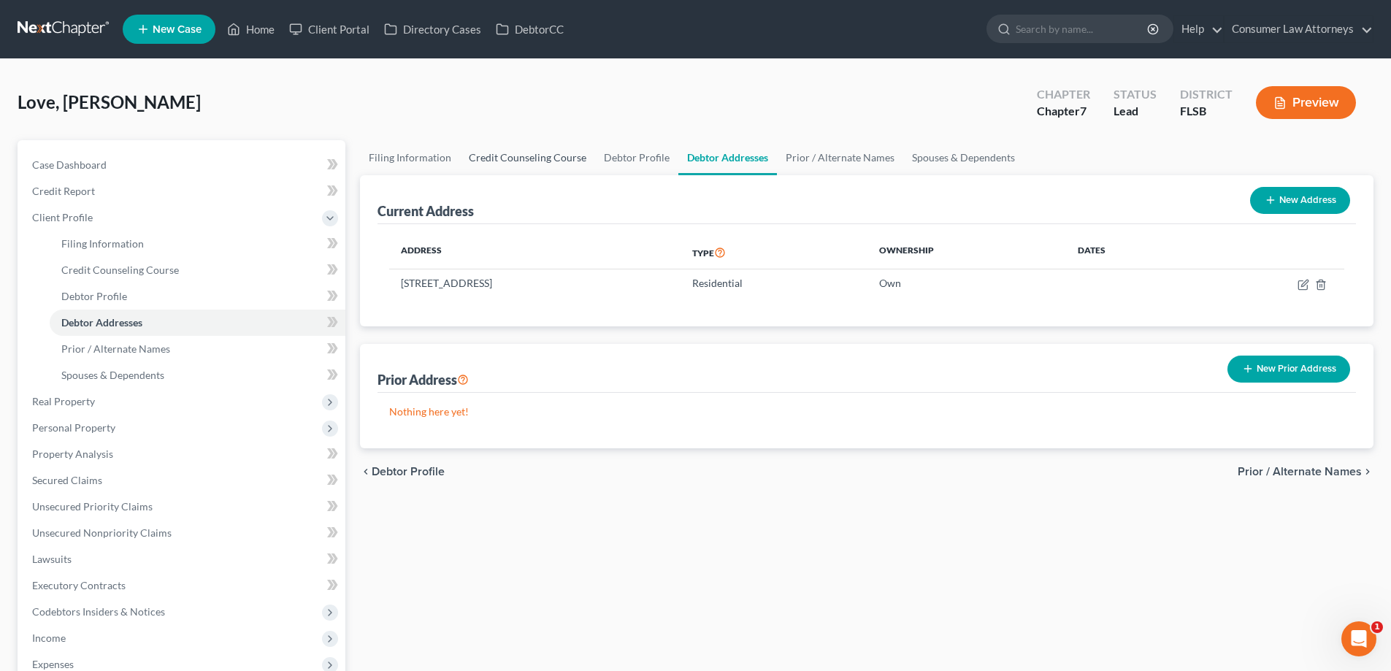
click at [588, 158] on link "Credit Counseling Course" at bounding box center [527, 157] width 135 height 35
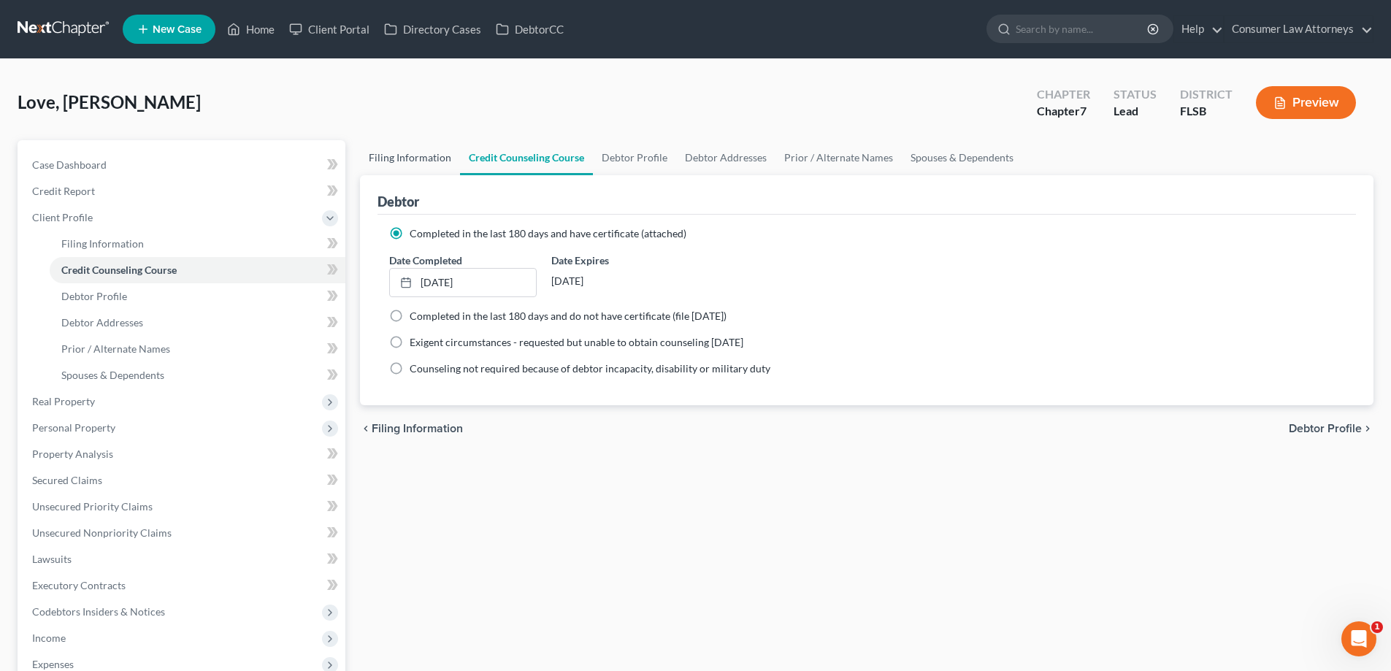
click at [415, 158] on link "Filing Information" at bounding box center [410, 157] width 100 height 35
select select "1"
select select "0"
select select "17"
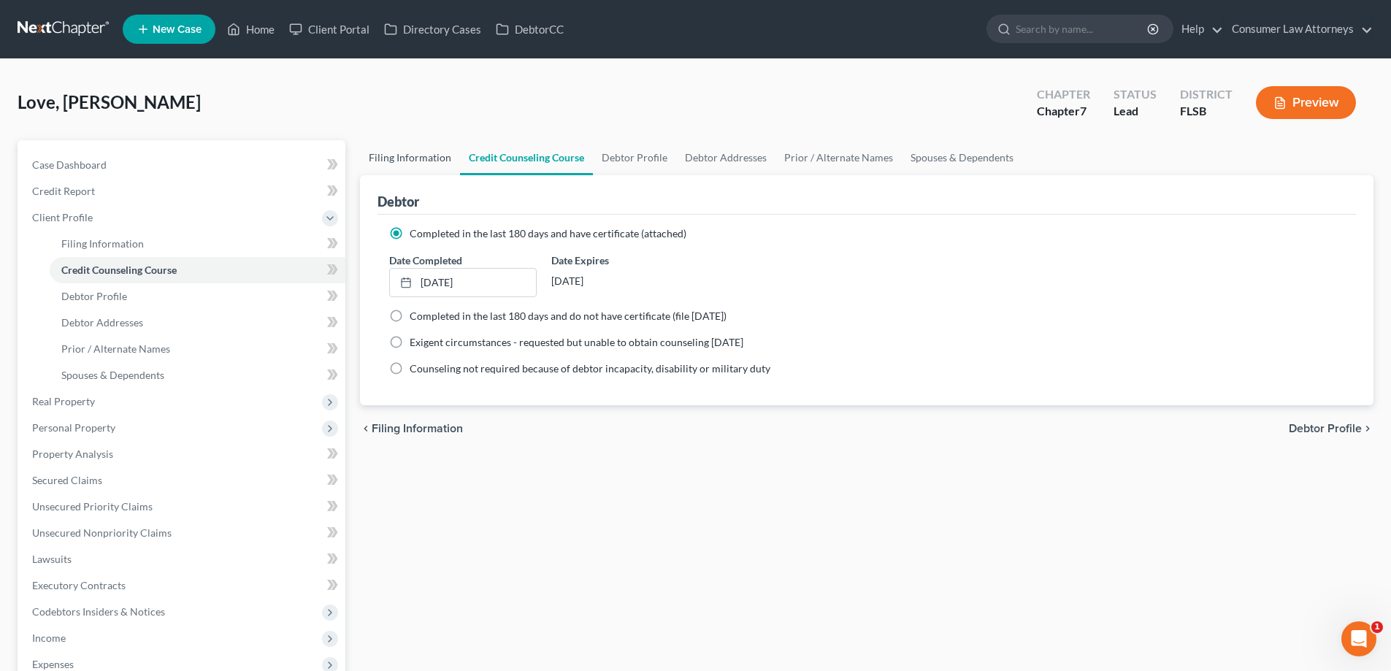
select select "1"
select select "9"
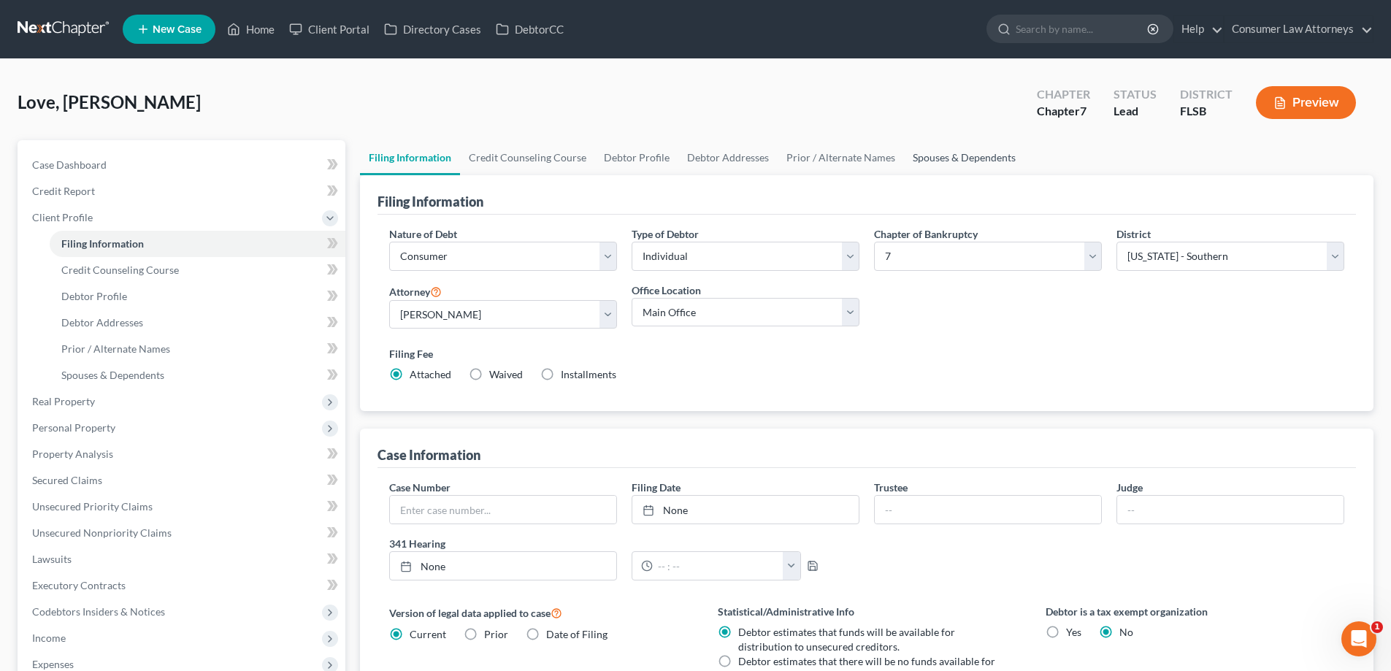
click at [978, 156] on link "Spouses & Dependents" at bounding box center [964, 157] width 120 height 35
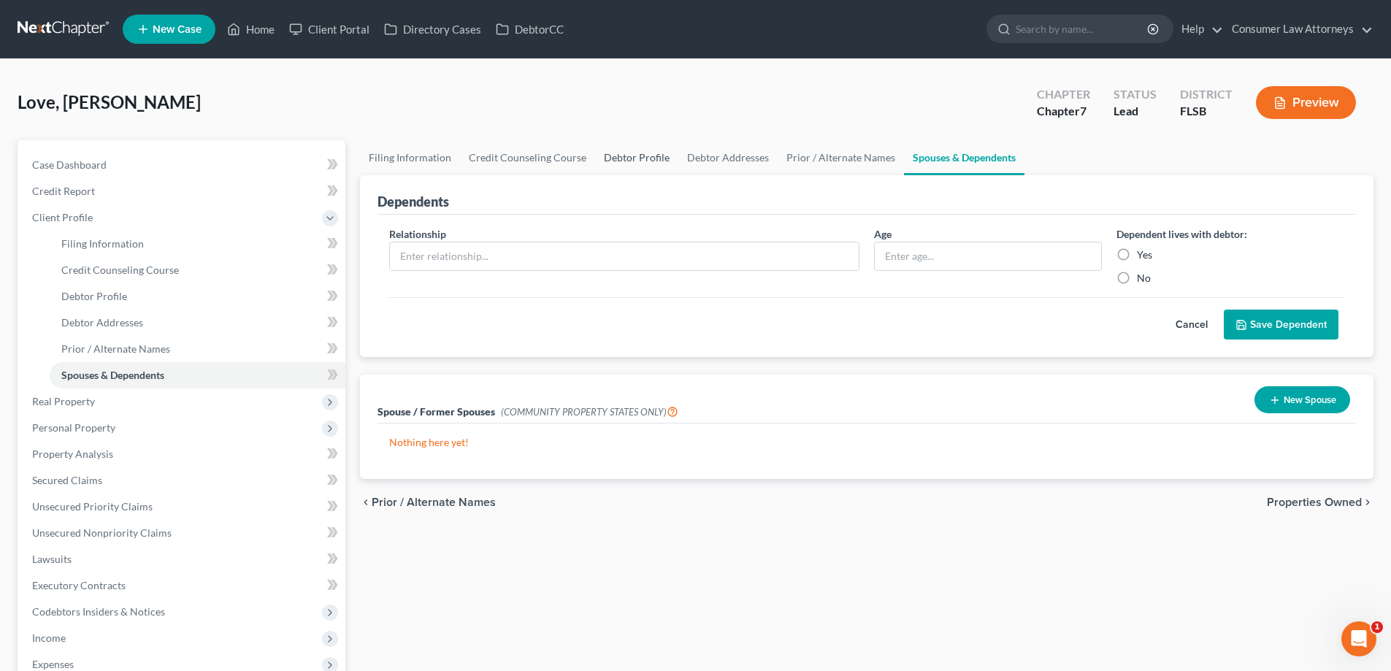
click at [622, 158] on link "Debtor Profile" at bounding box center [636, 157] width 83 height 35
select select "1"
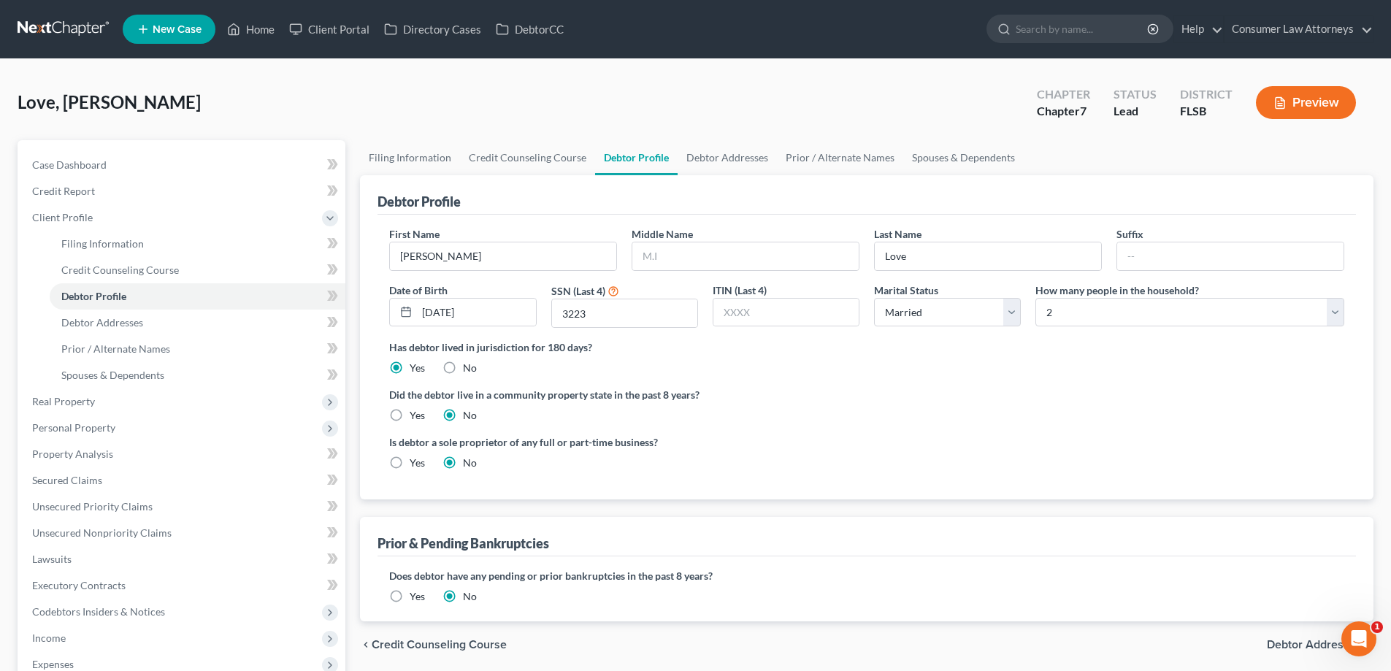
drag, startPoint x: 1188, startPoint y: 297, endPoint x: 1160, endPoint y: 321, distance: 36.7
click at [1188, 297] on label "How many people in the household?" at bounding box center [1117, 290] width 164 height 15
drag, startPoint x: 1143, startPoint y: 323, endPoint x: 1084, endPoint y: 340, distance: 62.2
click at [1139, 325] on select "Select 1 2 3 4 5 6 7 8 9 10 11 12 13 14 15 16 17 18 19 20" at bounding box center [1189, 312] width 309 height 29
select select "2"
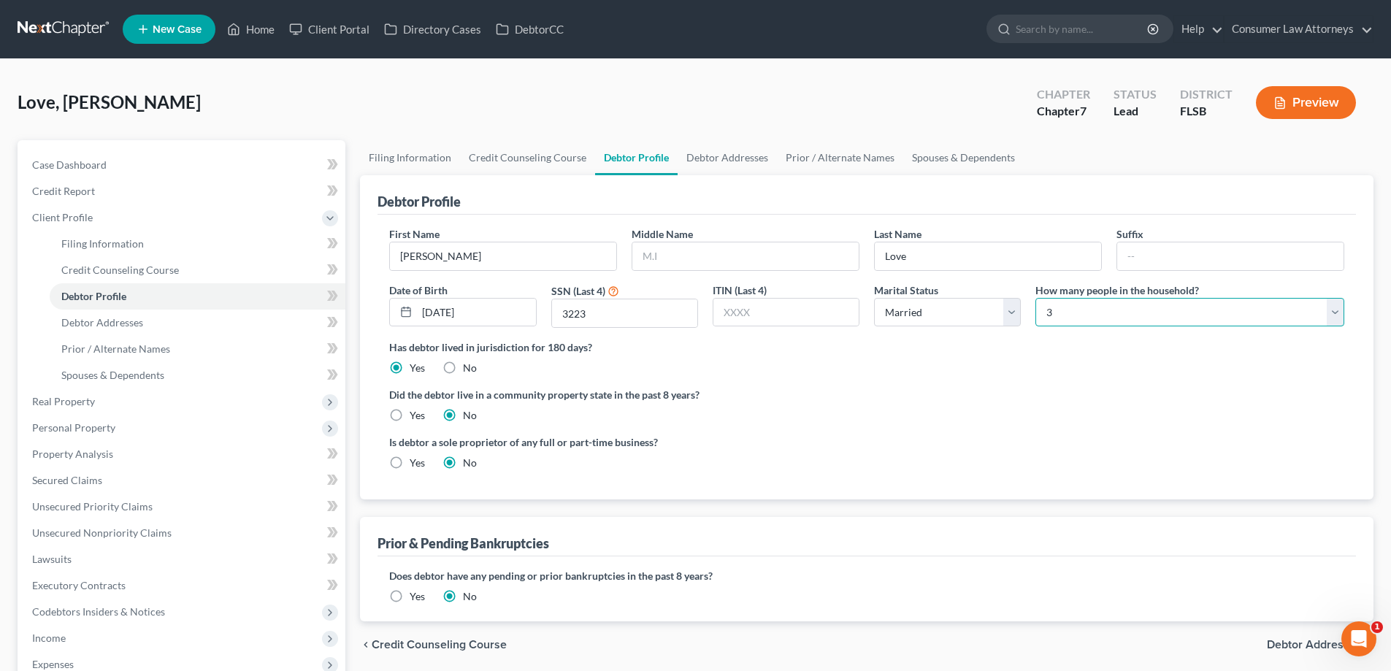
click at [1035, 298] on select "Select 1 2 3 4 5 6 7 8 9 10 11 12 13 14 15 16 17 18 19 20" at bounding box center [1189, 312] width 309 height 29
drag, startPoint x: 1191, startPoint y: 392, endPoint x: 380, endPoint y: 373, distance: 810.7
click at [1184, 394] on label "Did the debtor live in a community property state in the past 8 years?" at bounding box center [866, 394] width 955 height 15
click at [124, 327] on span "Debtor Addresses" at bounding box center [102, 322] width 82 height 12
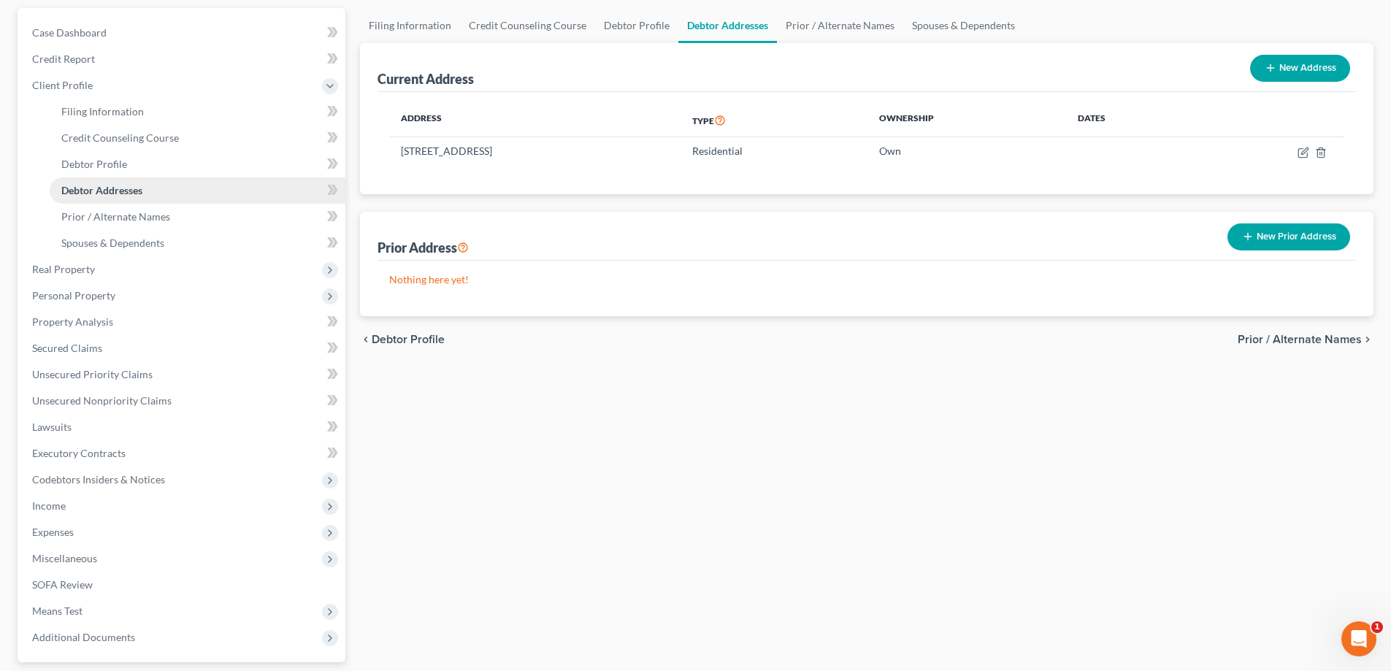
scroll to position [263, 0]
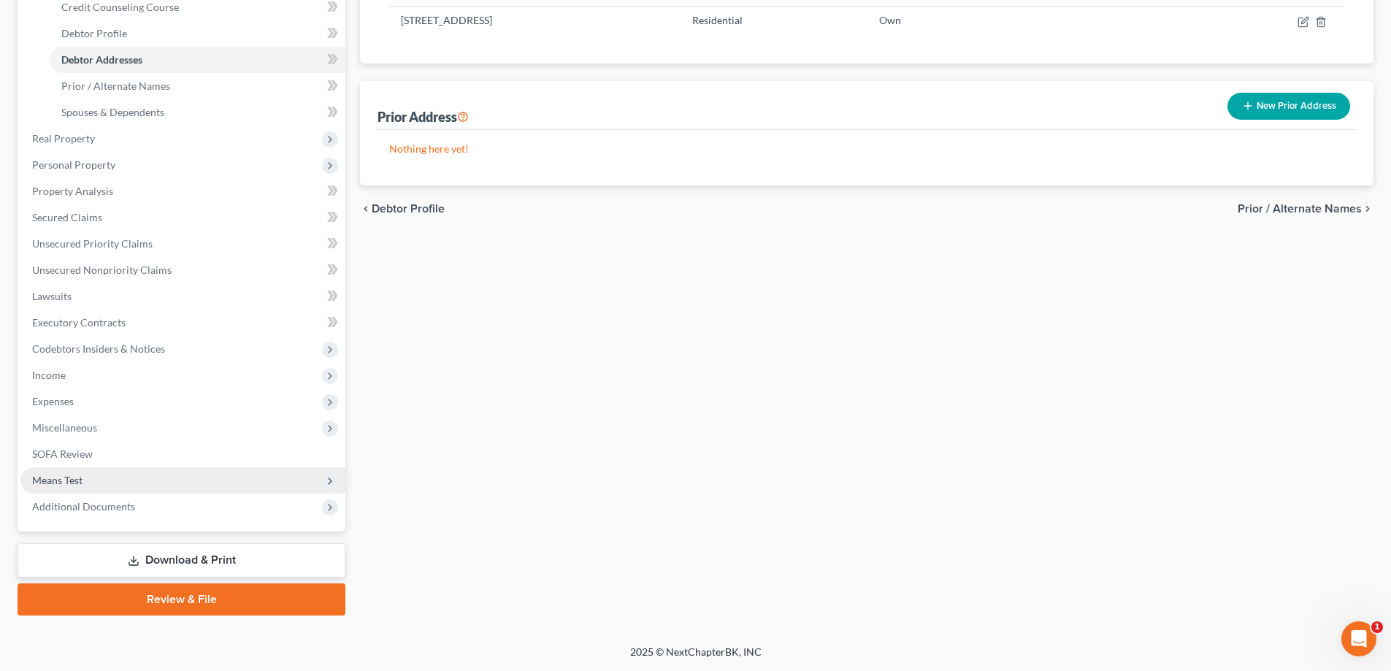
click at [44, 480] on span "Means Test" at bounding box center [57, 480] width 50 height 12
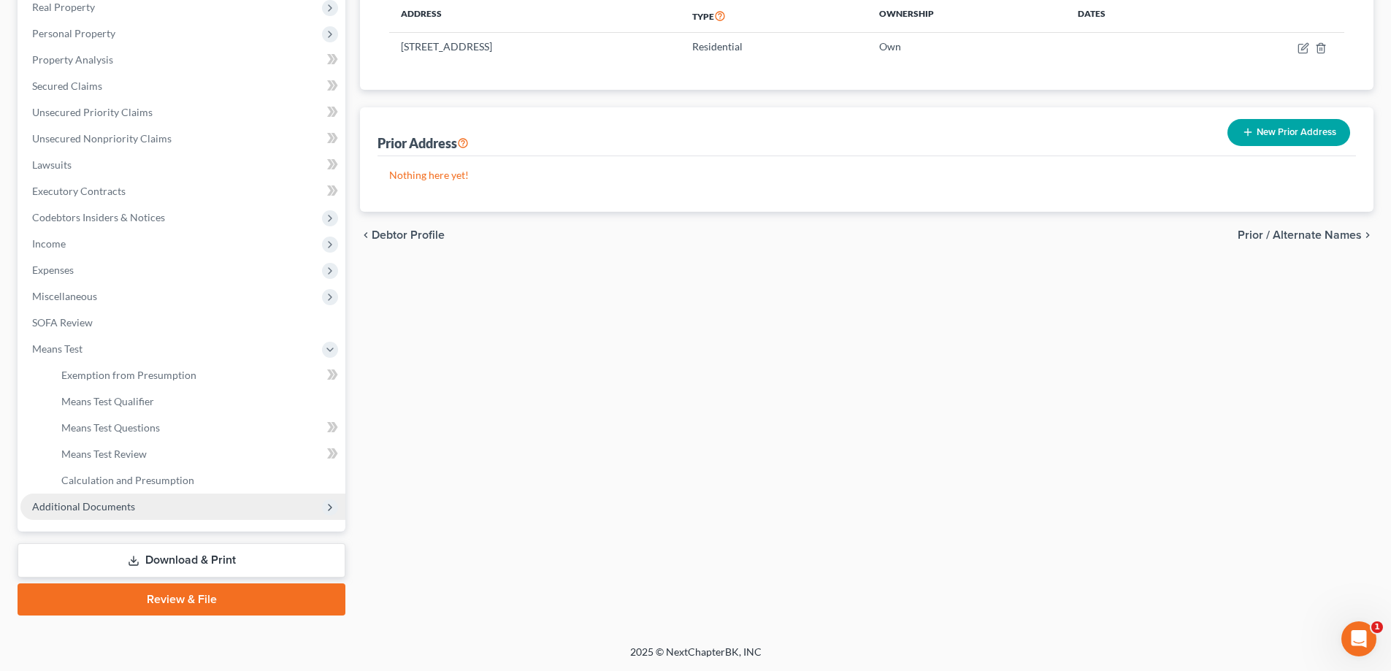
scroll to position [237, 0]
click at [109, 404] on span "Means Test Qualifier" at bounding box center [107, 401] width 93 height 12
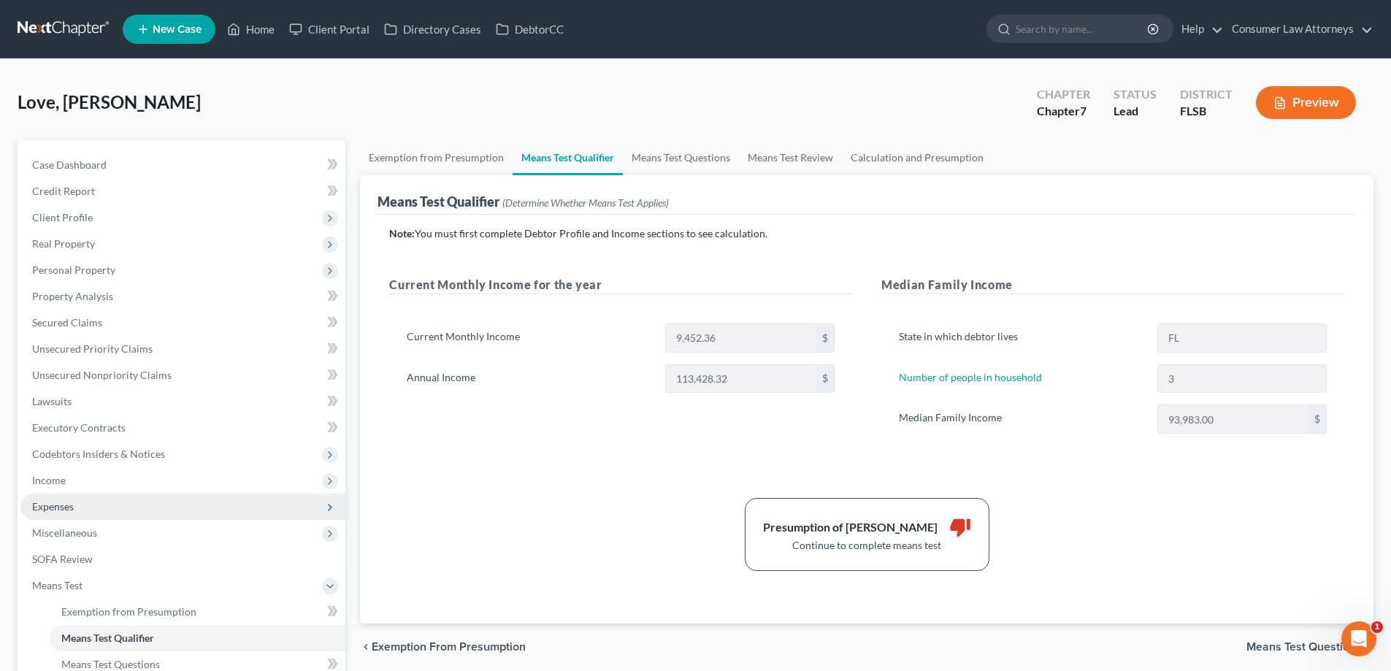
click at [38, 507] on span "Expenses" at bounding box center [53, 506] width 42 height 12
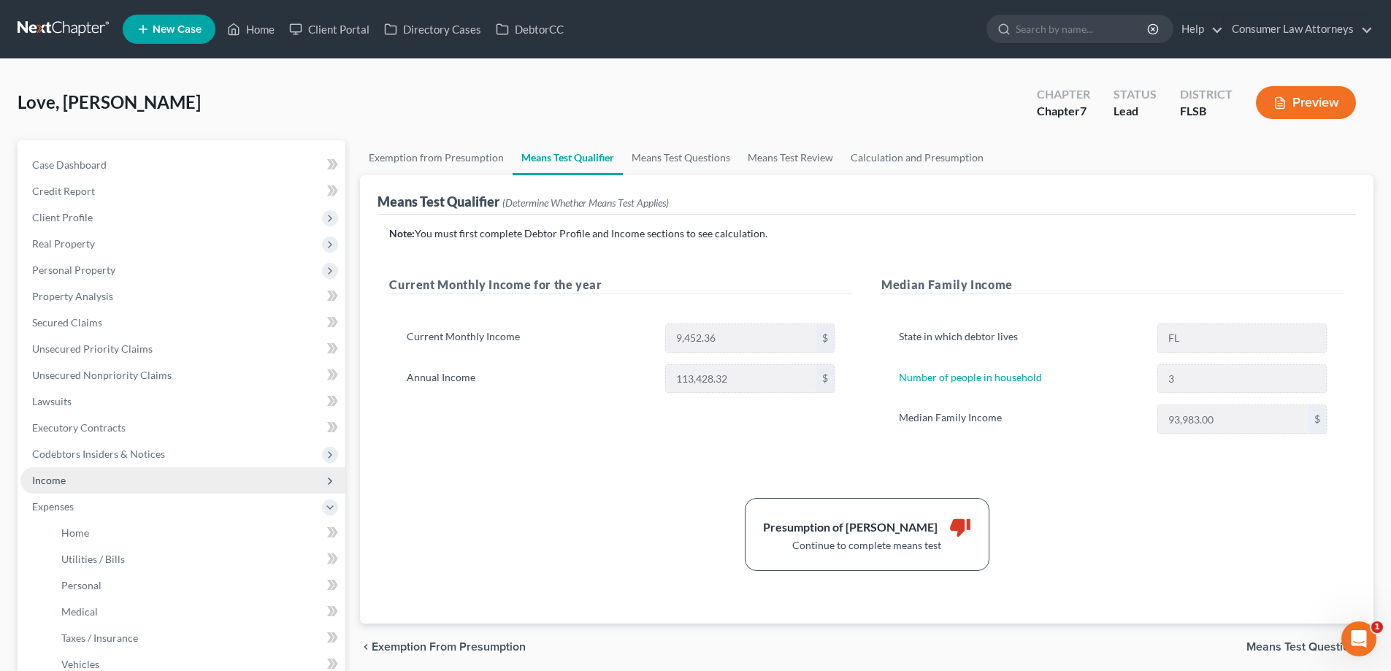
click at [58, 479] on span "Income" at bounding box center [49, 480] width 34 height 12
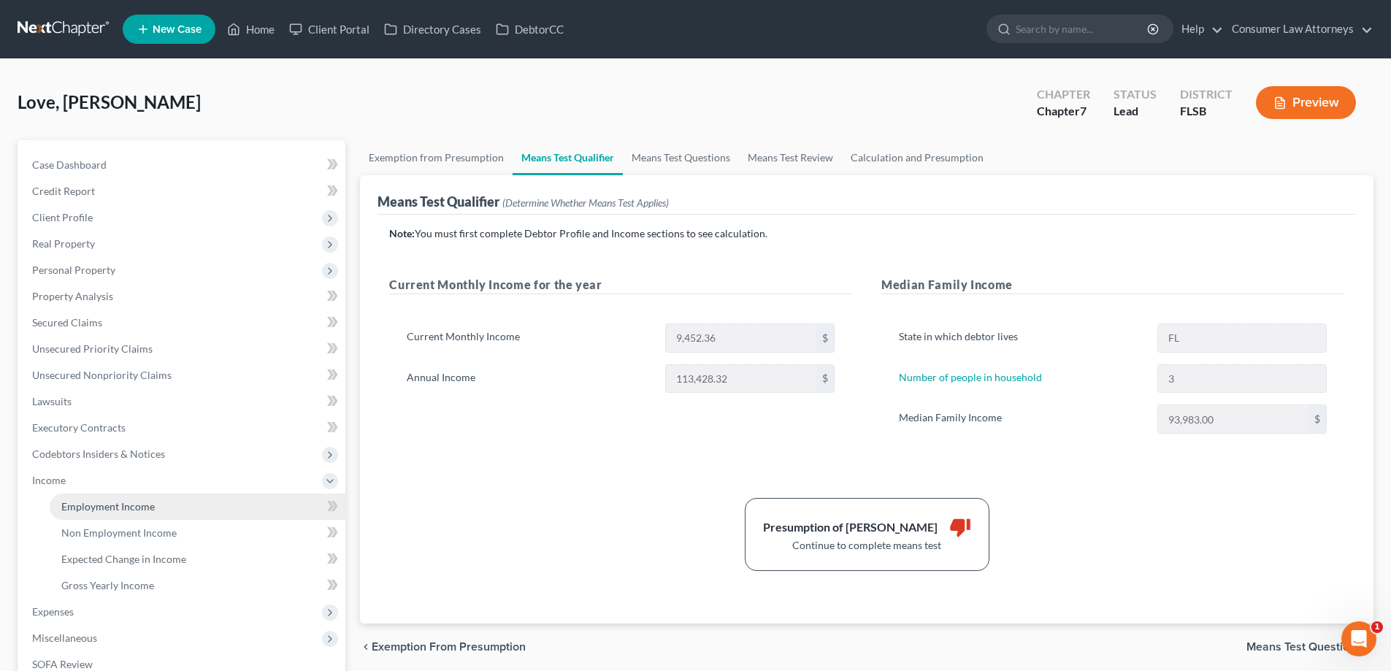
click at [60, 509] on link "Employment Income" at bounding box center [198, 507] width 296 height 26
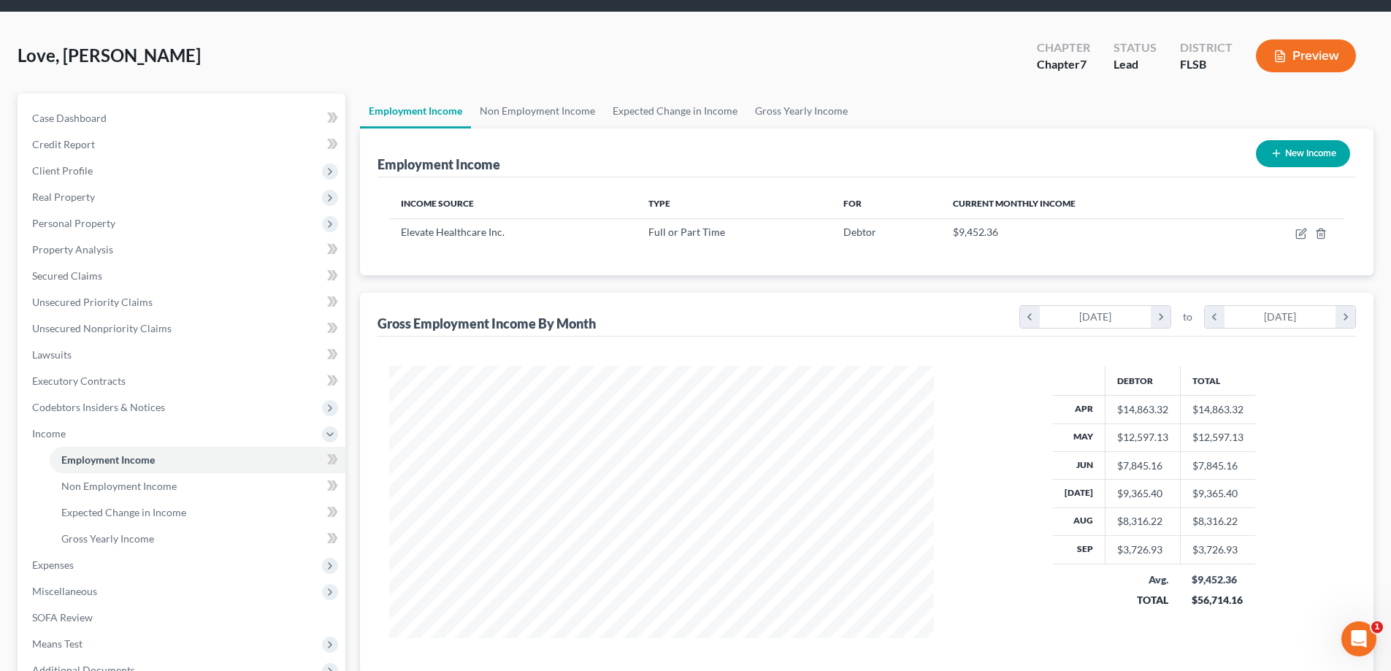
scroll to position [73, 0]
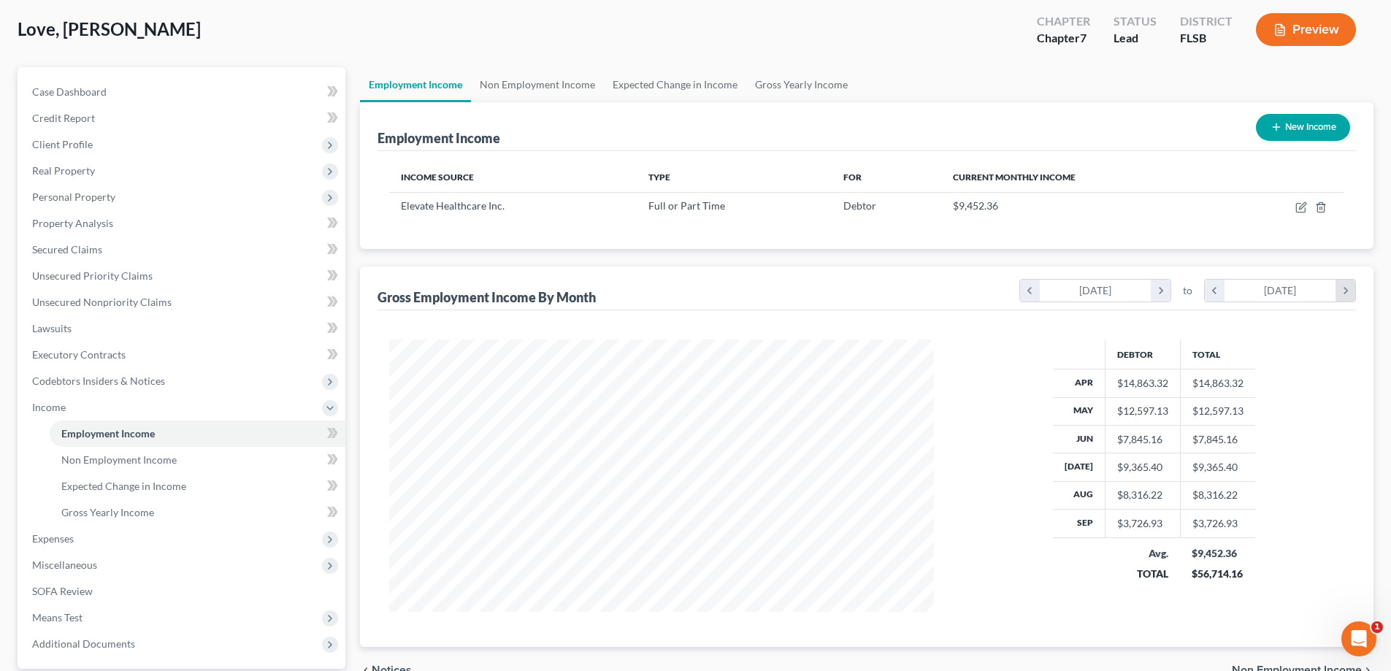
click at [1349, 294] on icon "chevron_right" at bounding box center [1345, 291] width 20 height 22
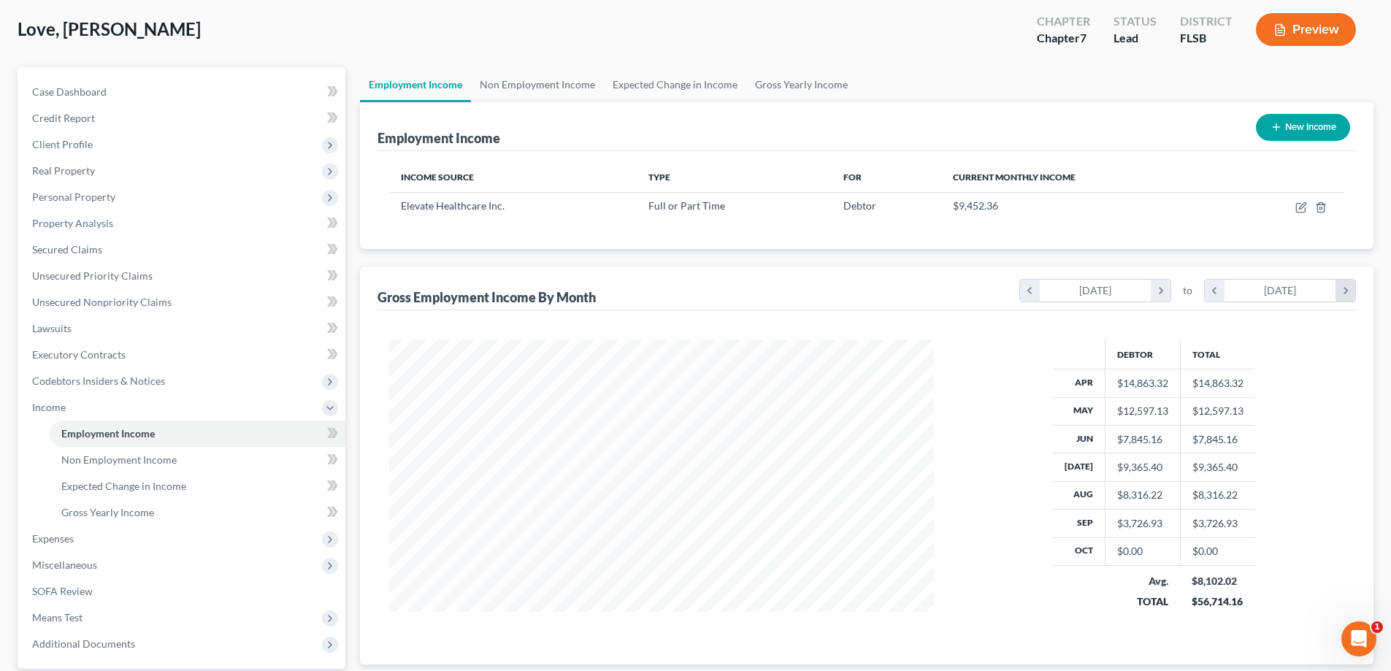
scroll to position [289, 574]
click at [1161, 294] on icon "chevron_right" at bounding box center [1161, 291] width 20 height 22
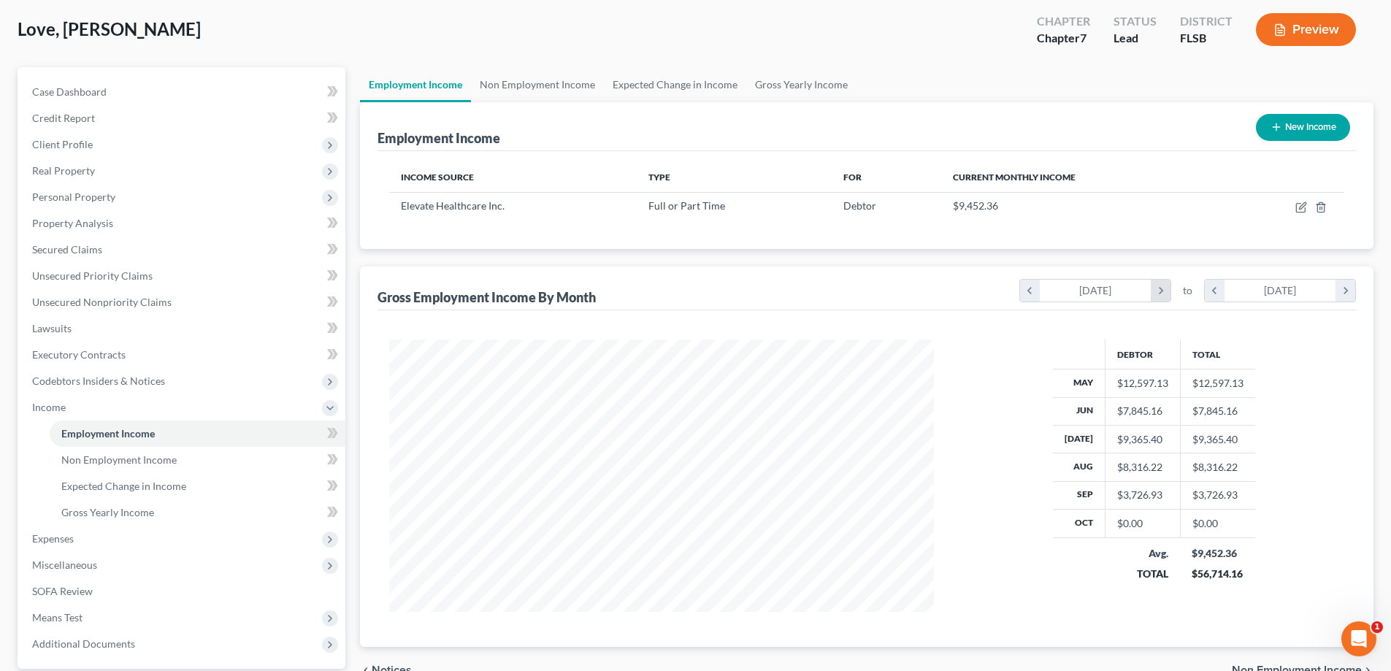
scroll to position [729869, 729568]
